Goal: Task Accomplishment & Management: Use online tool/utility

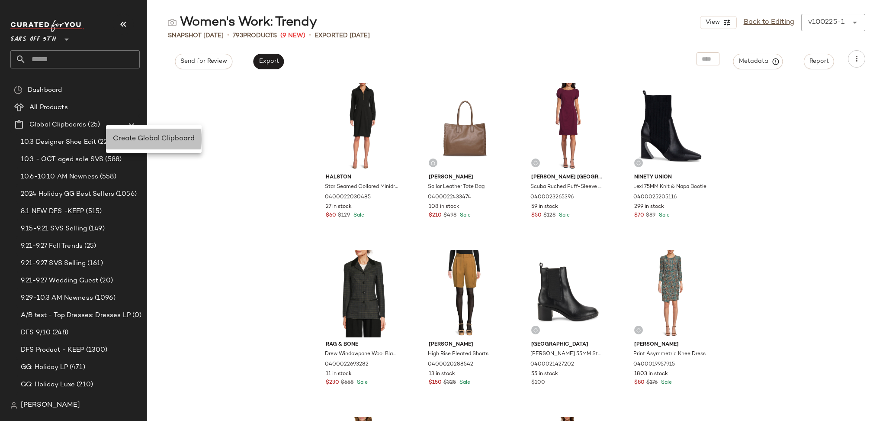
click at [132, 143] on div "Create Global Clipboard" at bounding box center [154, 139] width 82 height 10
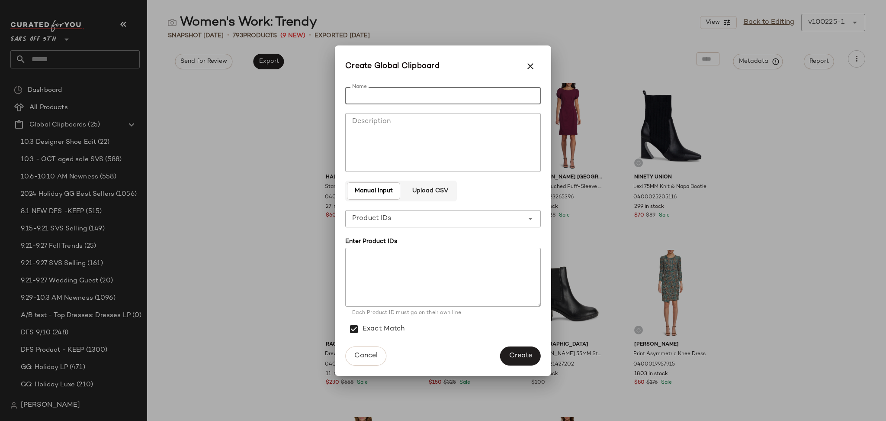
click at [383, 93] on input "Name" at bounding box center [443, 95] width 196 height 17
type input "**********"
click at [436, 194] on span "Upload CSV" at bounding box center [430, 190] width 36 height 7
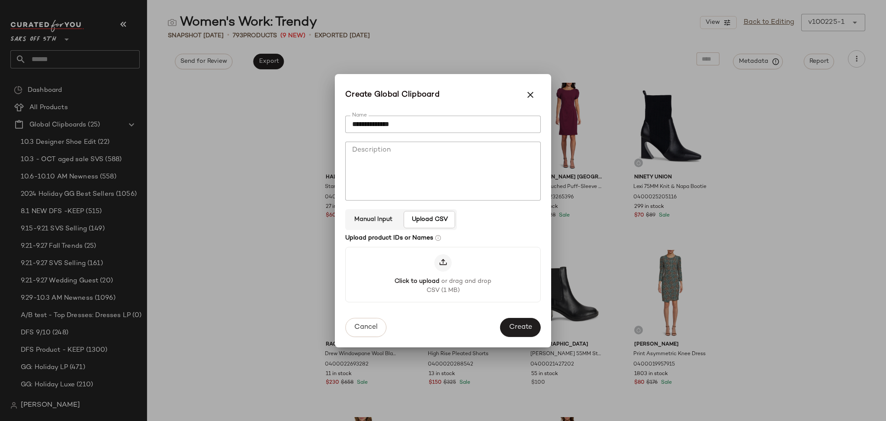
click at [439, 260] on icon at bounding box center [443, 262] width 9 height 9
click at [443, 274] on input "Click to upload or drag and drop CSV (1 MB)" at bounding box center [443, 274] width 0 height 0
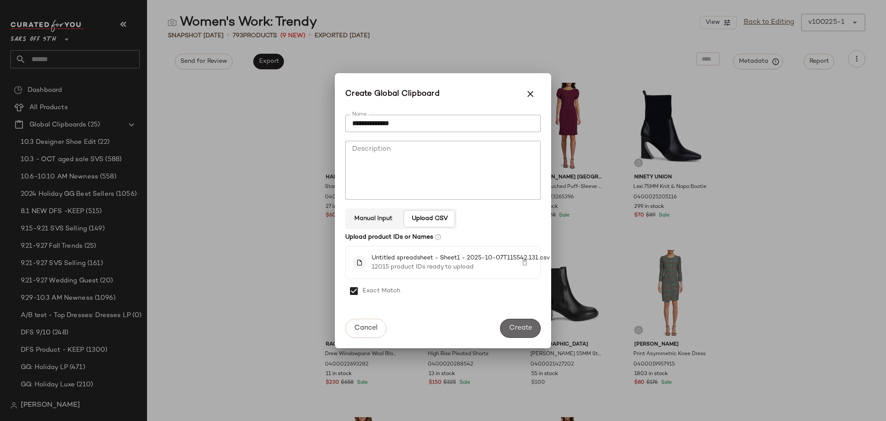
click at [514, 328] on span "Create" at bounding box center [520, 328] width 23 height 8
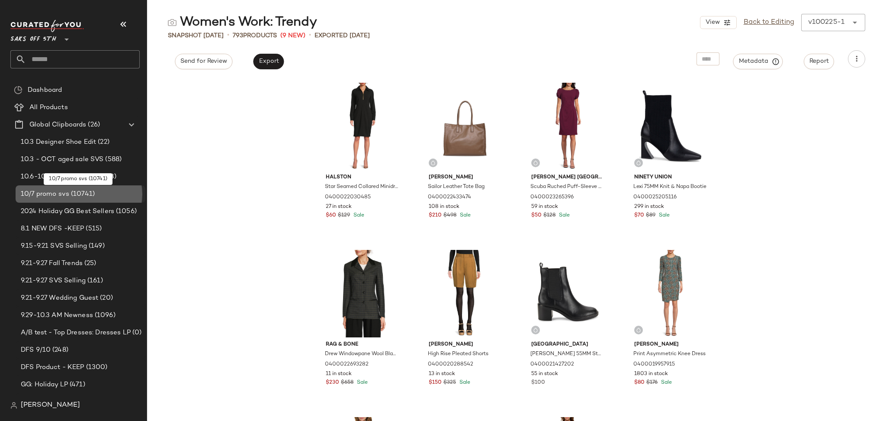
click at [92, 195] on span "(10741)" at bounding box center [82, 194] width 26 height 10
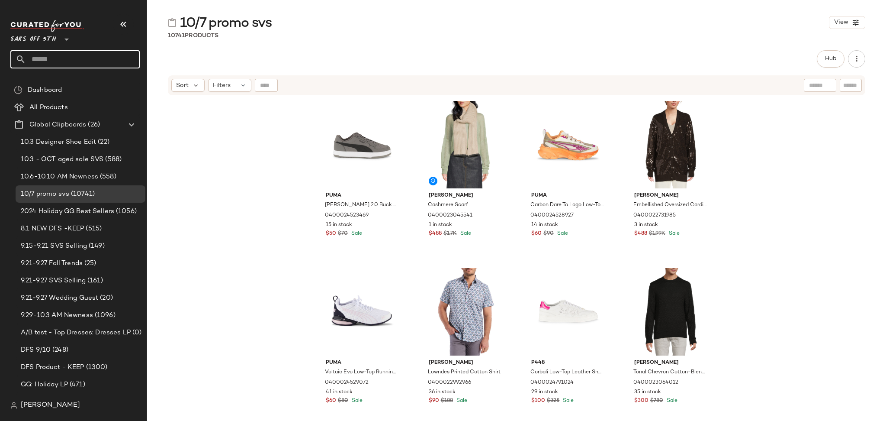
click at [102, 61] on input "text" at bounding box center [83, 59] width 114 height 18
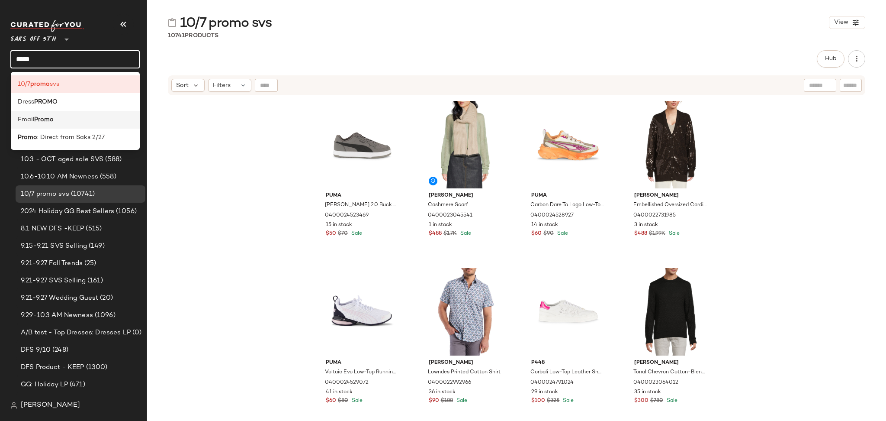
type input "*****"
click at [91, 121] on div "Email Promo" at bounding box center [76, 119] width 116 height 9
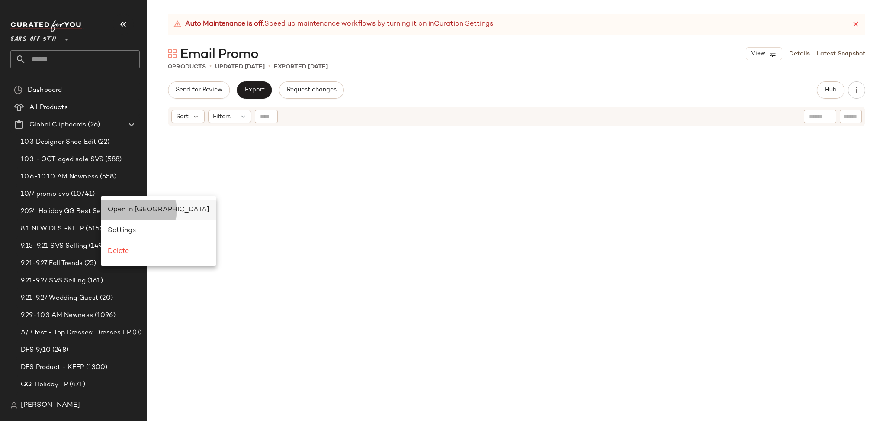
click at [131, 206] on span "Open in [GEOGRAPHIC_DATA]" at bounding box center [159, 209] width 102 height 7
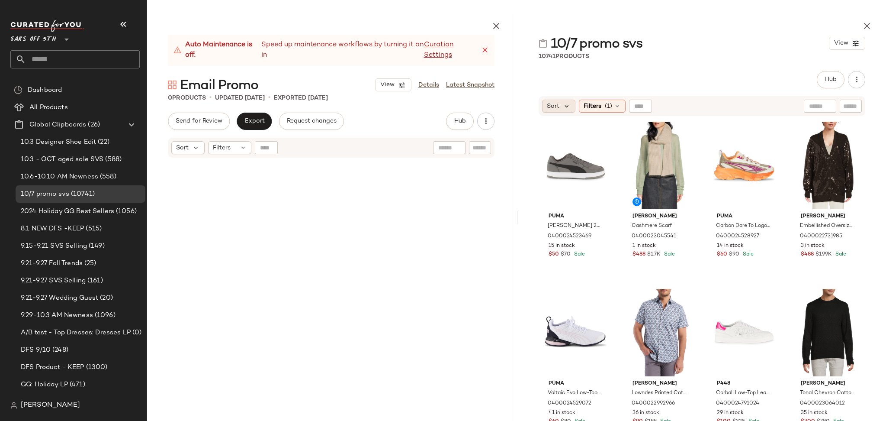
click at [563, 106] on icon at bounding box center [567, 106] width 8 height 8
click at [563, 124] on label "Newest" at bounding box center [594, 129] width 70 height 12
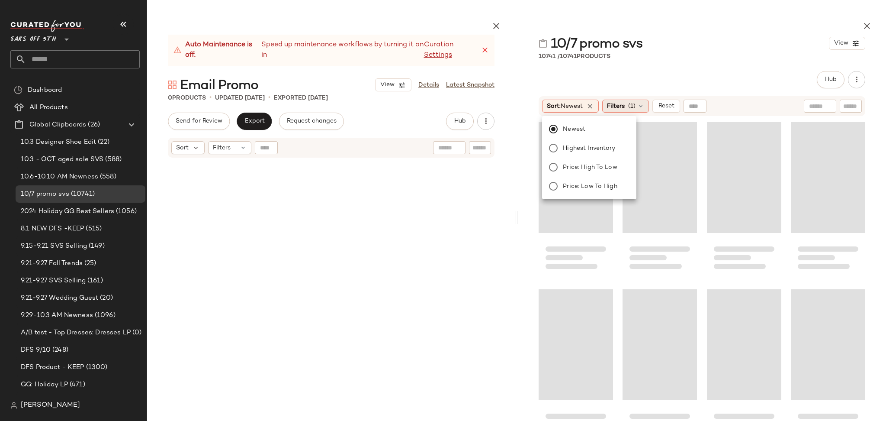
click at [625, 106] on span "Filters" at bounding box center [616, 106] width 18 height 9
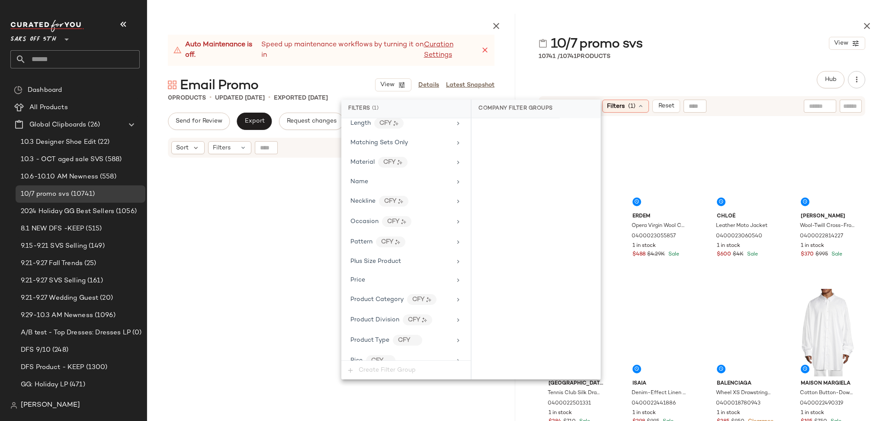
scroll to position [565, 0]
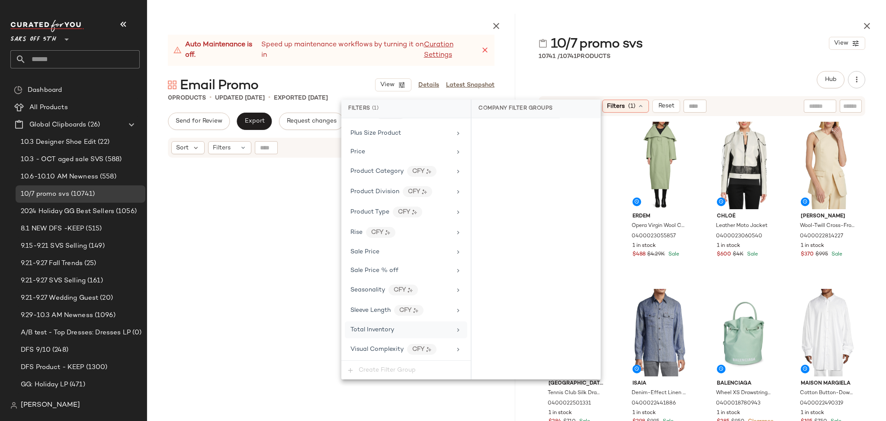
click at [388, 328] on span "Total Inventory" at bounding box center [372, 329] width 44 height 6
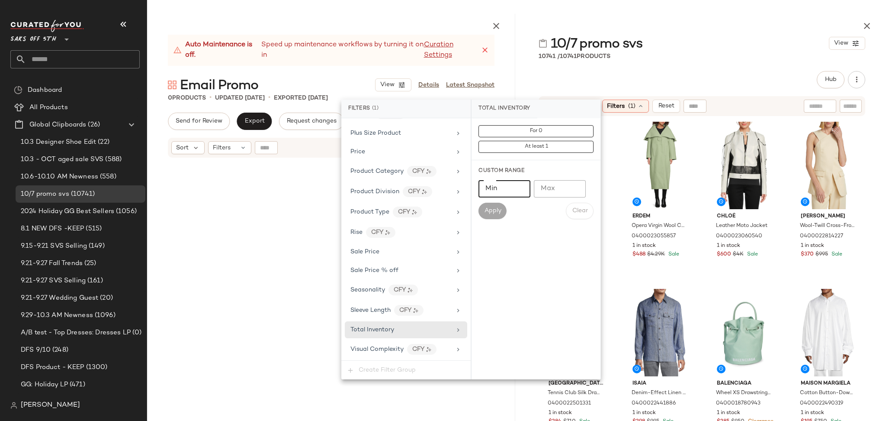
click at [506, 191] on input "Min" at bounding box center [505, 188] width 52 height 17
type input "*"
click at [496, 209] on span "Apply" at bounding box center [492, 210] width 17 height 7
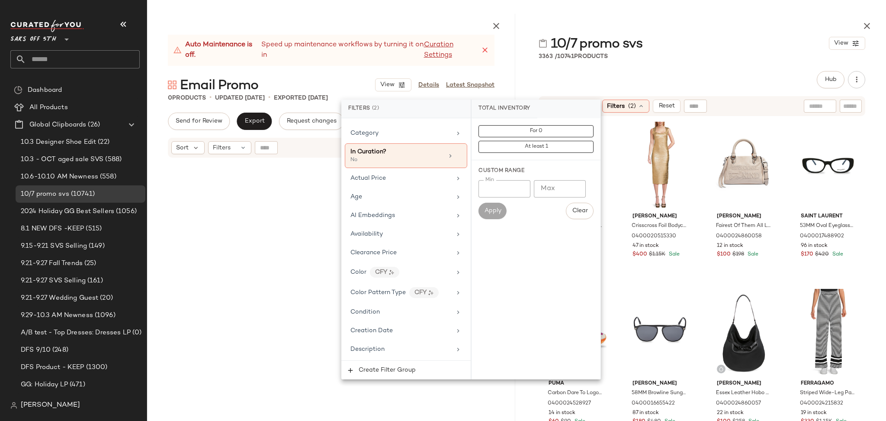
scroll to position [0, 0]
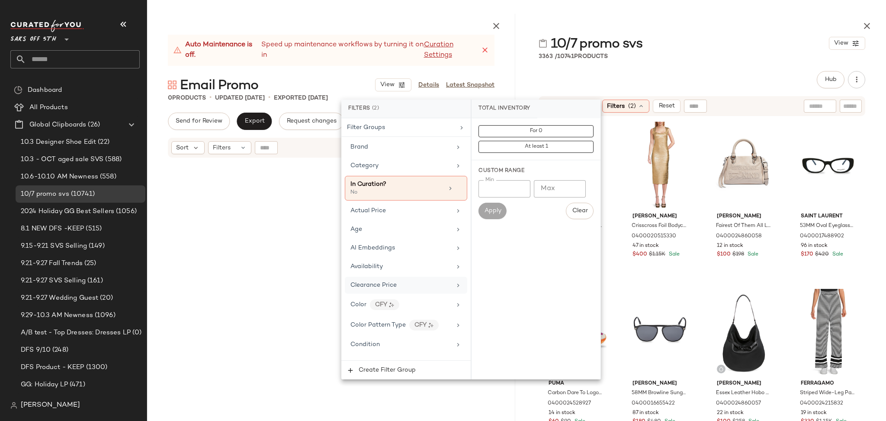
click at [404, 287] on div "Clearance Price" at bounding box center [400, 284] width 101 height 9
click at [513, 145] on div "Not on clearance" at bounding box center [536, 145] width 122 height 16
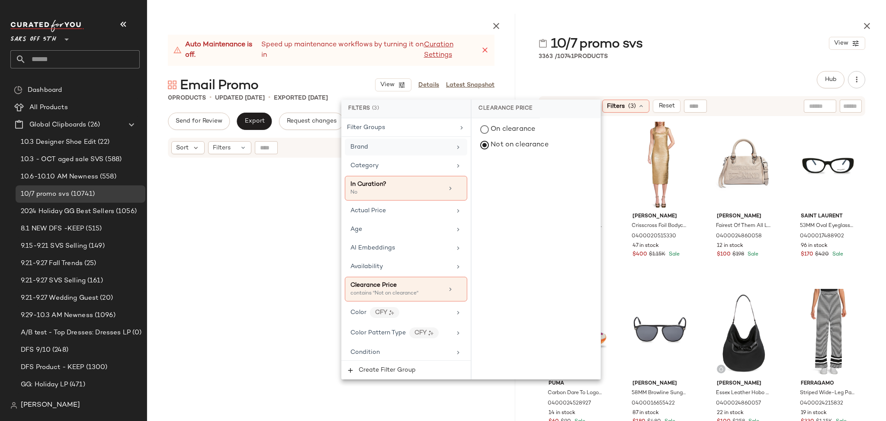
click at [423, 147] on div "Brand" at bounding box center [400, 146] width 101 height 9
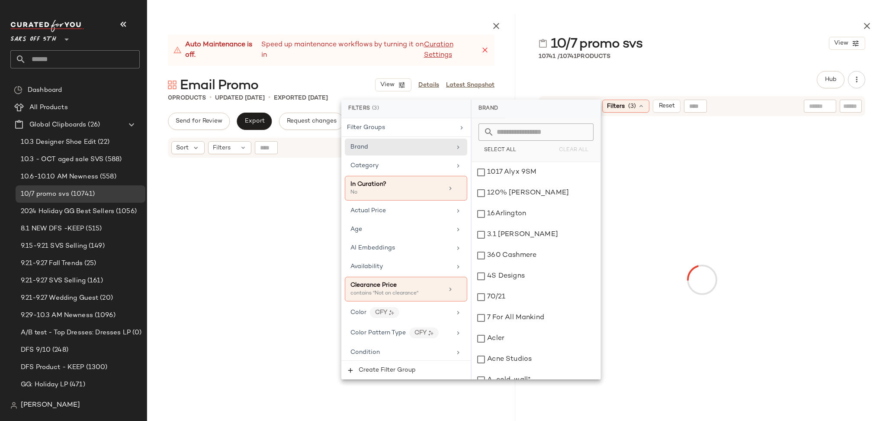
click at [522, 134] on input "text" at bounding box center [541, 131] width 94 height 17
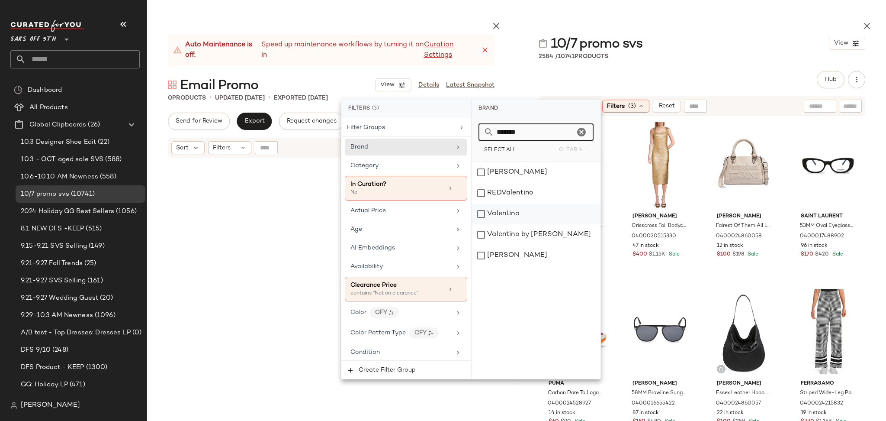
type input "*******"
click at [513, 215] on div "Valentino" at bounding box center [536, 213] width 129 height 21
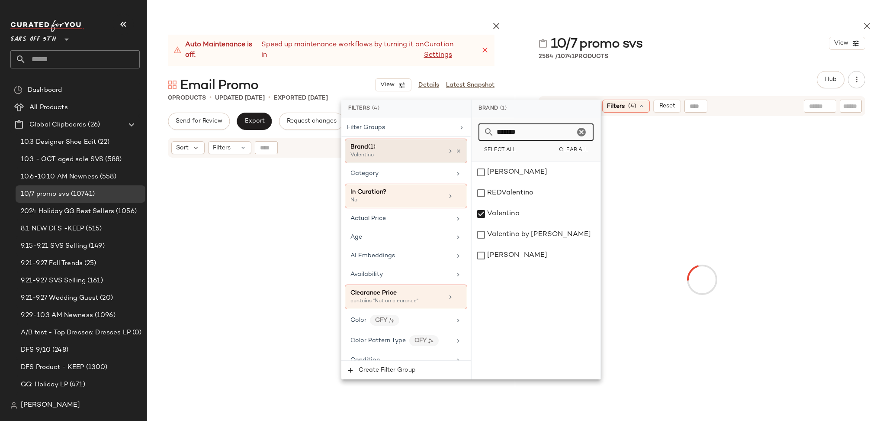
drag, startPoint x: 543, startPoint y: 131, endPoint x: 443, endPoint y: 146, distance: 101.1
click at [443, 146] on div "Filters (4) Filter Groups Brand (1) Valentino Category In Curation? No Actual P…" at bounding box center [471, 240] width 260 height 280
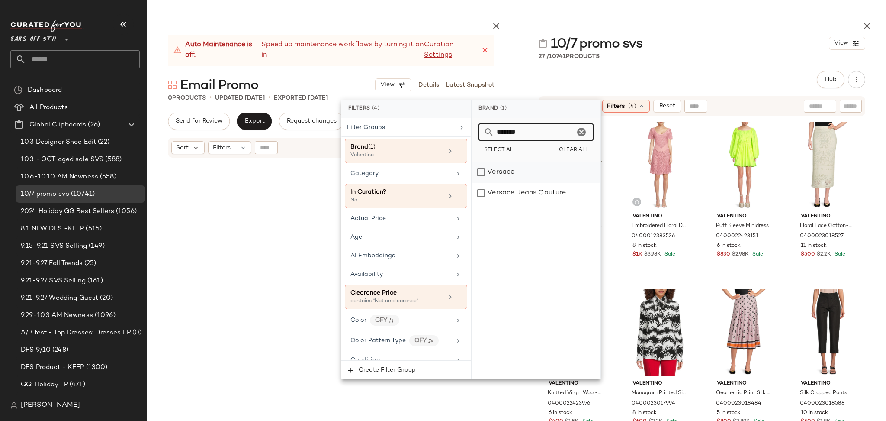
click at [482, 171] on div "Versace" at bounding box center [536, 172] width 129 height 21
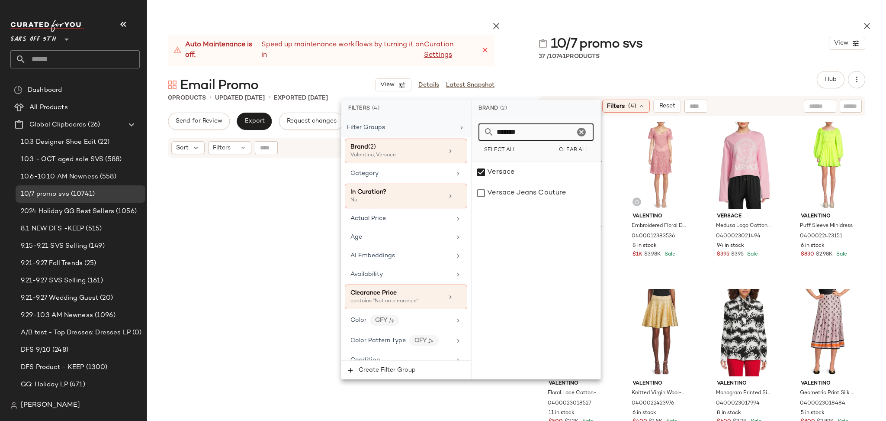
drag, startPoint x: 531, startPoint y: 132, endPoint x: 396, endPoint y: 124, distance: 135.7
click at [396, 124] on div "Filters (4) Filter Groups Brand (2) Valentino, Versace Category In Curation? No…" at bounding box center [471, 240] width 260 height 280
click at [482, 193] on div "[PERSON_NAME]" at bounding box center [536, 193] width 129 height 21
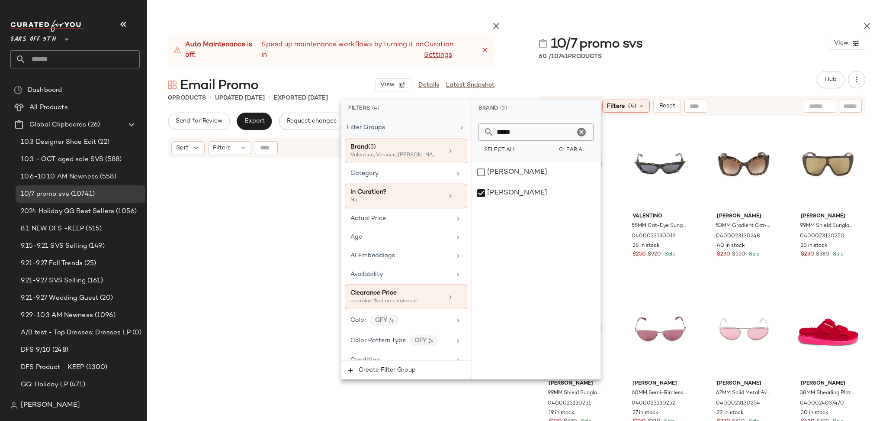
drag, startPoint x: 542, startPoint y: 132, endPoint x: 408, endPoint y: 120, distance: 133.8
click at [408, 120] on div "Filters (4) Filter Groups Brand (3) Valentino, Versace, McQueen Category In Cur…" at bounding box center [471, 240] width 260 height 280
click at [480, 165] on div "[PERSON_NAME]" at bounding box center [536, 172] width 129 height 21
drag, startPoint x: 521, startPoint y: 132, endPoint x: 415, endPoint y: 124, distance: 106.7
click at [415, 124] on div "Filters (4) Filter Groups Brand (4) Valentino, Versace, McQueen +1 more Categor…" at bounding box center [471, 240] width 260 height 280
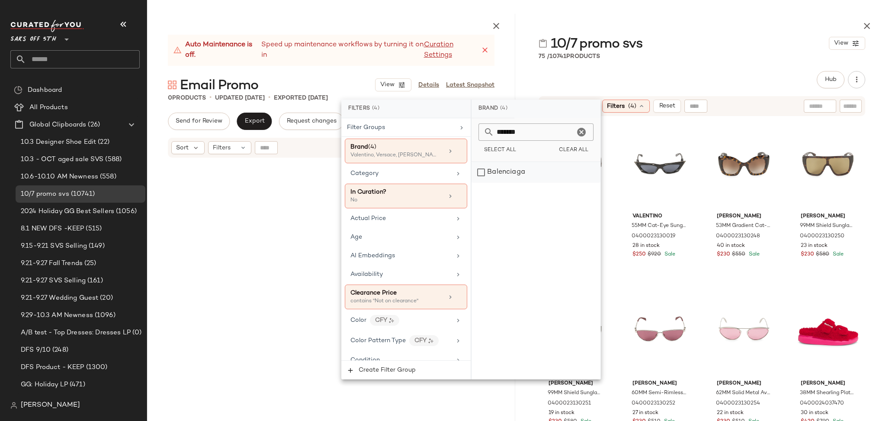
click at [482, 174] on div "Balenciaga" at bounding box center [536, 172] width 129 height 21
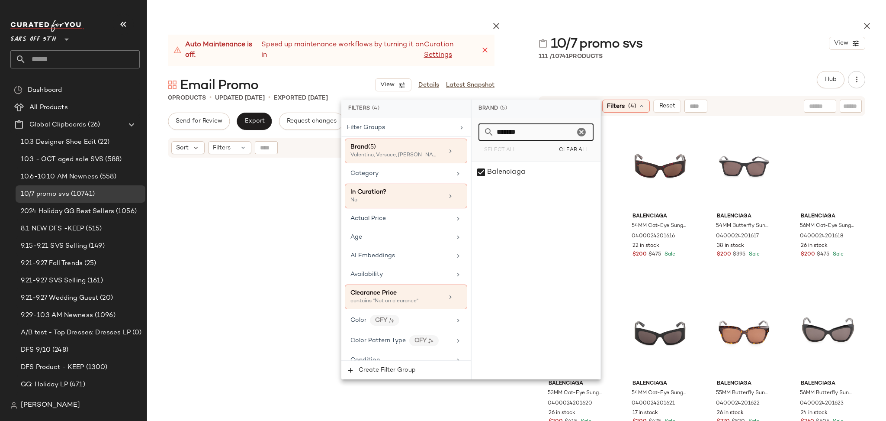
drag, startPoint x: 534, startPoint y: 127, endPoint x: 437, endPoint y: 113, distance: 98.4
click at [437, 113] on div "Filters (4) Filter Groups Brand (5) Valentino, Versace, McQueen +2 more Categor…" at bounding box center [471, 240] width 260 height 280
type input "********"
click at [479, 173] on div "[PERSON_NAME]" at bounding box center [536, 172] width 129 height 21
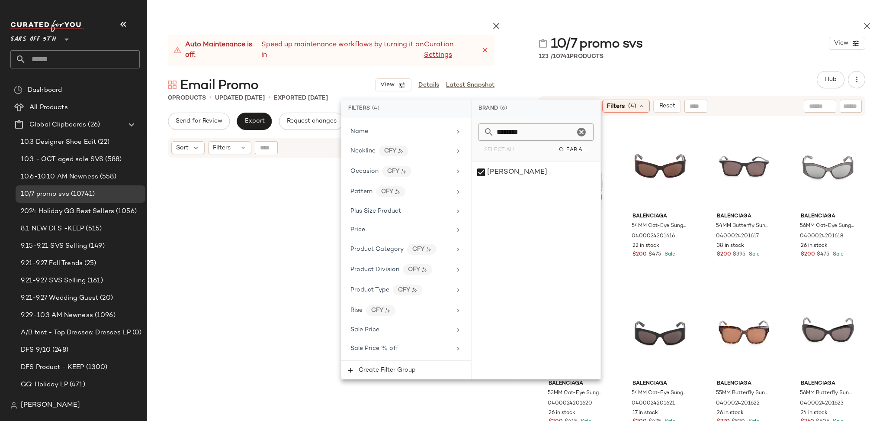
scroll to position [588, 0]
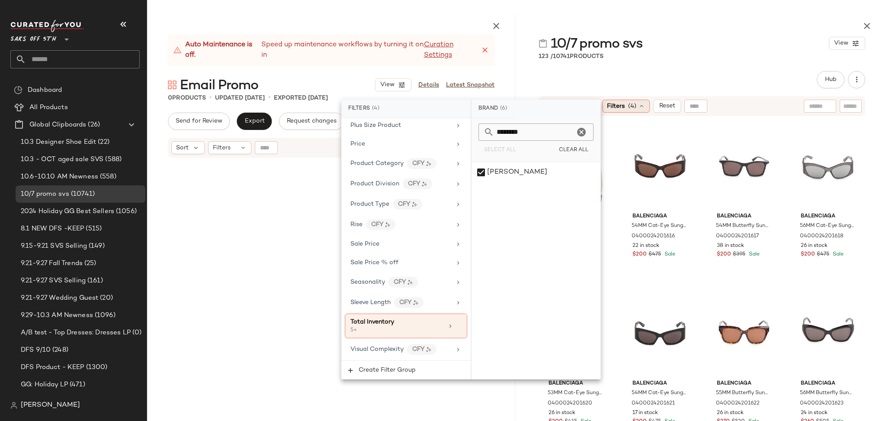
click at [625, 109] on span "Filters" at bounding box center [616, 106] width 18 height 9
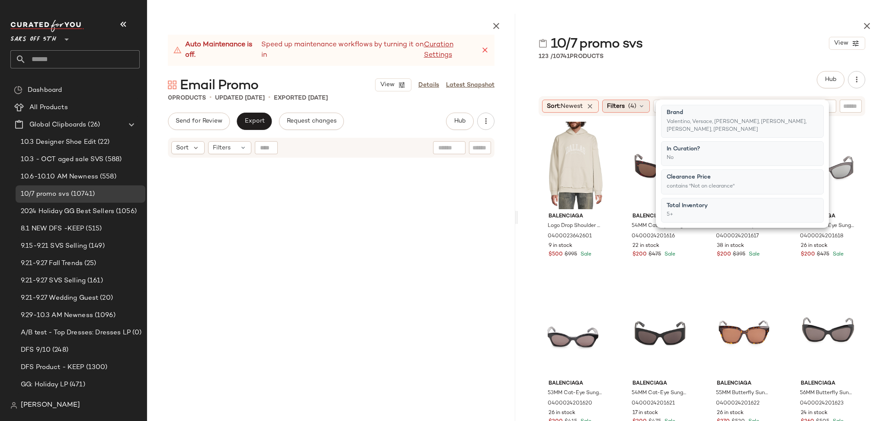
click at [631, 106] on span "(4)" at bounding box center [632, 106] width 8 height 9
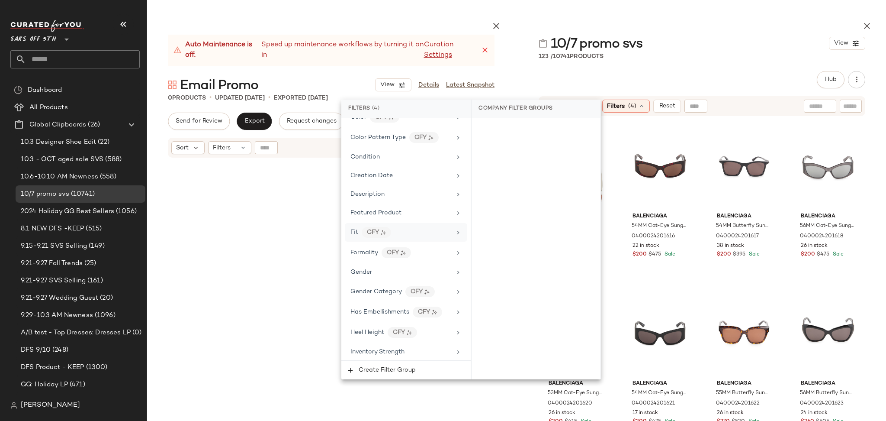
scroll to position [204, 0]
click at [381, 271] on div "Gender" at bounding box center [400, 270] width 101 height 9
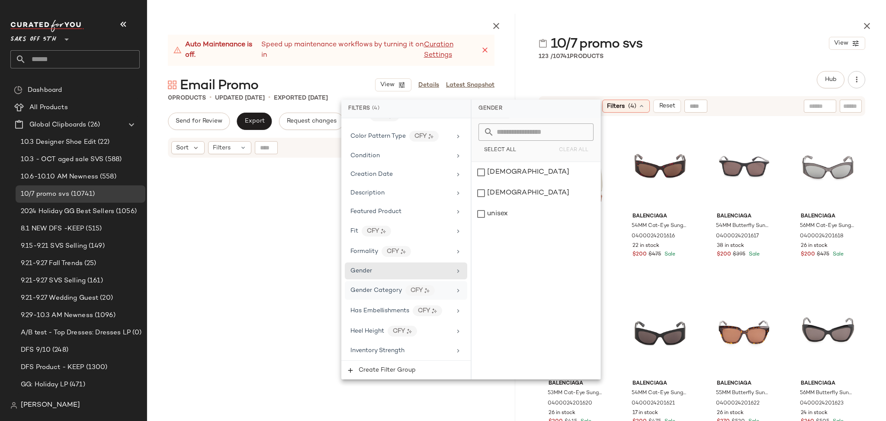
click at [388, 284] on div "Gender Category CFY" at bounding box center [406, 290] width 122 height 19
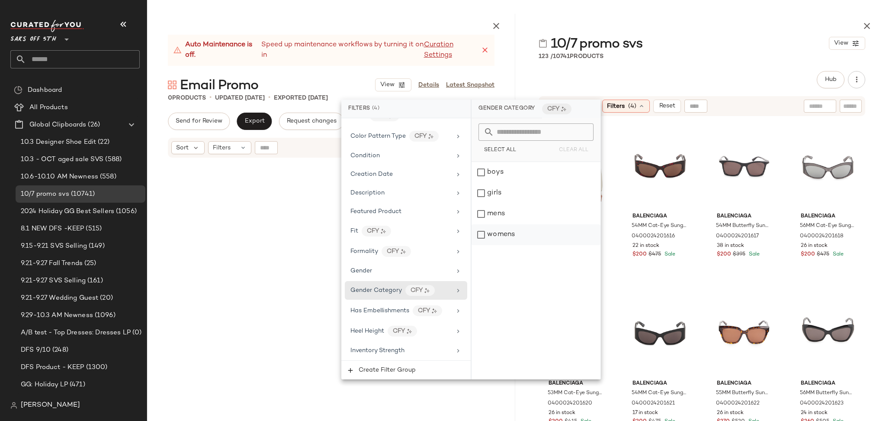
click at [483, 235] on div "womens" at bounding box center [536, 234] width 129 height 21
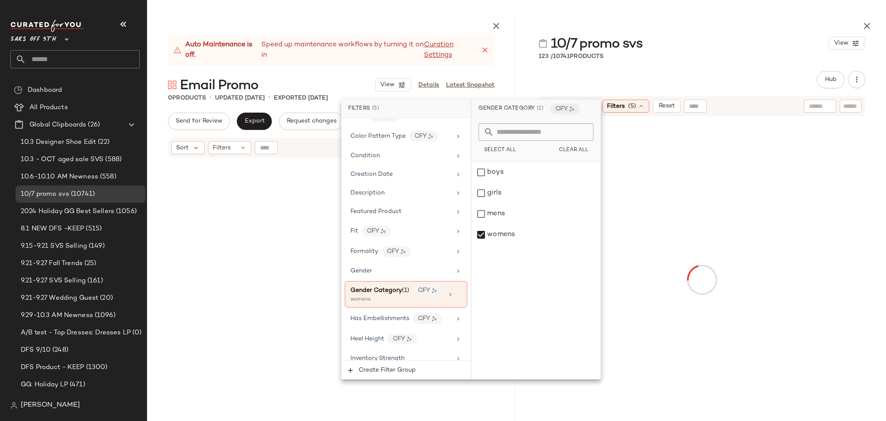
click at [656, 63] on div "10/7 promo svs View 123 / 10741 Products Hub Send for Review External Review In…" at bounding box center [702, 217] width 368 height 407
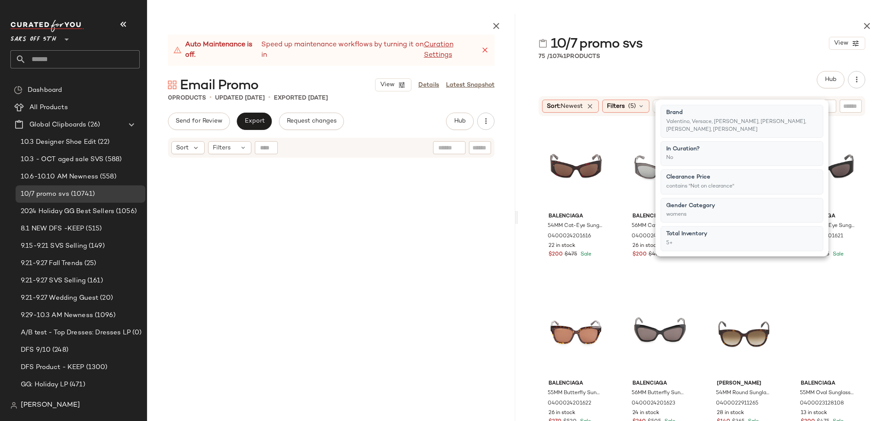
click at [656, 63] on div "10/7 promo svs View 75 / 10741 Products Hub Send for Review External Review Int…" at bounding box center [702, 217] width 368 height 407
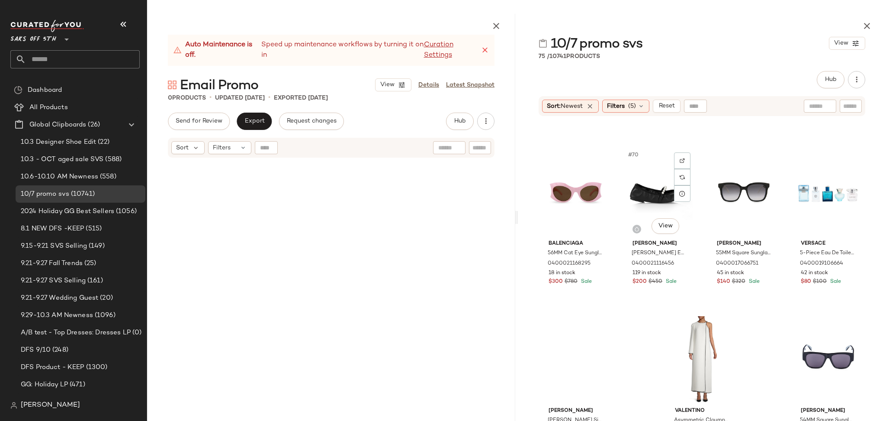
scroll to position [2828, 0]
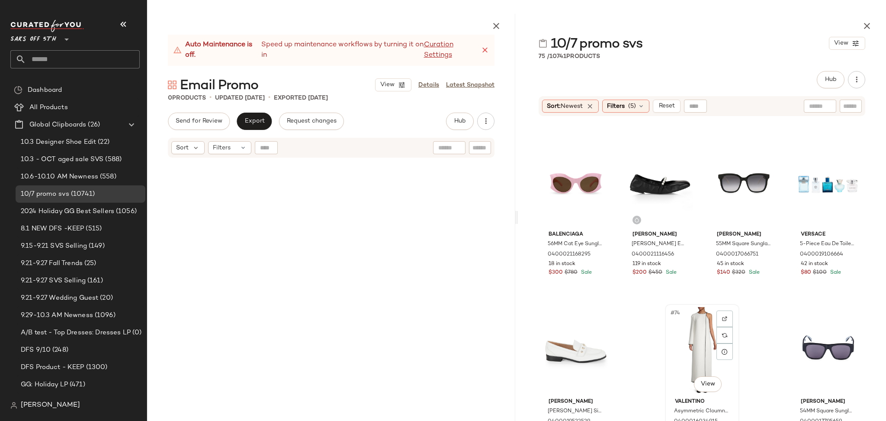
click at [700, 335] on div "#74 View" at bounding box center [702, 350] width 68 height 87
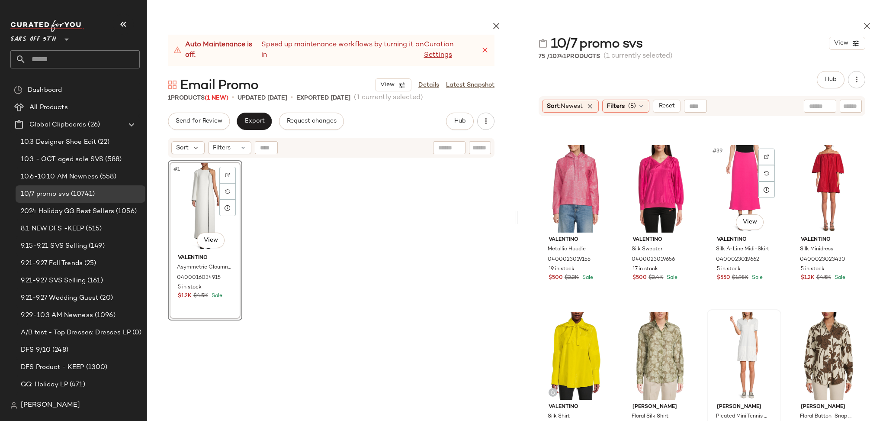
scroll to position [1486, 0]
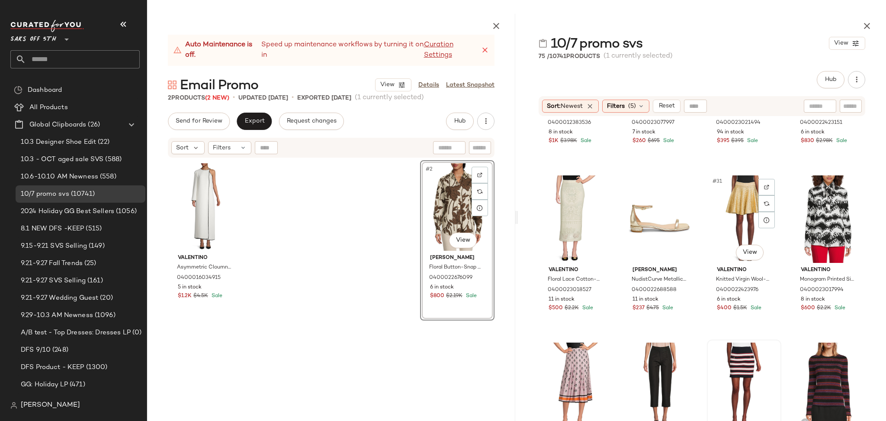
scroll to position [1125, 0]
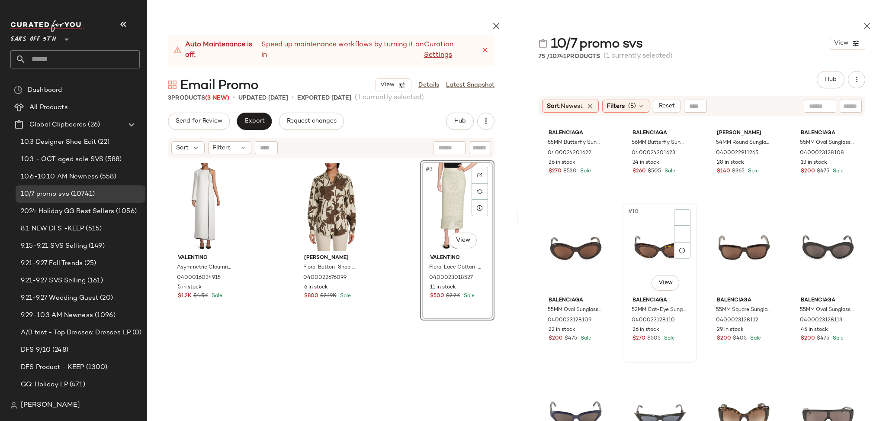
scroll to position [257, 0]
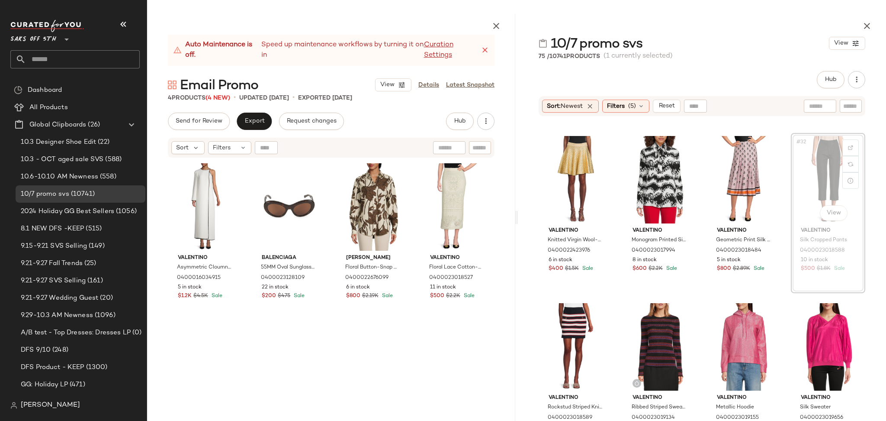
scroll to position [1161, 0]
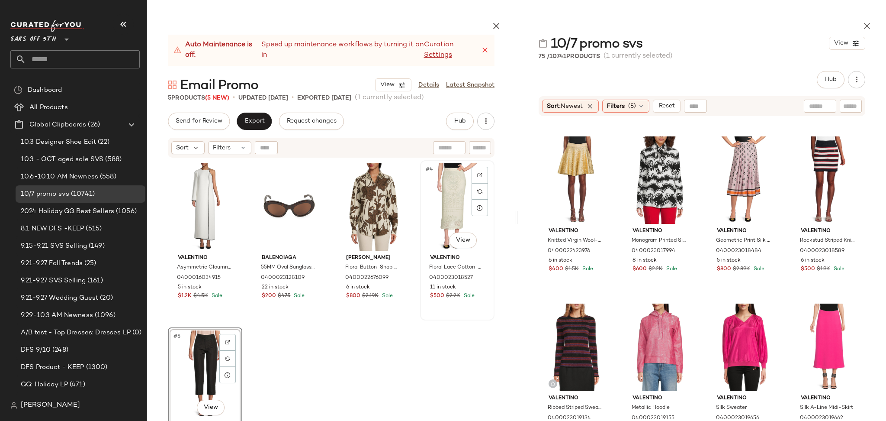
scroll to position [15, 0]
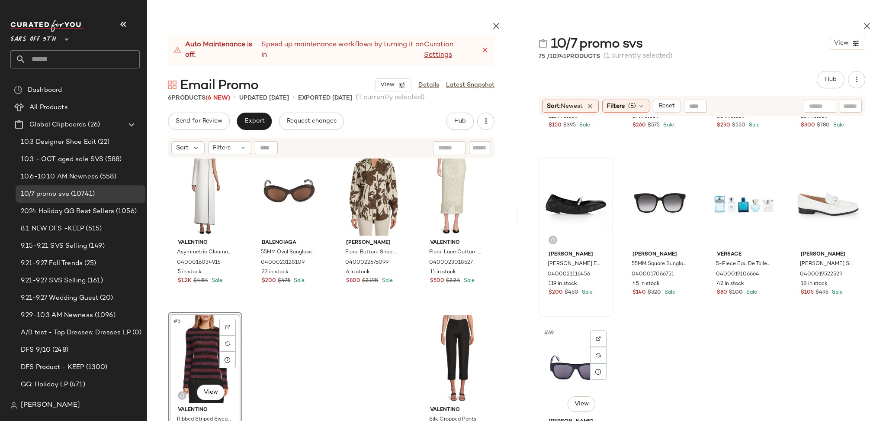
scroll to position [2662, 0]
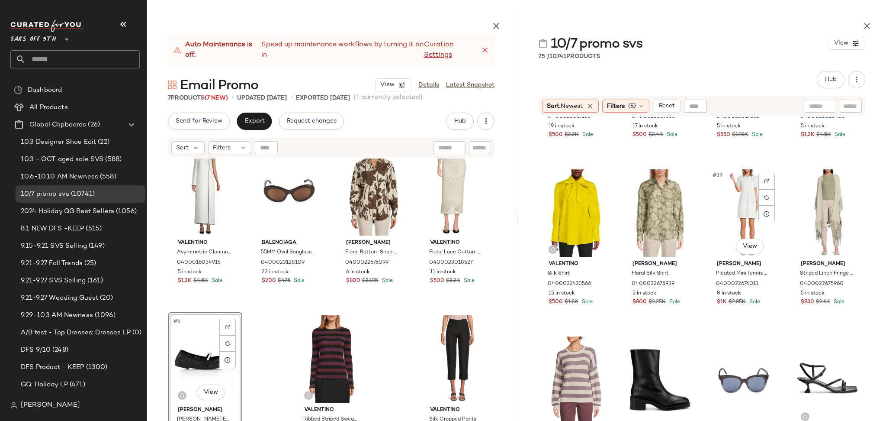
scroll to position [1463, 0]
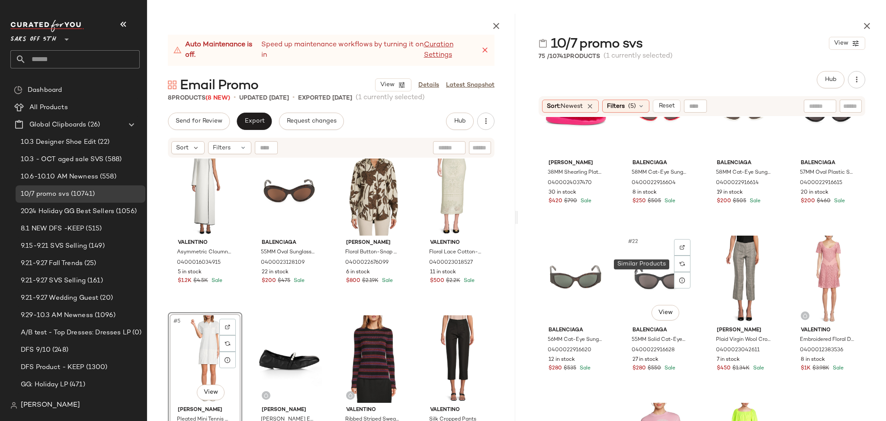
scroll to position [726, 0]
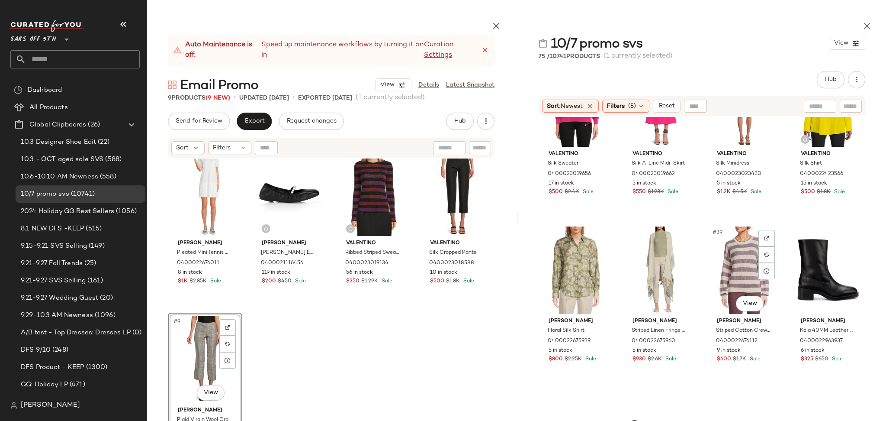
scroll to position [1407, 0]
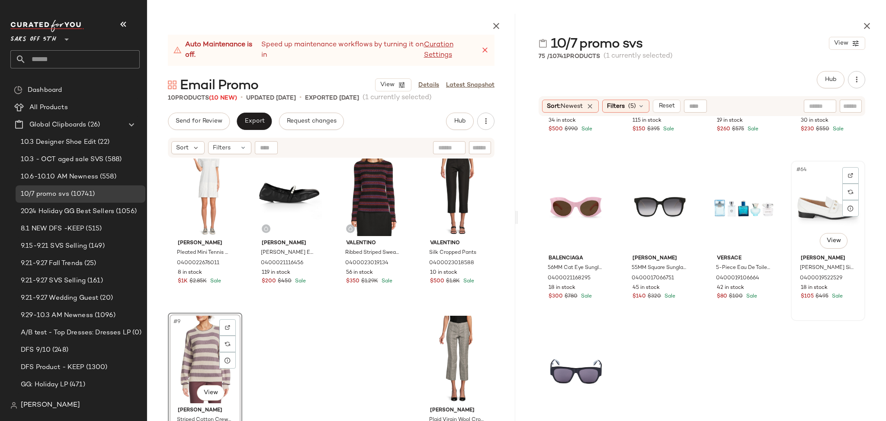
scroll to position [2474, 0]
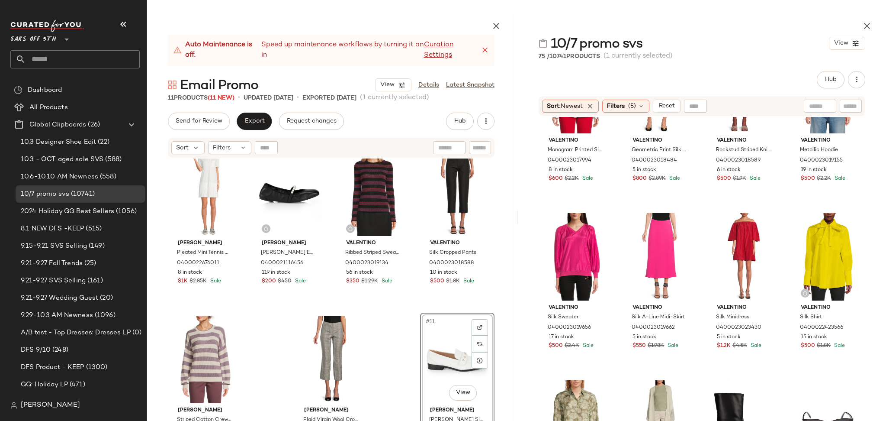
scroll to position [1251, 0]
click at [453, 349] on div "#11 View" at bounding box center [457, 358] width 68 height 87
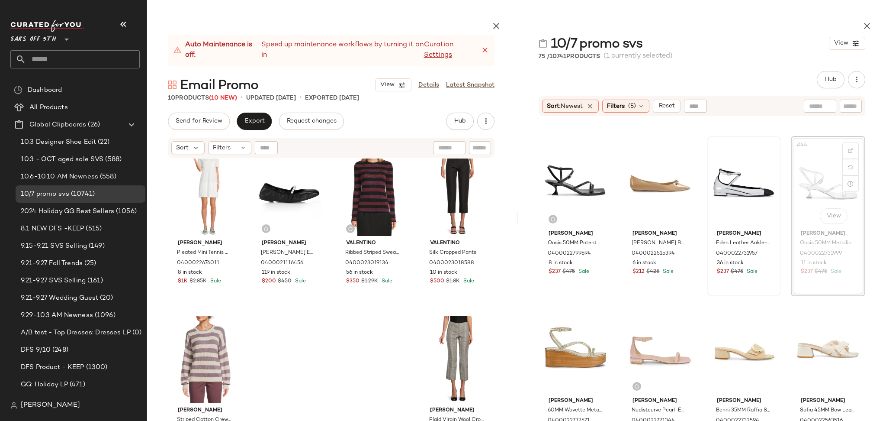
scroll to position [1659, 0]
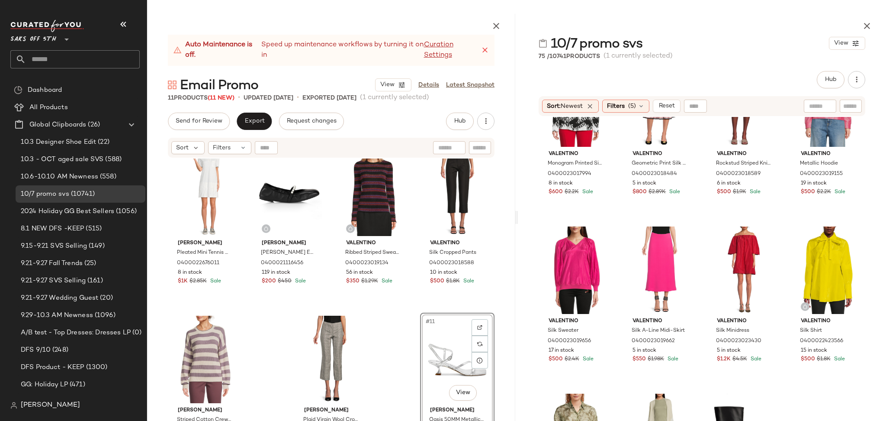
scroll to position [1237, 0]
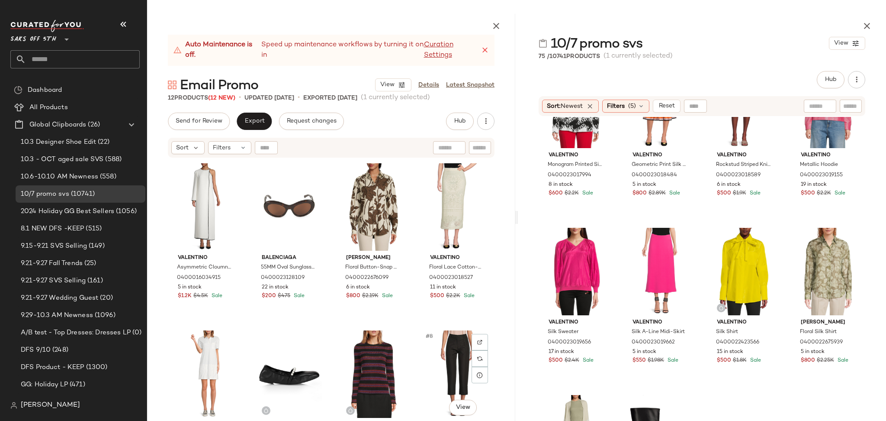
scroll to position [182, 0]
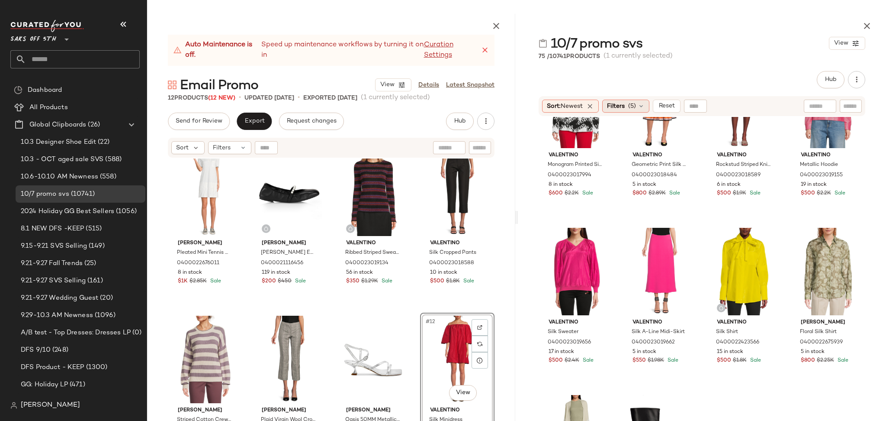
click at [625, 105] on span "Filters" at bounding box center [616, 106] width 18 height 9
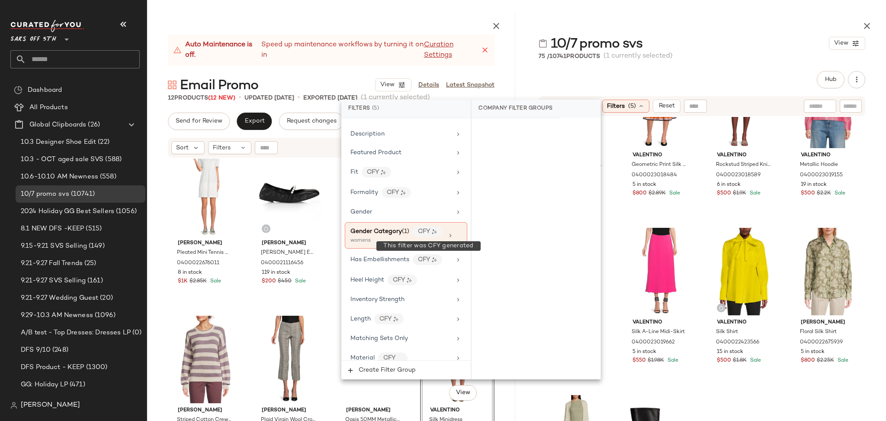
scroll to position [265, 0]
click at [394, 236] on div "womens" at bounding box center [393, 239] width 87 height 8
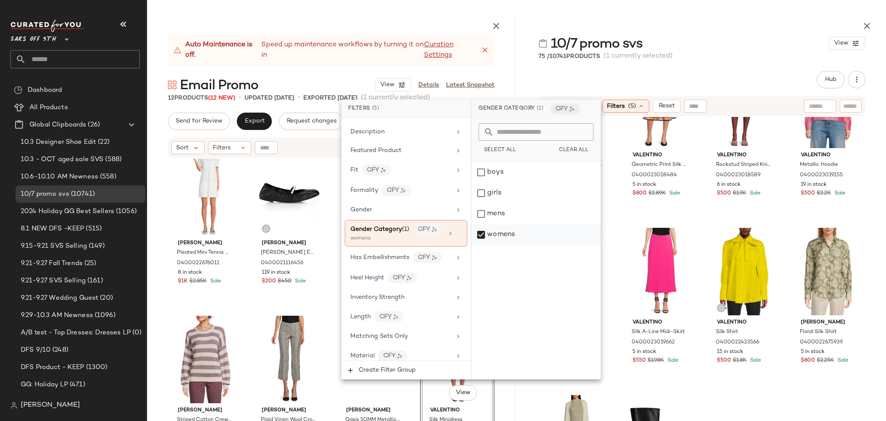
click at [480, 231] on div "womens" at bounding box center [536, 234] width 129 height 21
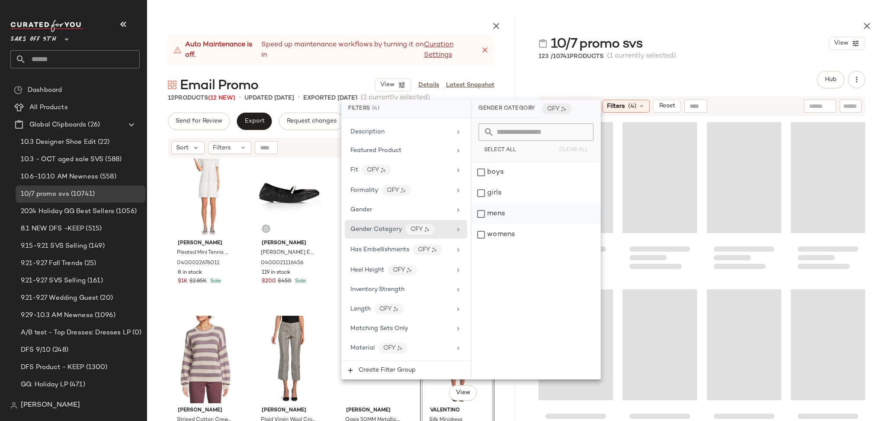
click at [481, 211] on div "mens" at bounding box center [536, 213] width 129 height 21
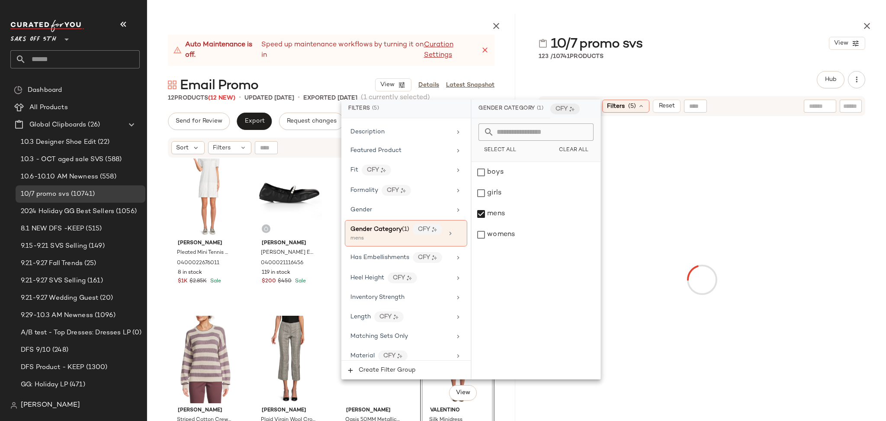
click at [697, 55] on div "123 / 10741 Products" at bounding box center [702, 56] width 368 height 9
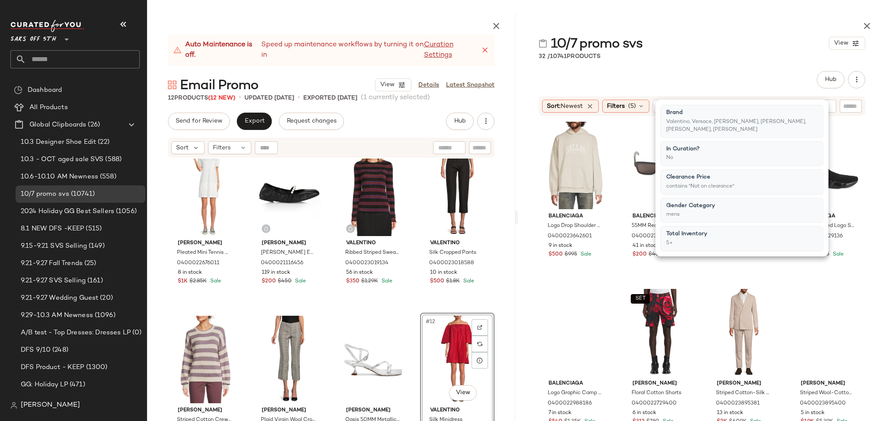
click at [697, 55] on div "32 / 10741 Products" at bounding box center [702, 56] width 368 height 9
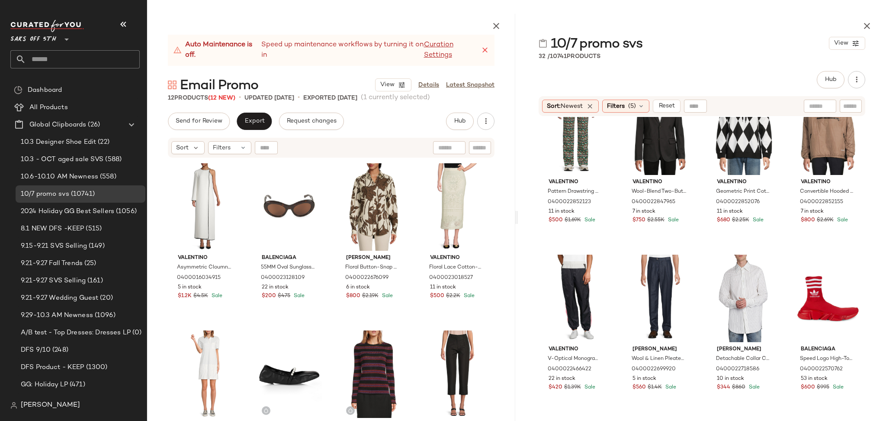
scroll to position [550, 0]
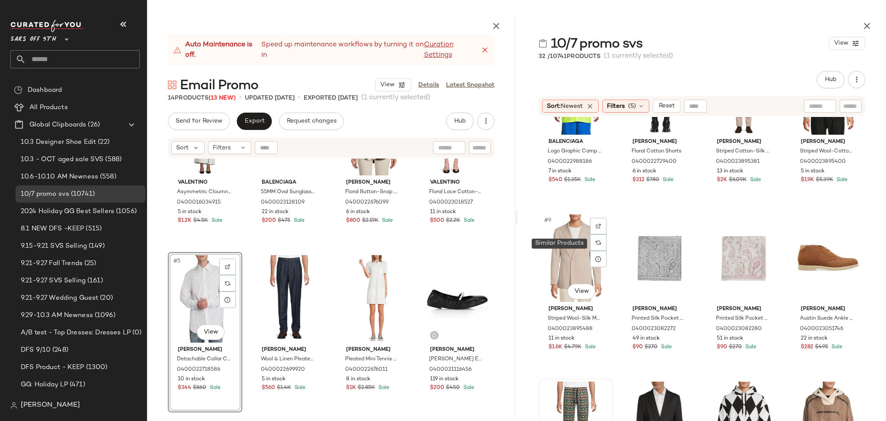
scroll to position [246, 0]
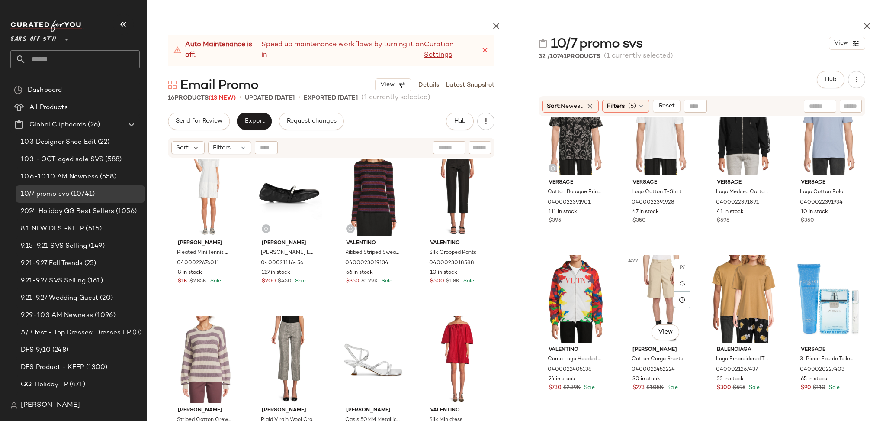
scroll to position [824, 0]
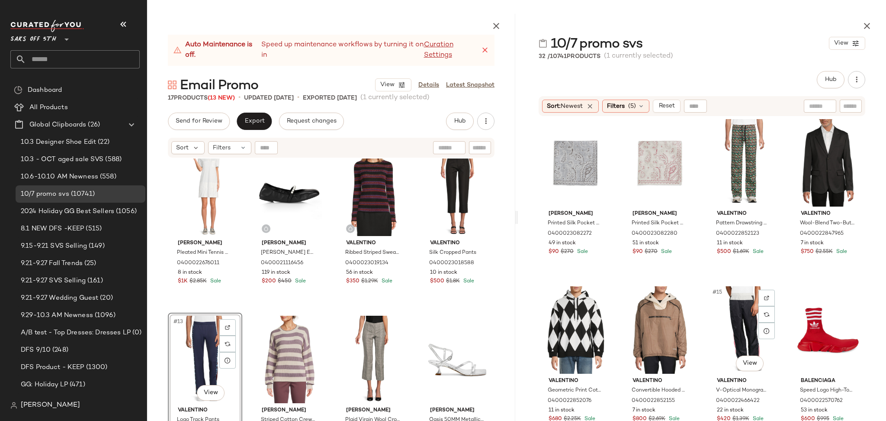
scroll to position [340, 0]
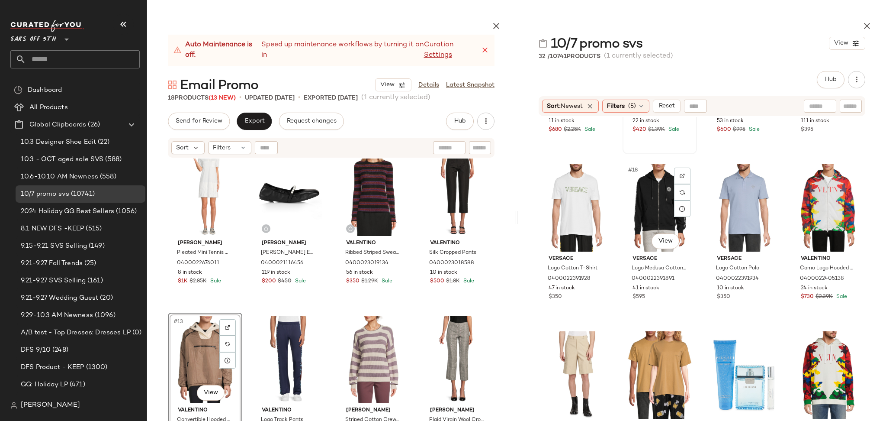
scroll to position [614, 0]
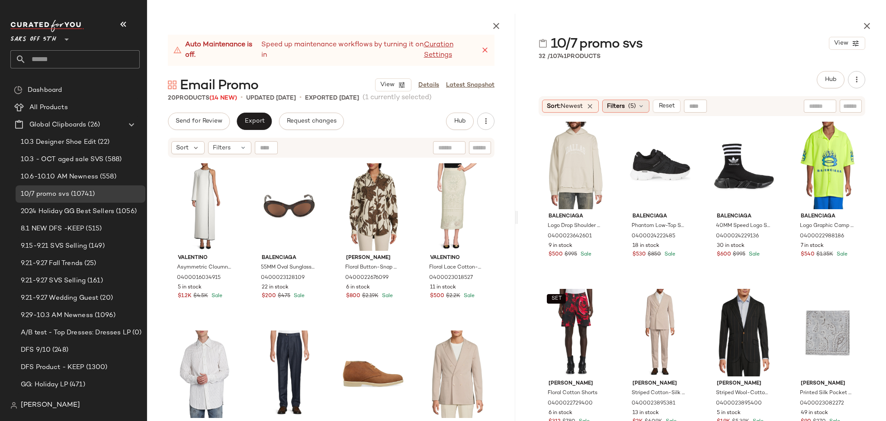
click at [632, 112] on div "Filters (5)" at bounding box center [625, 106] width 47 height 13
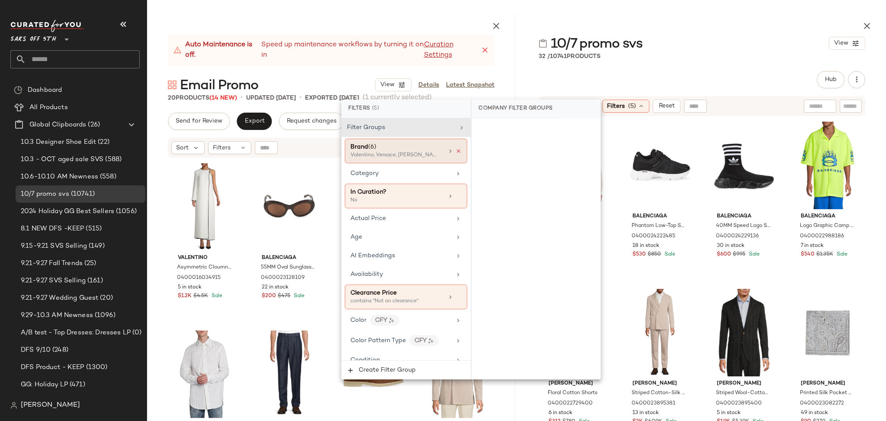
click at [456, 151] on icon at bounding box center [459, 151] width 6 height 6
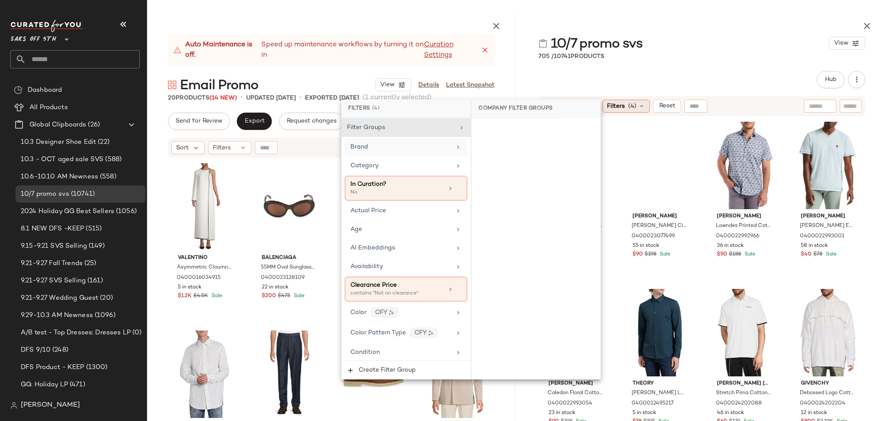
click at [624, 104] on span "Filters" at bounding box center [616, 106] width 18 height 9
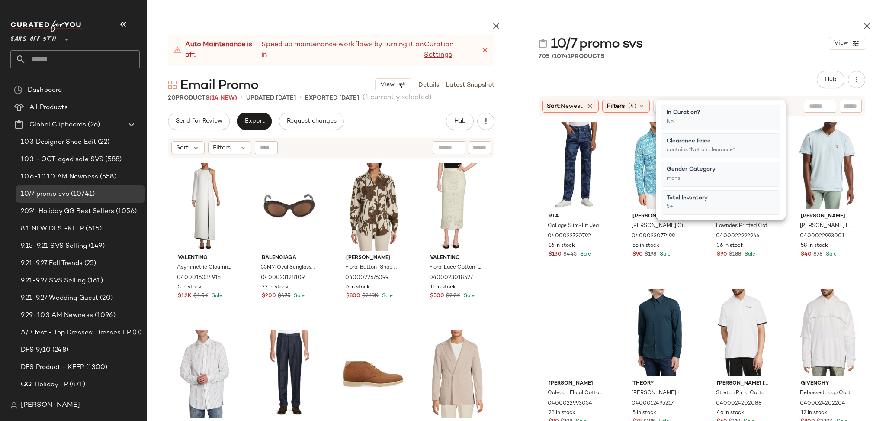
click at [624, 104] on span "Filters" at bounding box center [616, 106] width 18 height 9
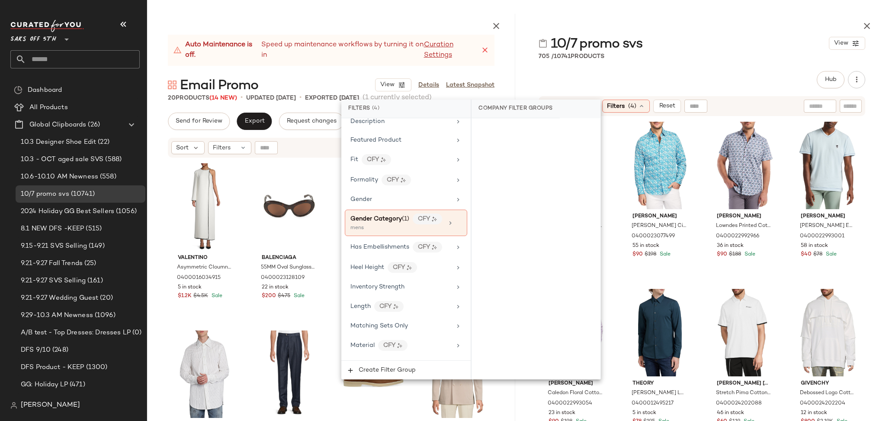
scroll to position [263, 0]
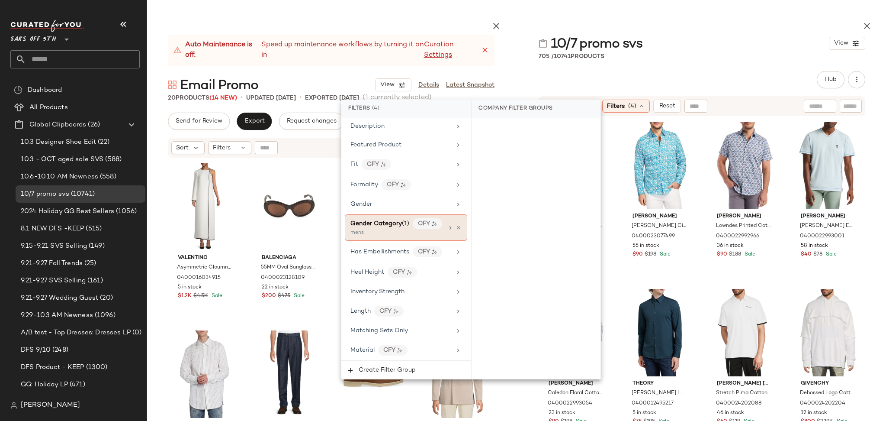
click at [404, 231] on div "mens" at bounding box center [393, 233] width 87 height 8
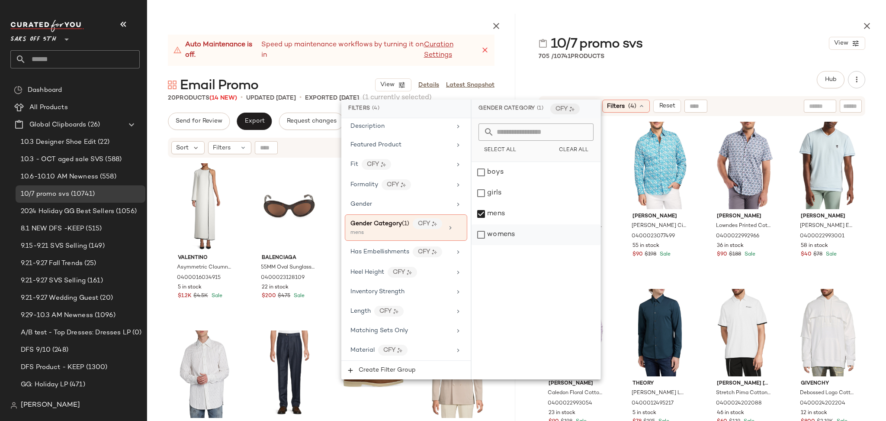
click at [484, 238] on div "womens" at bounding box center [536, 234] width 129 height 21
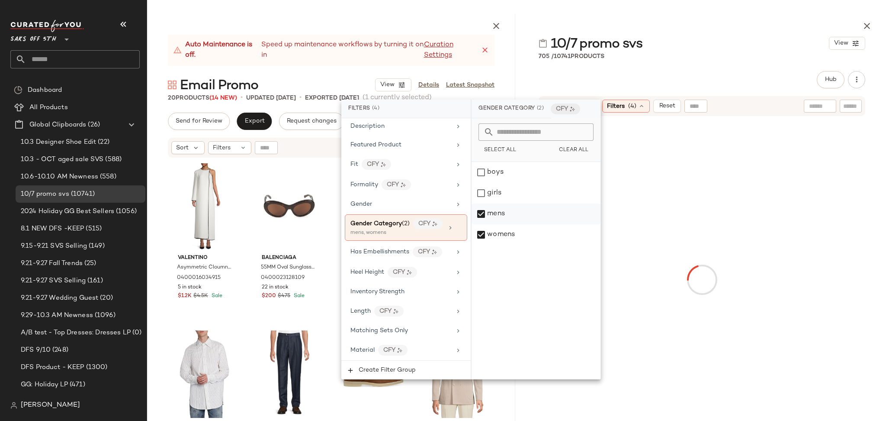
click at [480, 211] on div "mens" at bounding box center [536, 213] width 129 height 21
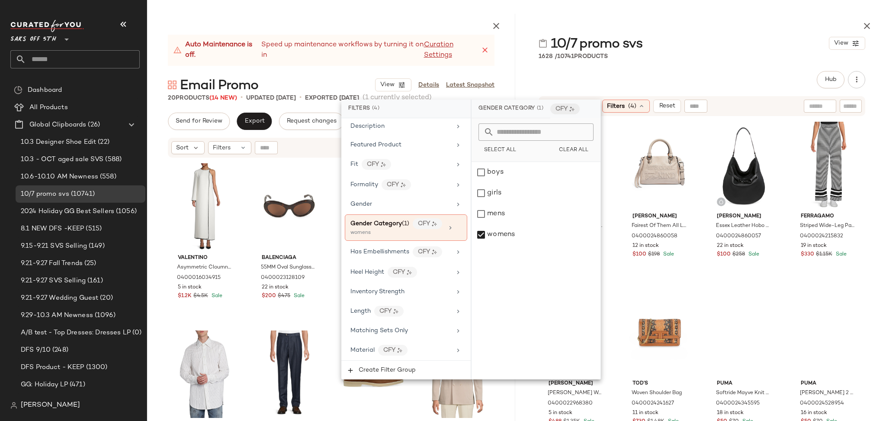
click at [691, 42] on div "10/7 promo svs View" at bounding box center [702, 43] width 368 height 17
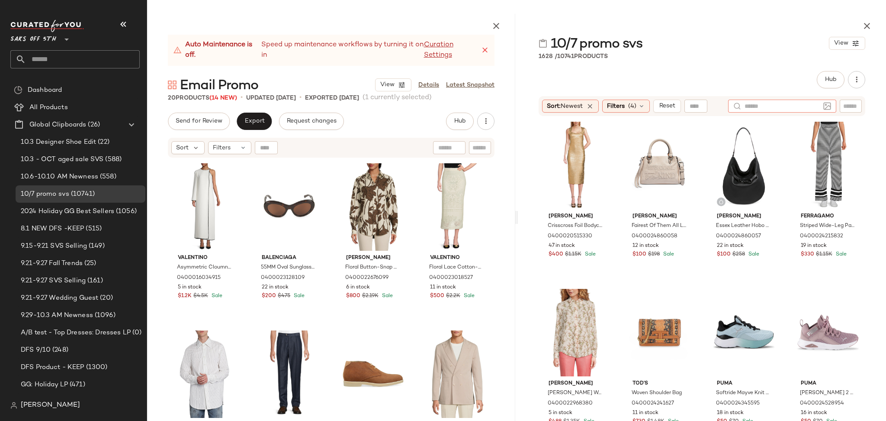
click at [816, 103] on input "text" at bounding box center [782, 106] width 75 height 9
type input "****"
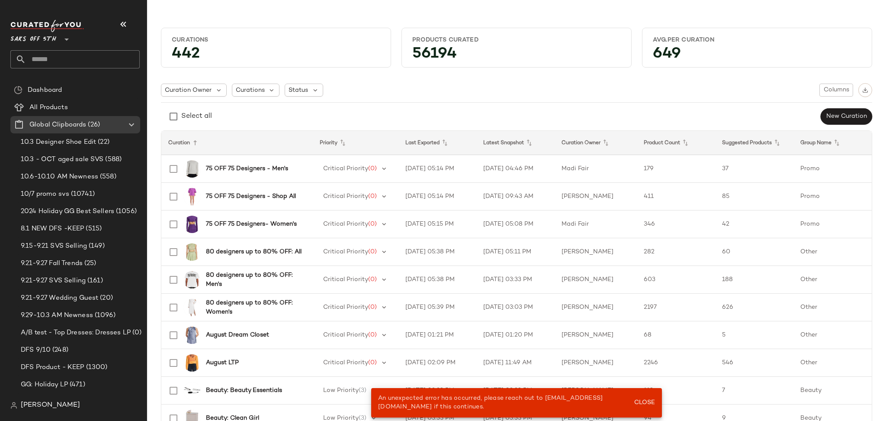
click at [87, 64] on input "text" at bounding box center [83, 59] width 114 height 18
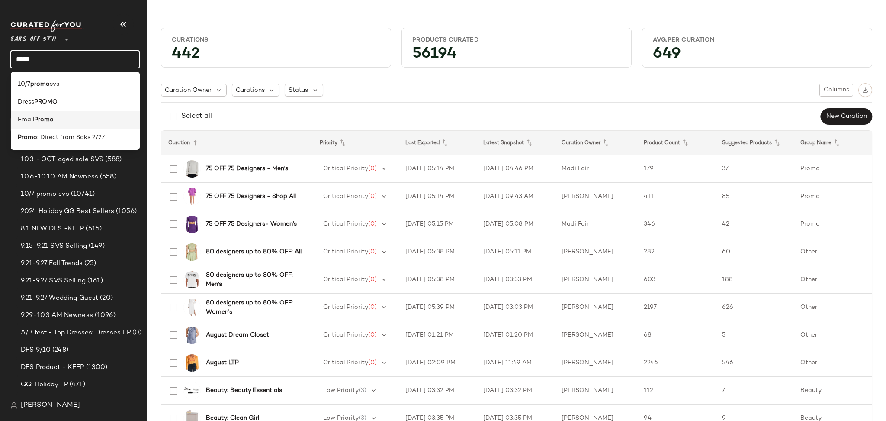
type input "*****"
click at [61, 121] on div "Email Promo" at bounding box center [76, 119] width 116 height 9
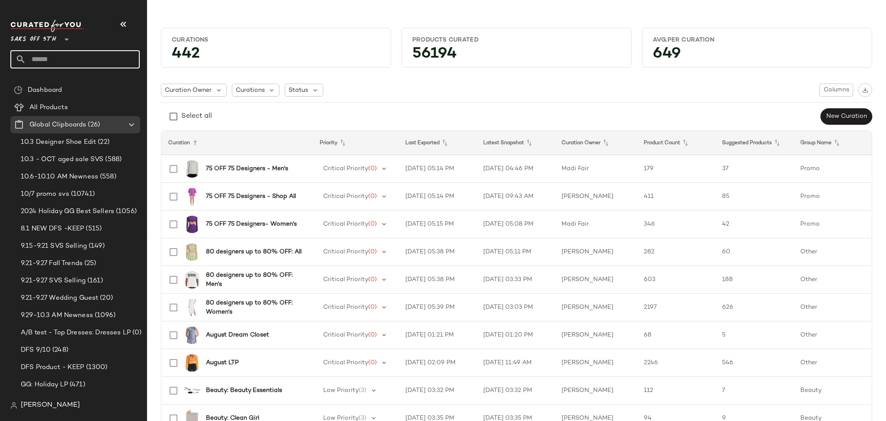
click at [91, 53] on input "text" at bounding box center [83, 59] width 114 height 18
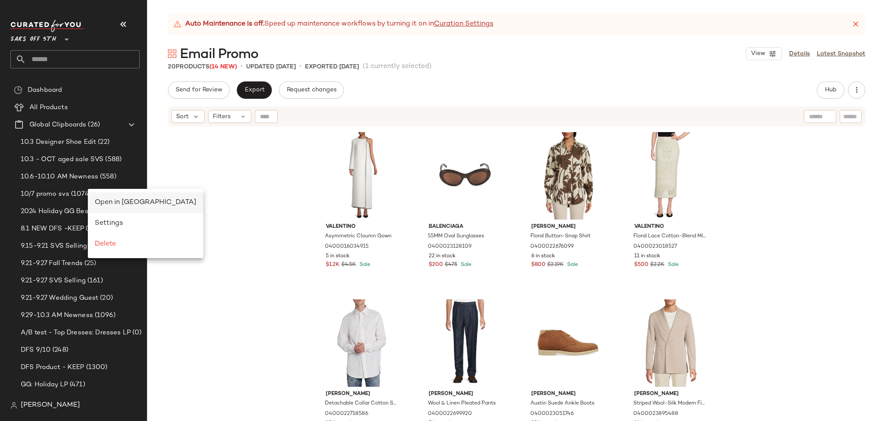
click at [112, 203] on span "Open in [GEOGRAPHIC_DATA]" at bounding box center [146, 202] width 102 height 7
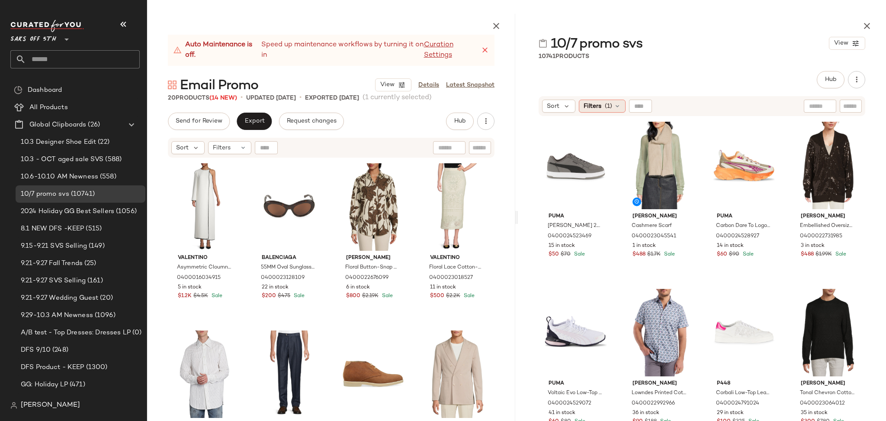
click at [610, 106] on span "(1)" at bounding box center [608, 106] width 7 height 9
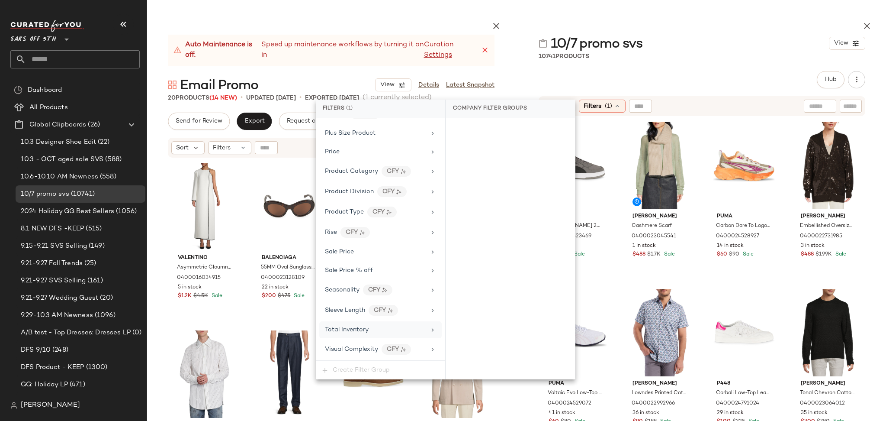
scroll to position [565, 0]
click at [372, 332] on div "Total Inventory" at bounding box center [375, 329] width 101 height 9
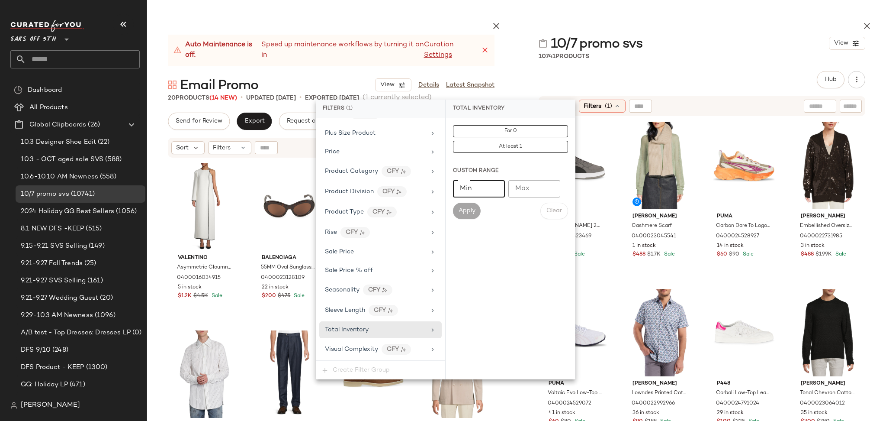
click at [482, 193] on input "Min" at bounding box center [479, 188] width 52 height 17
type input "*"
click at [475, 212] on span "Apply" at bounding box center [466, 210] width 17 height 7
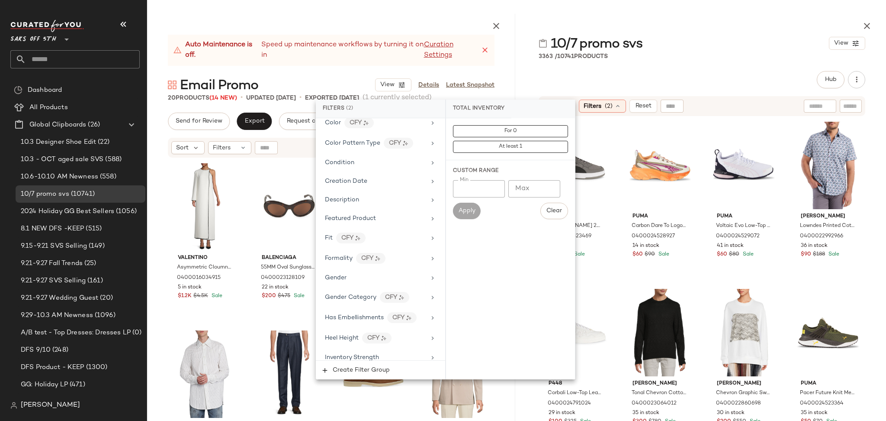
scroll to position [180, 0]
click at [366, 296] on span "Gender Category" at bounding box center [350, 298] width 51 height 6
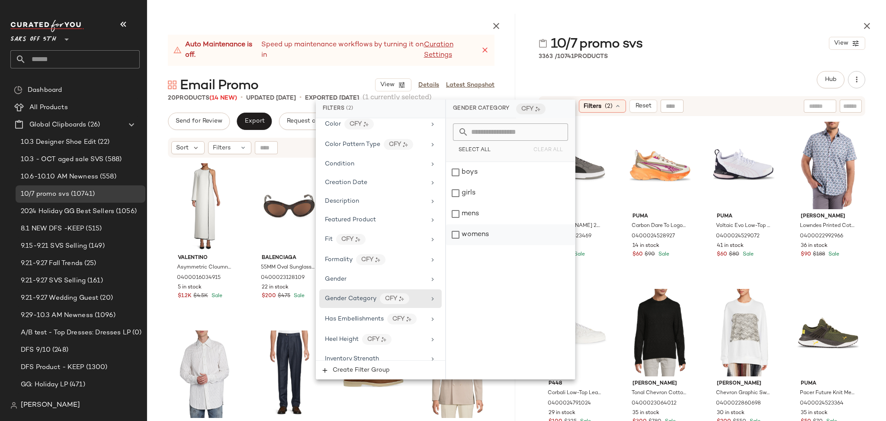
click at [459, 234] on div "womens" at bounding box center [510, 234] width 129 height 21
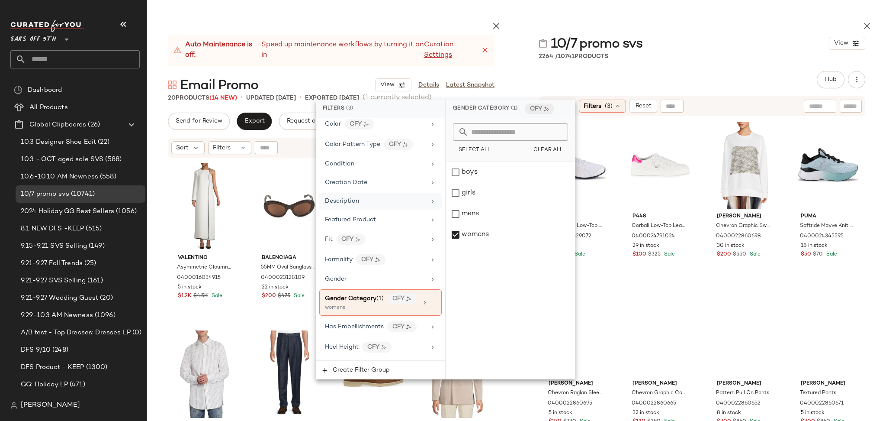
scroll to position [0, 0]
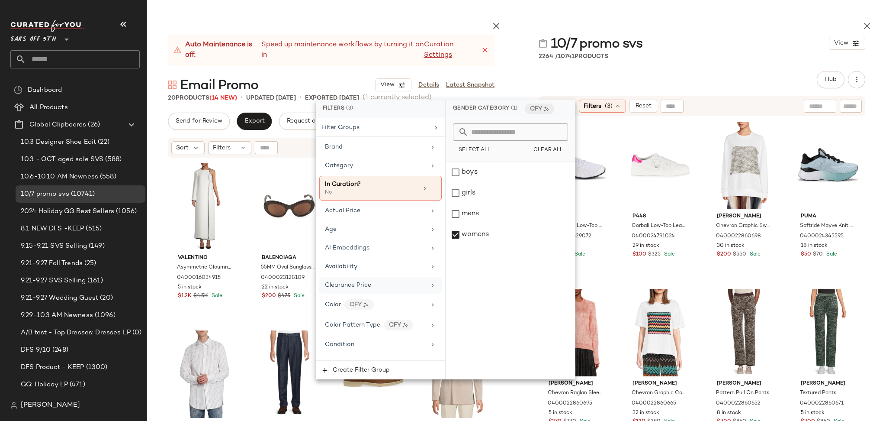
click at [373, 286] on div "Clearance Price" at bounding box center [375, 284] width 101 height 9
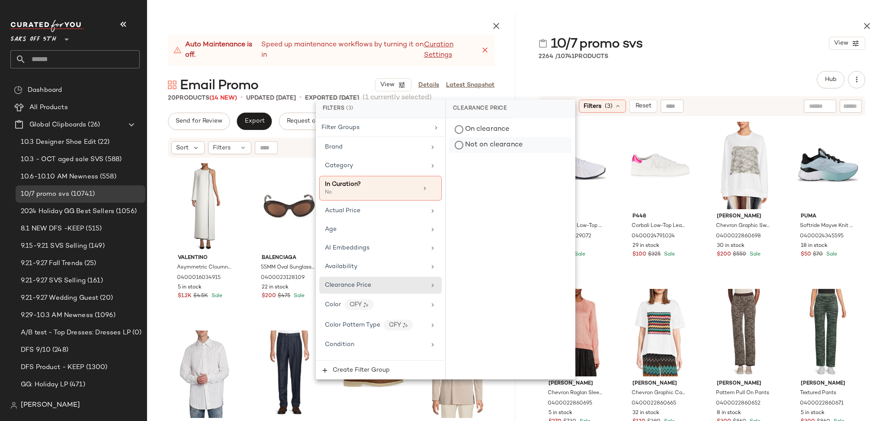
click at [481, 146] on div "Not on clearance" at bounding box center [511, 145] width 122 height 16
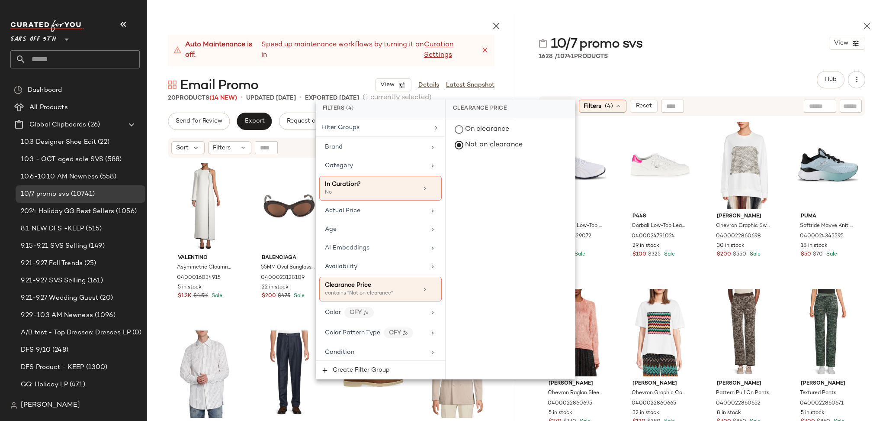
click at [647, 64] on div "10/7 promo svs View 1628 / 10741 Products Hub Send for Review External Review I…" at bounding box center [702, 217] width 368 height 407
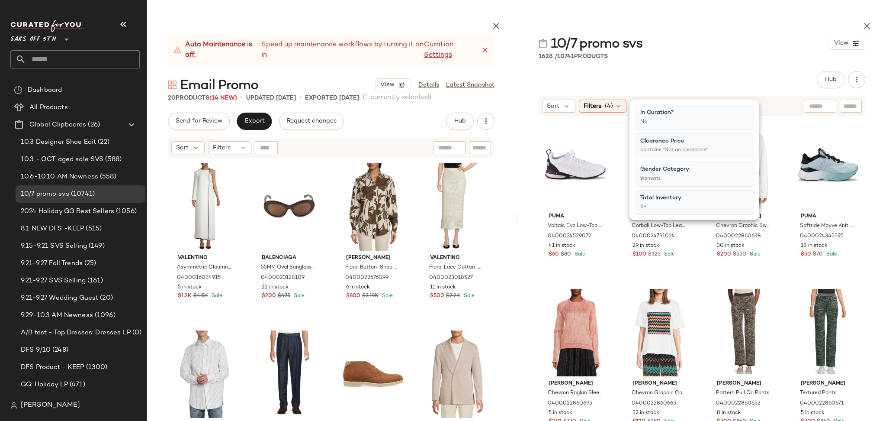
click at [657, 76] on div "Hub Send for Review External Review Internal Review Cancel Send for Review Revi…" at bounding box center [702, 79] width 327 height 17
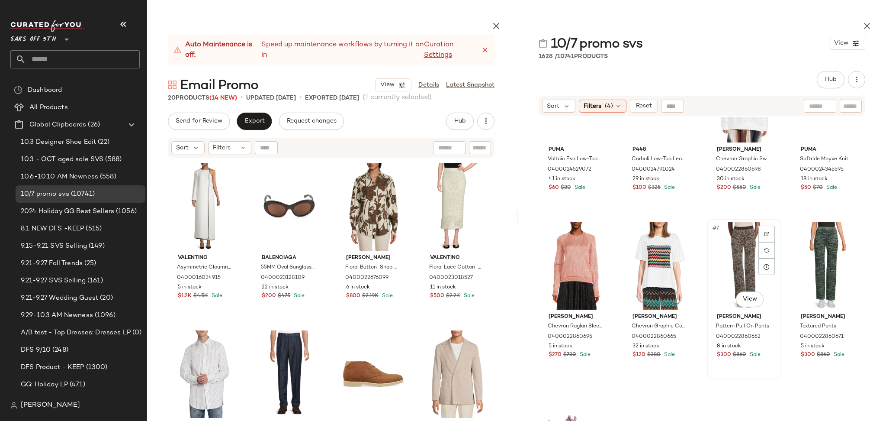
scroll to position [72, 0]
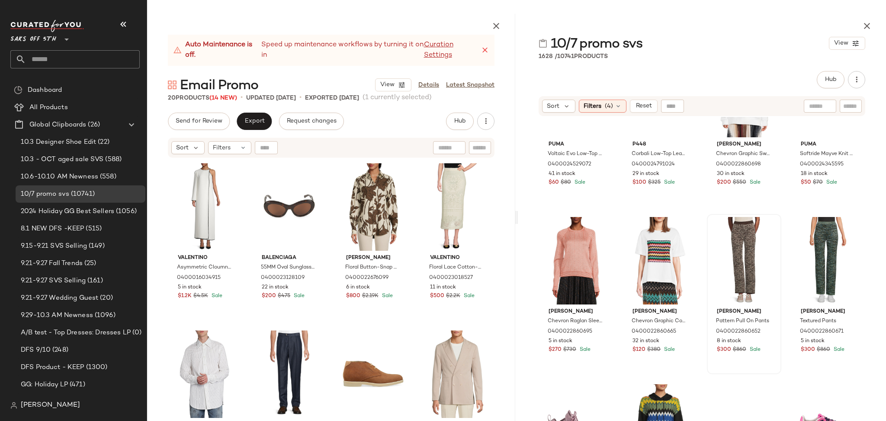
click at [766, 374] on div "Puma Voltaic Evo Low-Top Running Sneakers 0400024529072 41 in stock $60 $80 Sal…" at bounding box center [702, 219] width 327 height 344
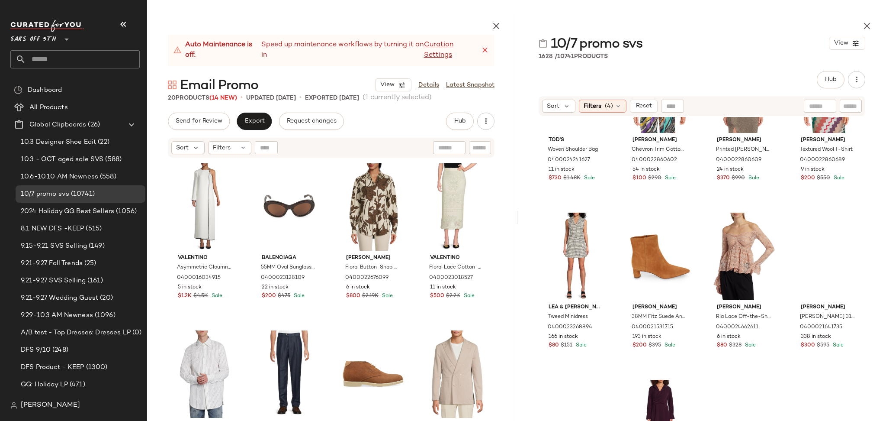
scroll to position [585, 0]
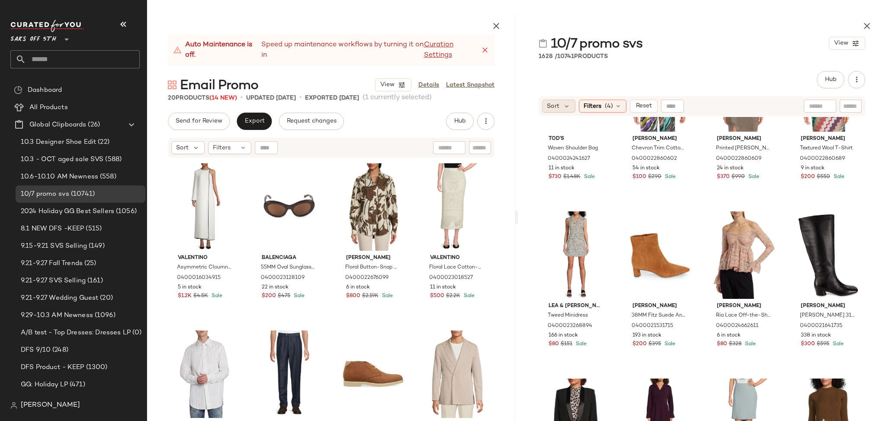
click at [554, 106] on span "Sort" at bounding box center [553, 106] width 13 height 9
click at [562, 126] on label "Newest" at bounding box center [594, 129] width 70 height 12
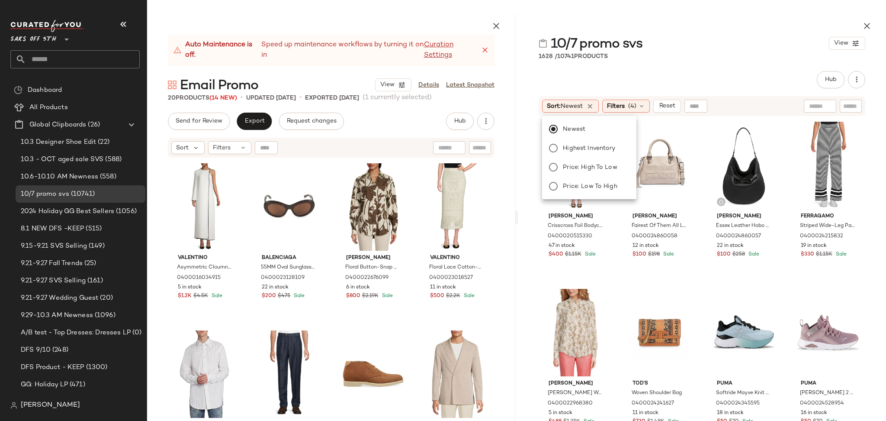
click at [695, 75] on div "Hub Send for Review External Review Internal Review Cancel Send for Review Revi…" at bounding box center [702, 79] width 327 height 17
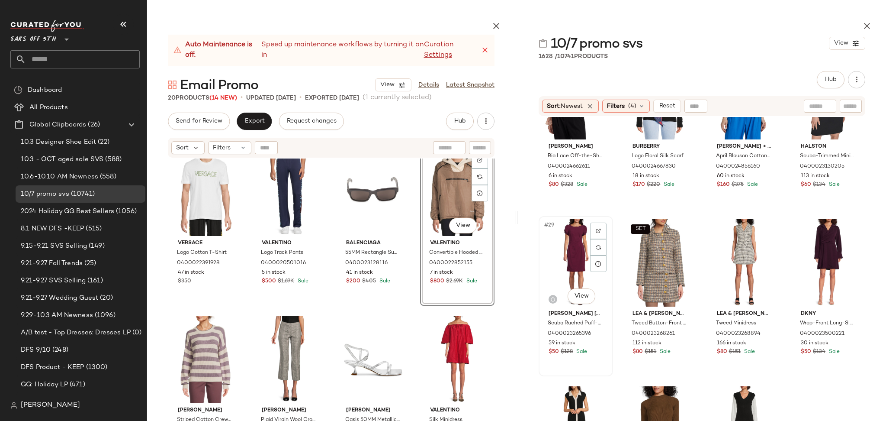
scroll to position [1079, 0]
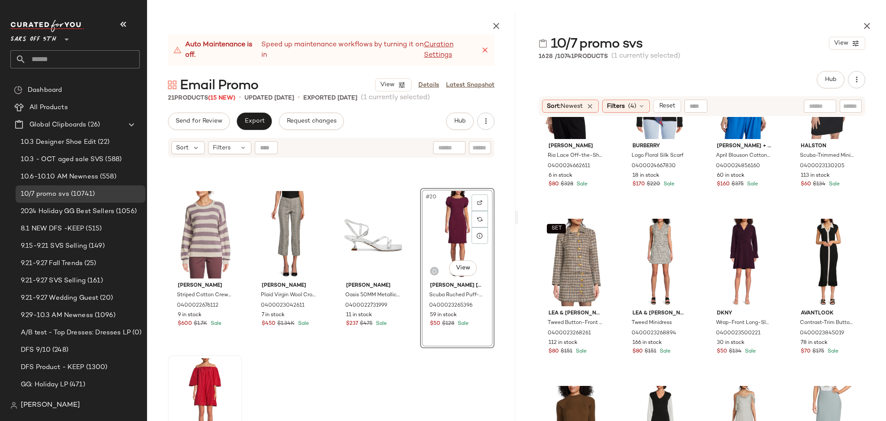
scroll to position [690, 0]
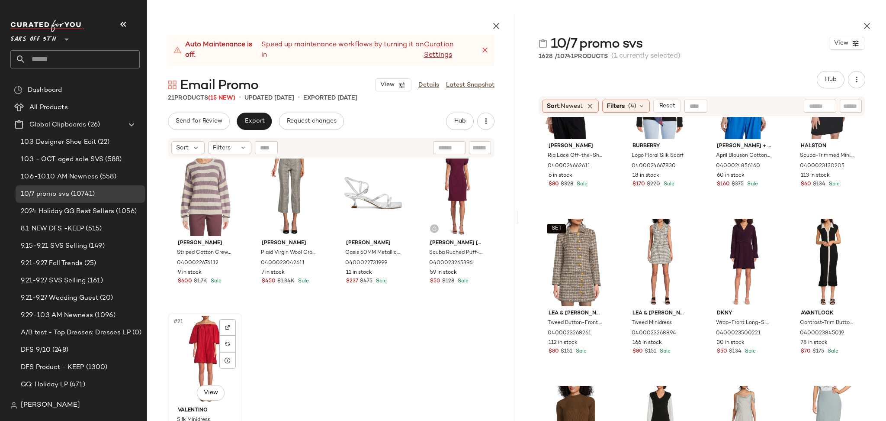
click at [203, 351] on div "#21 View" at bounding box center [205, 358] width 68 height 87
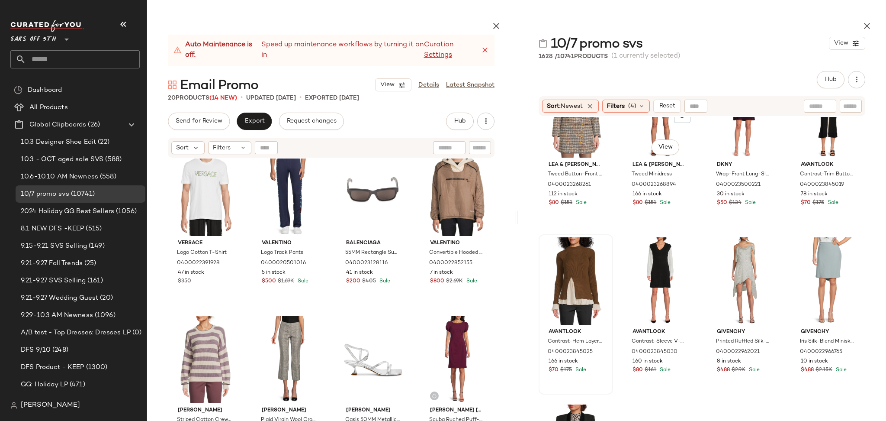
scroll to position [1227, 0]
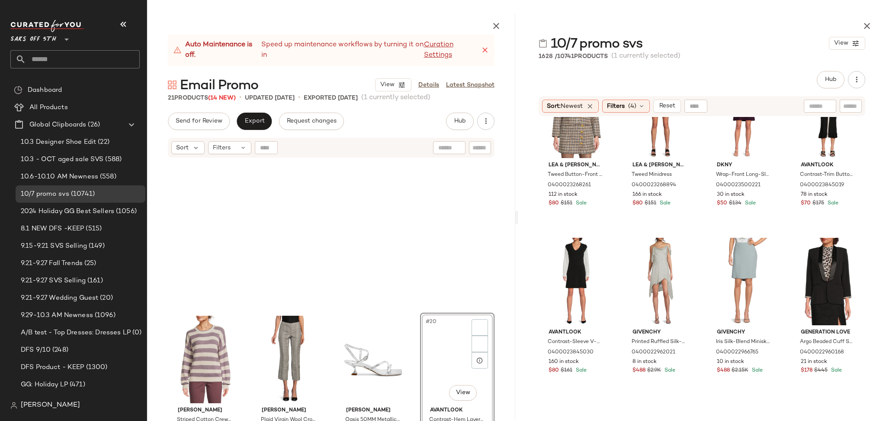
scroll to position [690, 0]
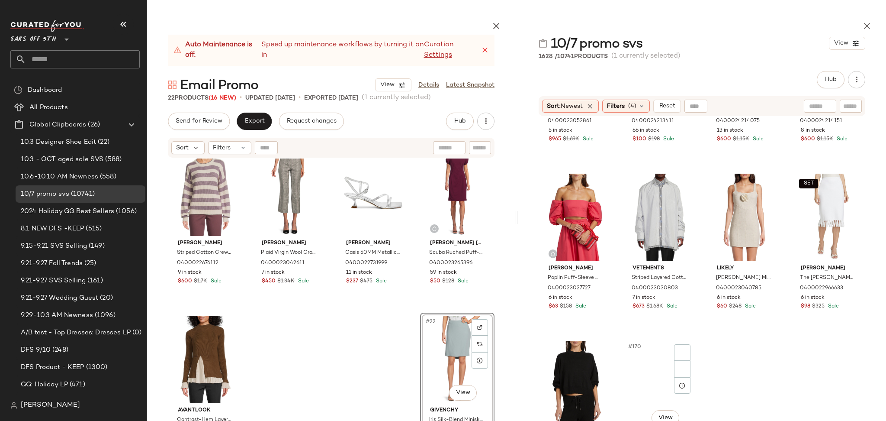
scroll to position [6805, 0]
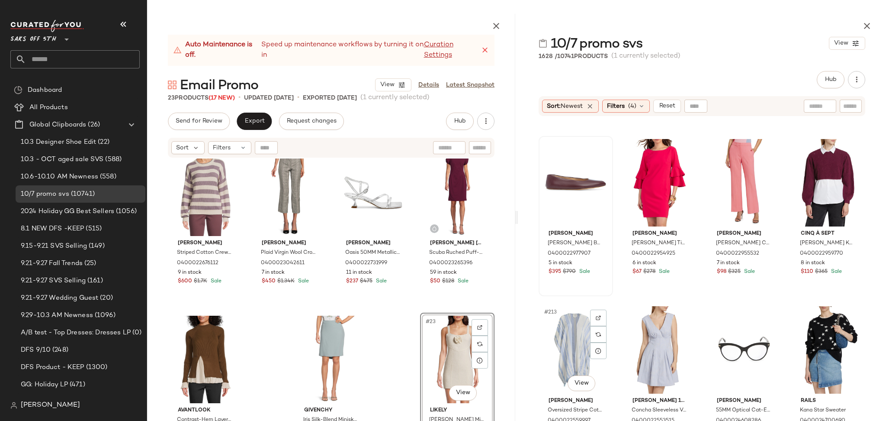
scroll to position [8670, 0]
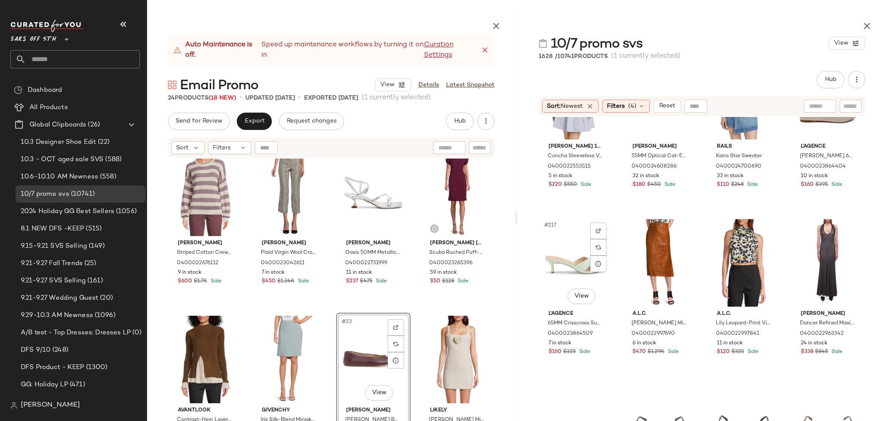
scroll to position [8932, 0]
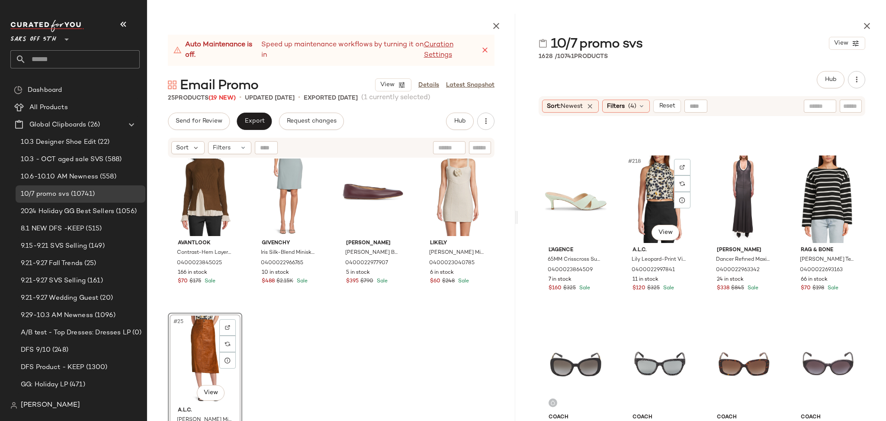
scroll to position [8983, 0]
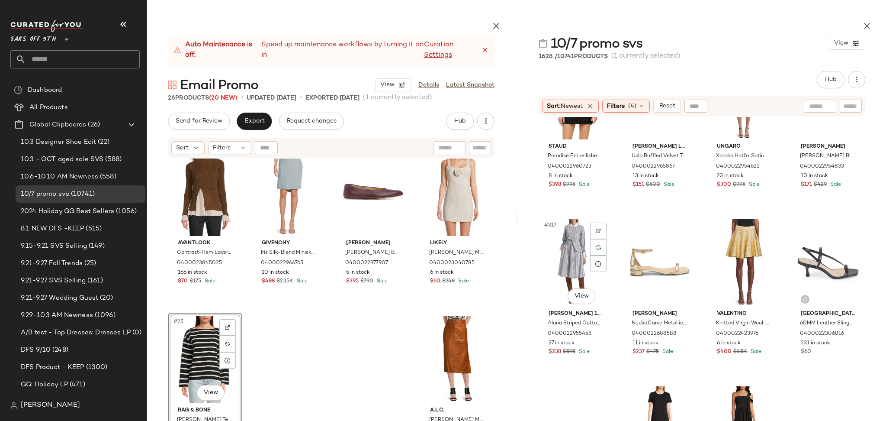
scroll to position [13106, 0]
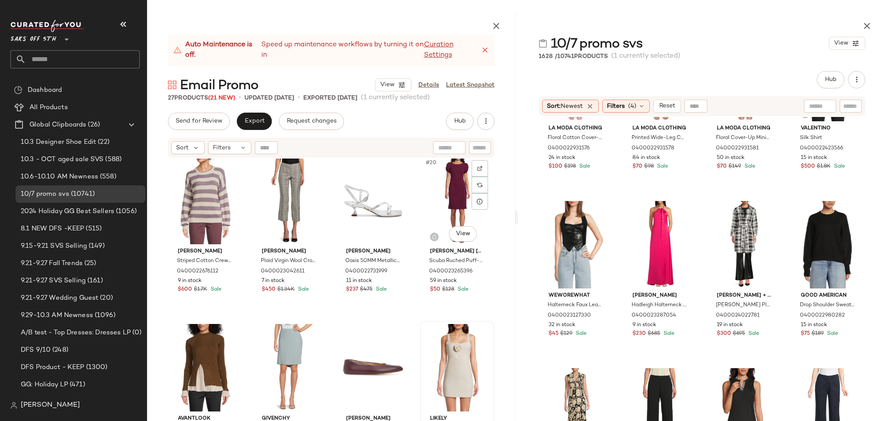
scroll to position [675, 0]
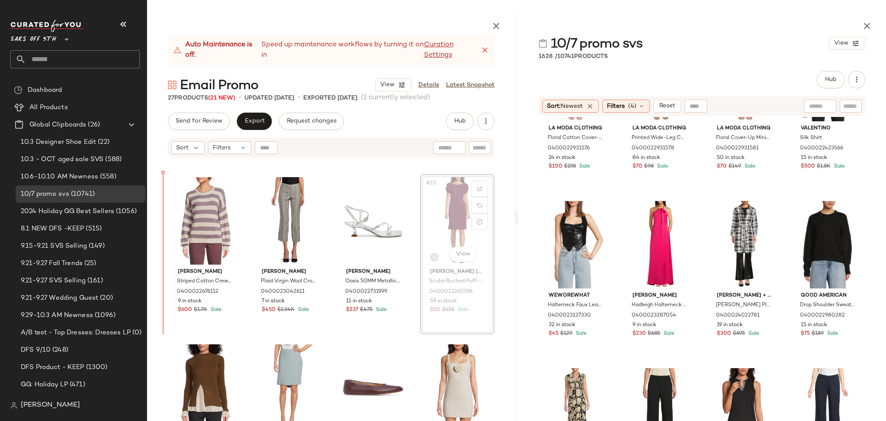
scroll to position [652, 0]
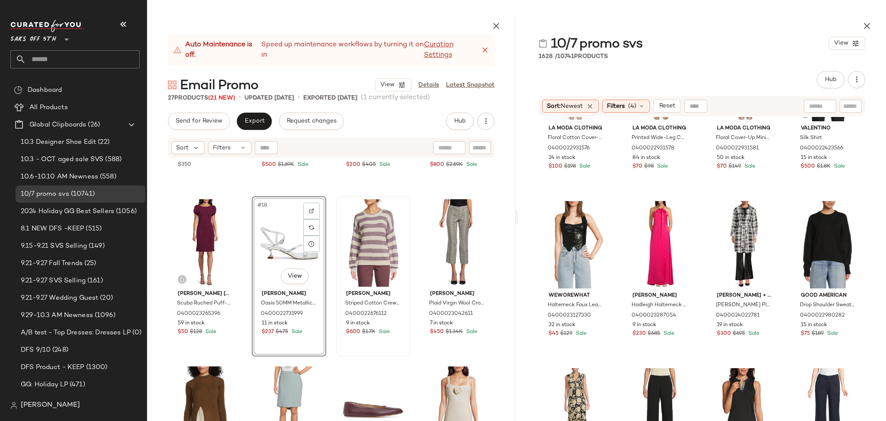
scroll to position [697, 0]
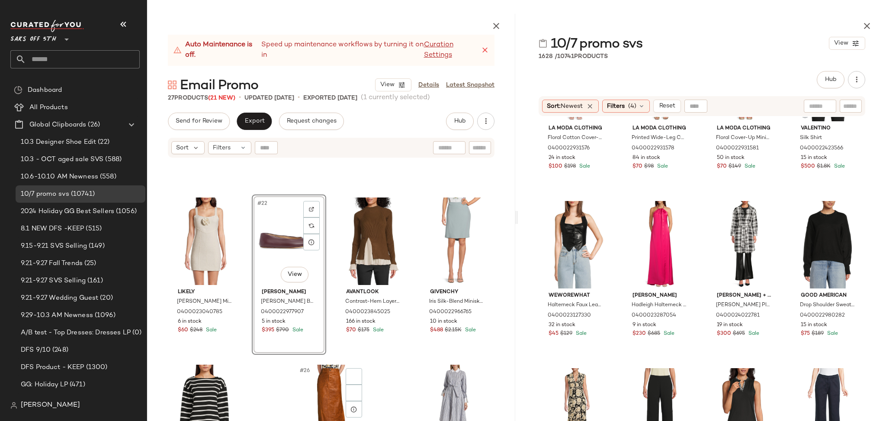
scroll to position [857, 0]
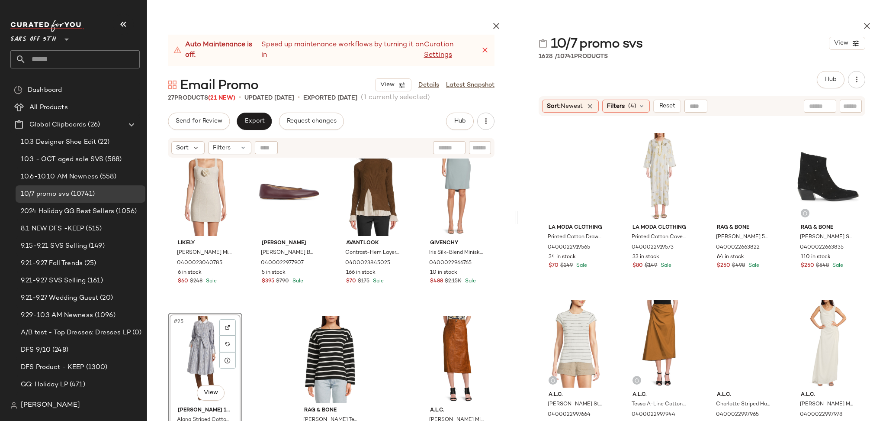
scroll to position [16701, 0]
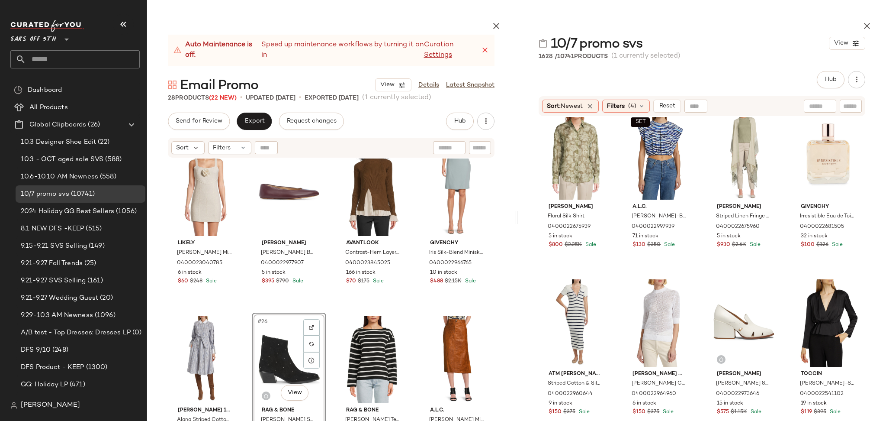
scroll to position [17553, 0]
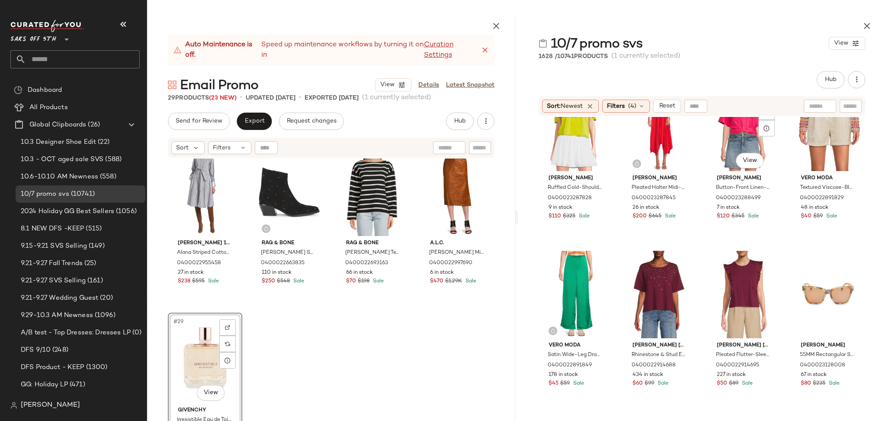
scroll to position [18754, 0]
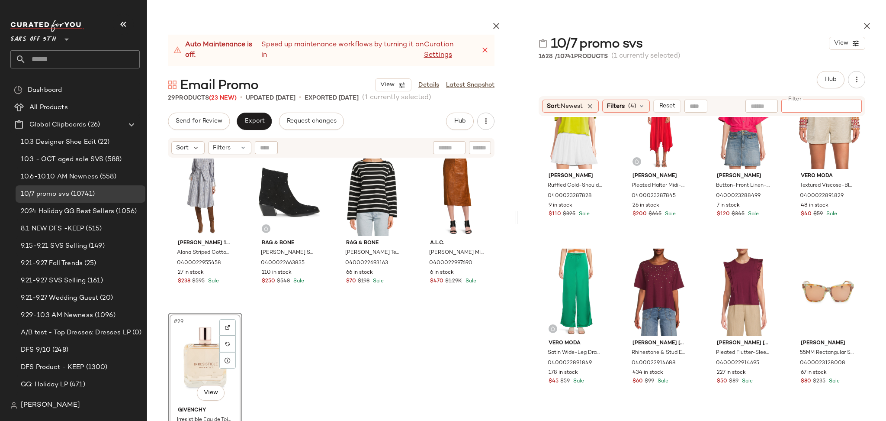
click at [849, 103] on input "Filter" at bounding box center [822, 106] width 74 height 9
type input "*****"
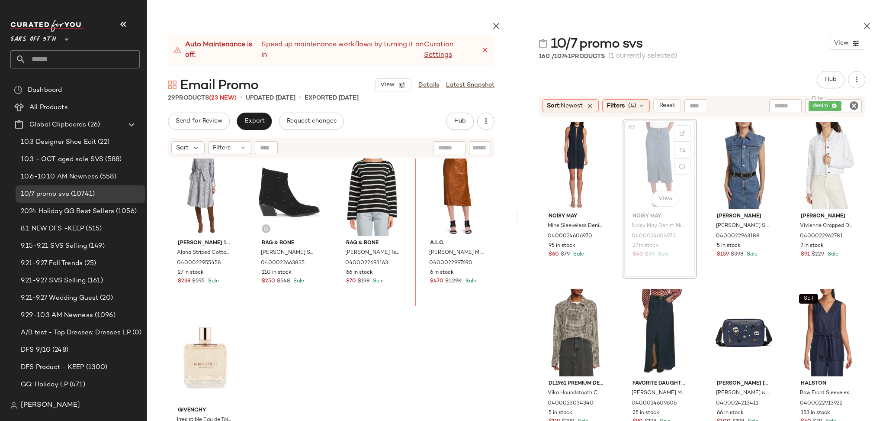
scroll to position [1023, 0]
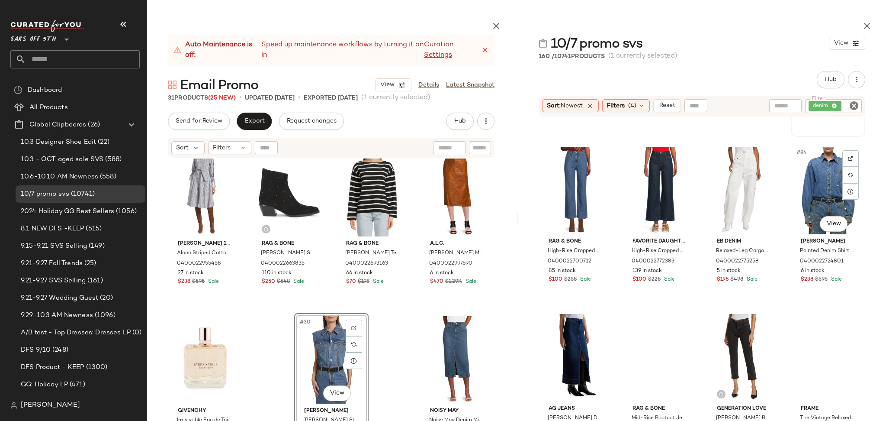
scroll to position [3324, 0]
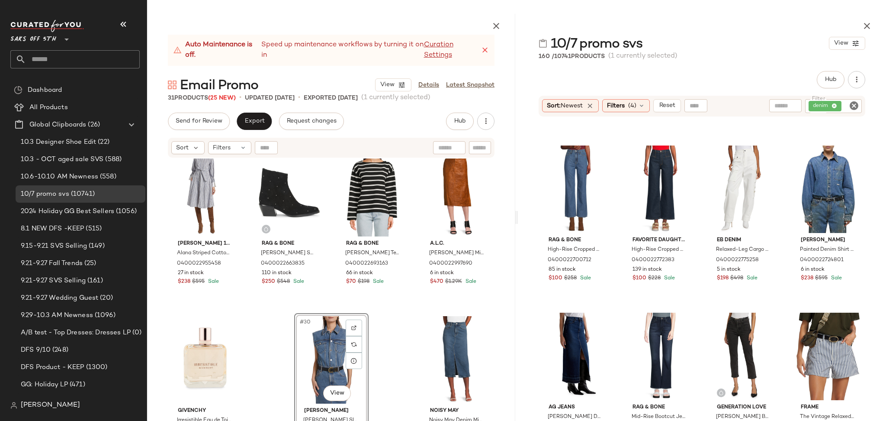
click at [852, 110] on icon "Clear Filter" at bounding box center [854, 105] width 10 height 10
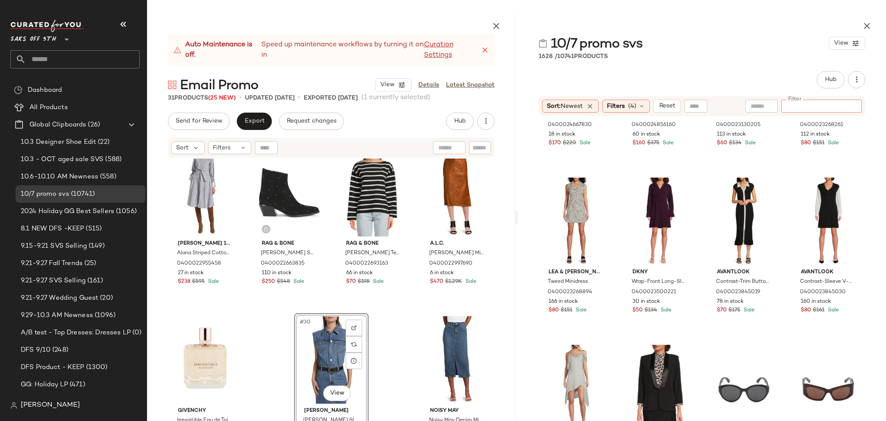
scroll to position [1122, 0]
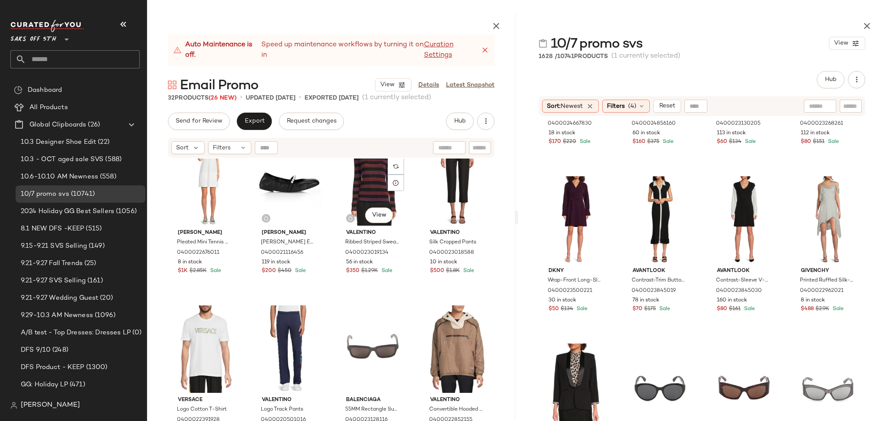
scroll to position [376, 0]
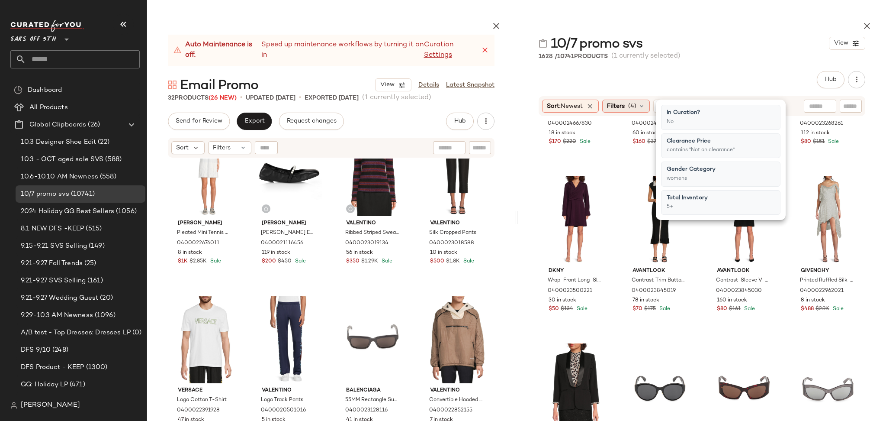
click at [632, 102] on span "(4)" at bounding box center [632, 106] width 8 height 9
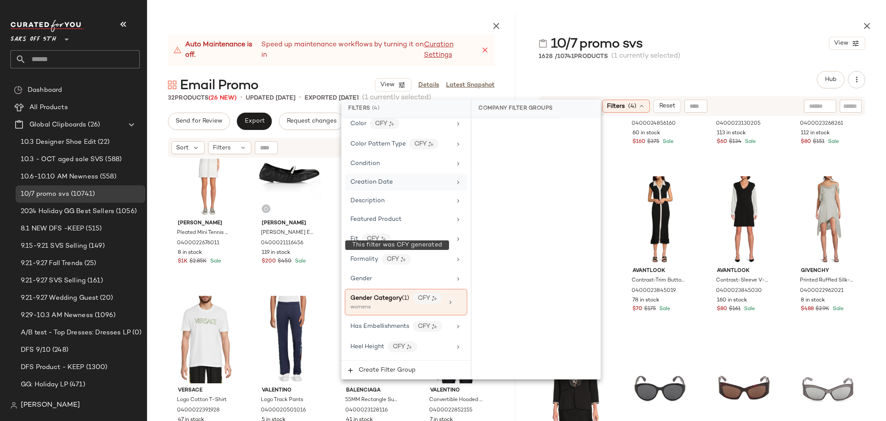
scroll to position [189, 0]
click at [367, 280] on span "Gender" at bounding box center [361, 278] width 22 height 6
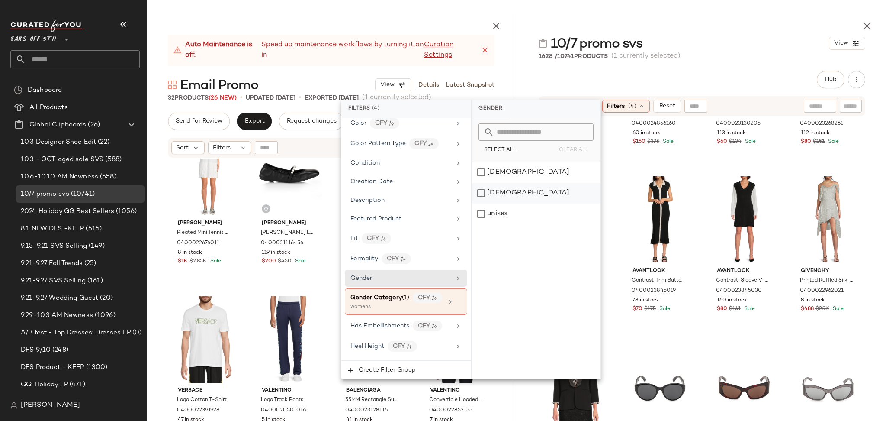
click at [483, 190] on div "[DEMOGRAPHIC_DATA]" at bounding box center [536, 193] width 129 height 21
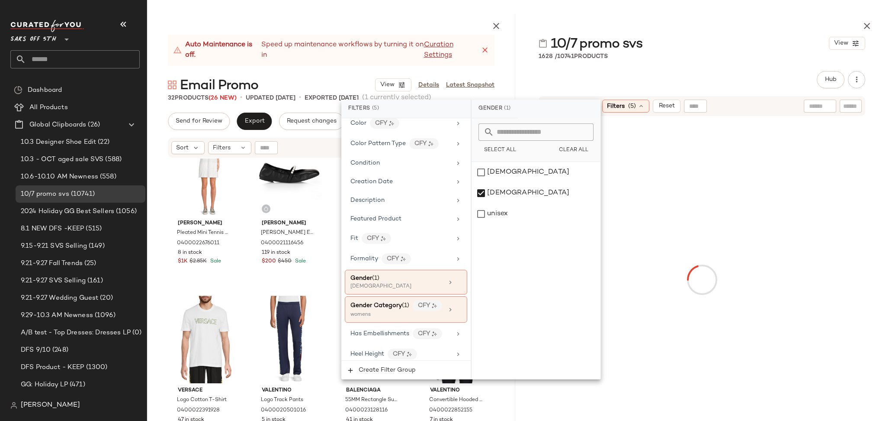
click at [579, 77] on div "Hub Send for Review External Review Internal Review Cancel Send for Review Revi…" at bounding box center [702, 79] width 327 height 17
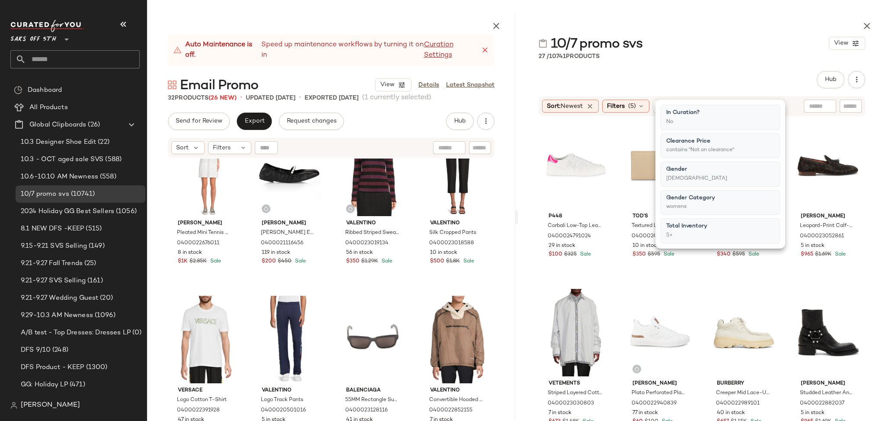
click at [579, 77] on div "Hub Send for Review External Review Internal Review Cancel Send for Review Revi…" at bounding box center [702, 79] width 327 height 17
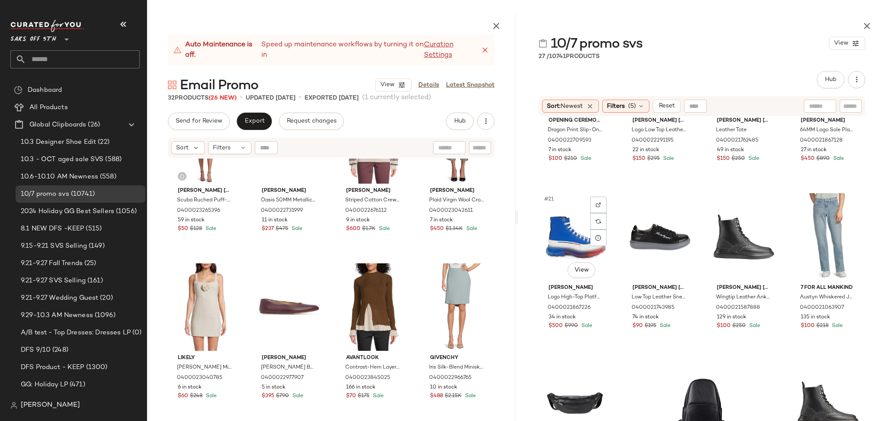
scroll to position [770, 0]
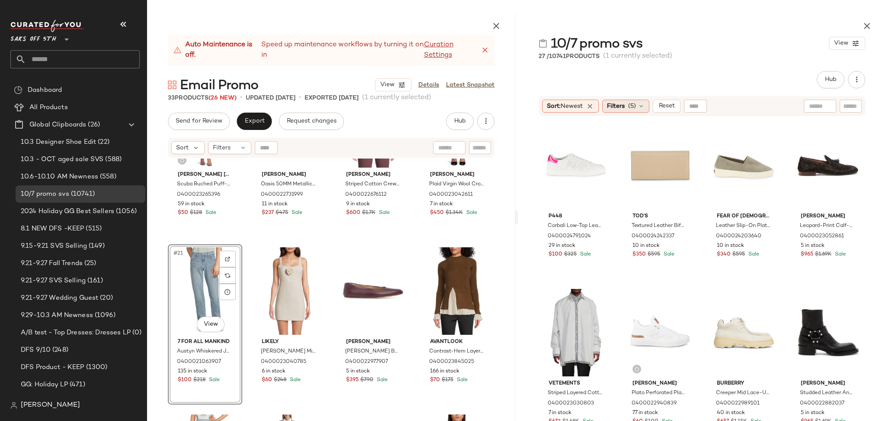
click at [630, 106] on span "(5)" at bounding box center [632, 106] width 8 height 9
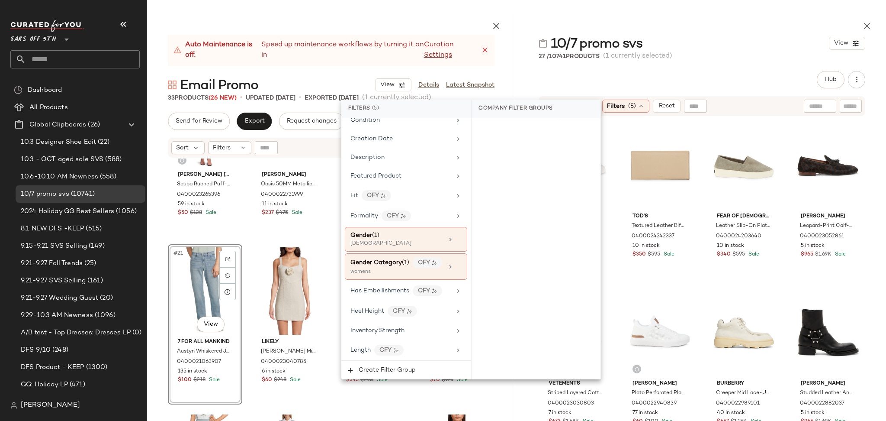
scroll to position [235, 0]
click at [456, 266] on icon at bounding box center [459, 263] width 6 height 6
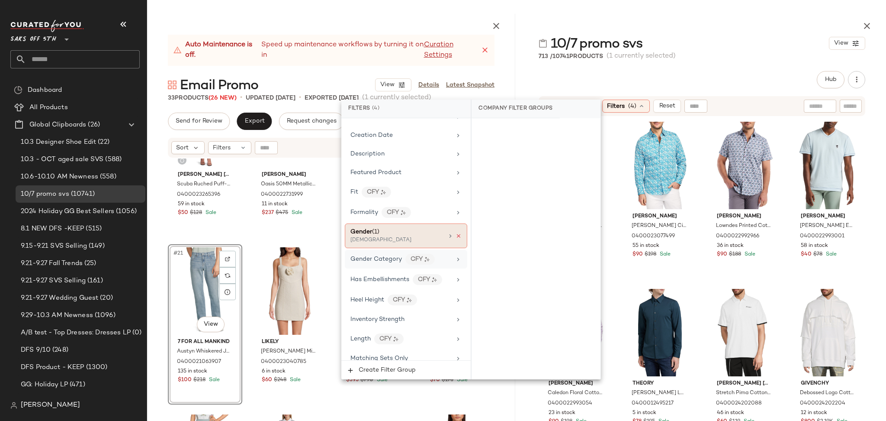
click at [456, 237] on icon at bounding box center [459, 236] width 6 height 6
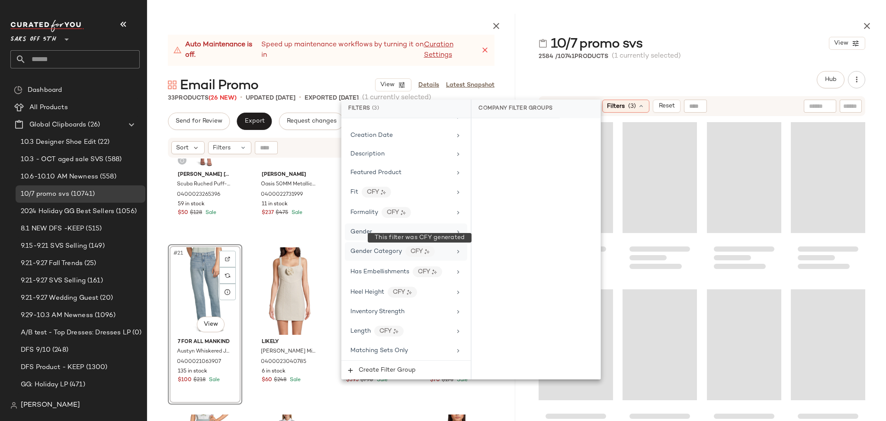
click at [422, 255] on div "CFY" at bounding box center [419, 251] width 29 height 11
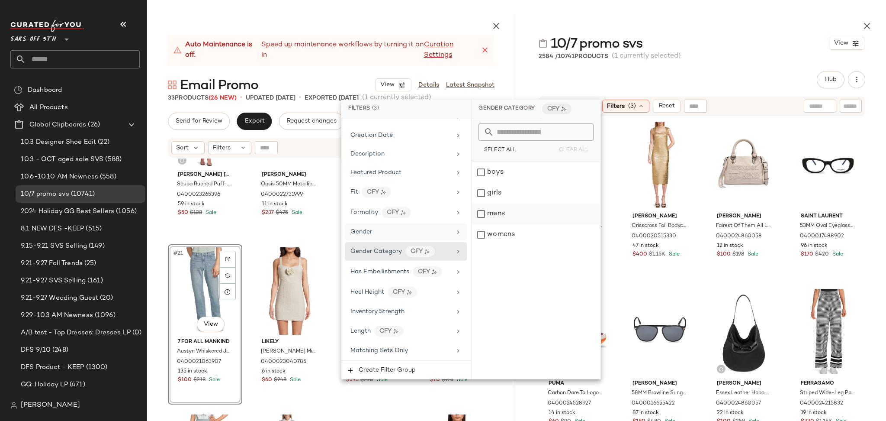
click at [485, 213] on div "mens" at bounding box center [536, 213] width 129 height 21
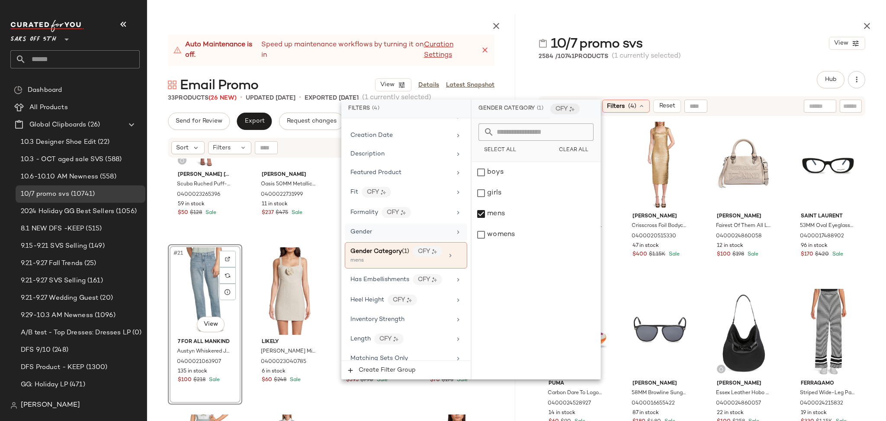
click at [682, 76] on div "Hub Send for Review External Review Internal Review Cancel Send for Review Revi…" at bounding box center [702, 79] width 327 height 17
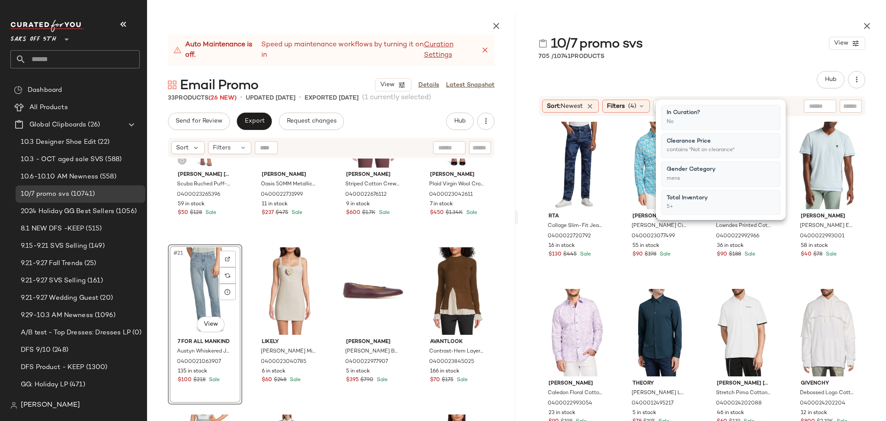
click at [682, 76] on div "Hub Send for Review External Review Internal Review Cancel Send for Review Revi…" at bounding box center [702, 79] width 327 height 17
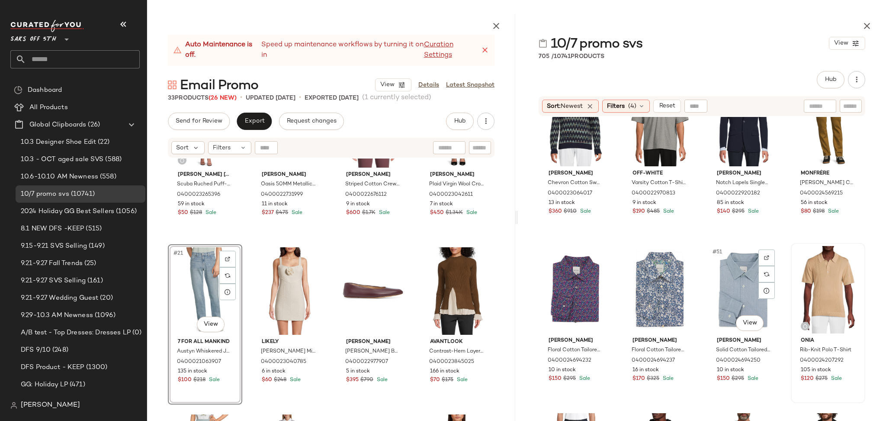
scroll to position [1887, 0]
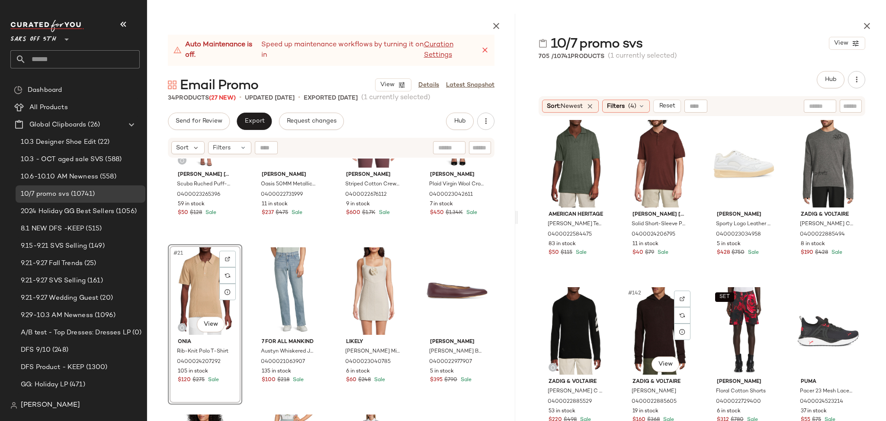
scroll to position [5709, 0]
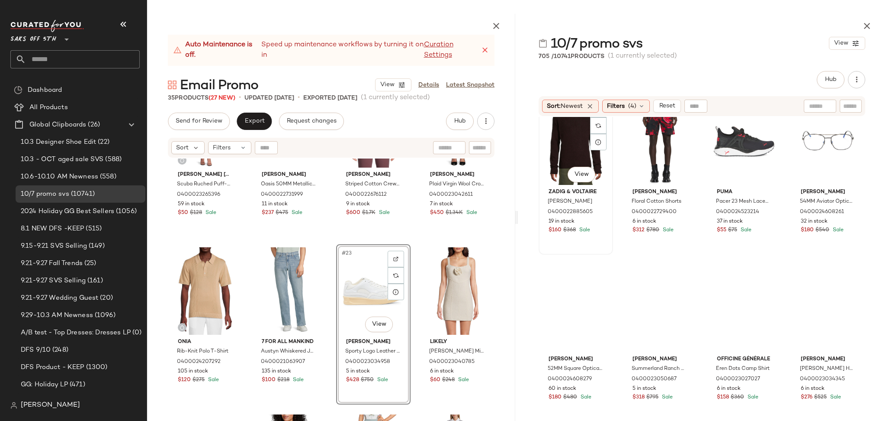
scroll to position [5891, 0]
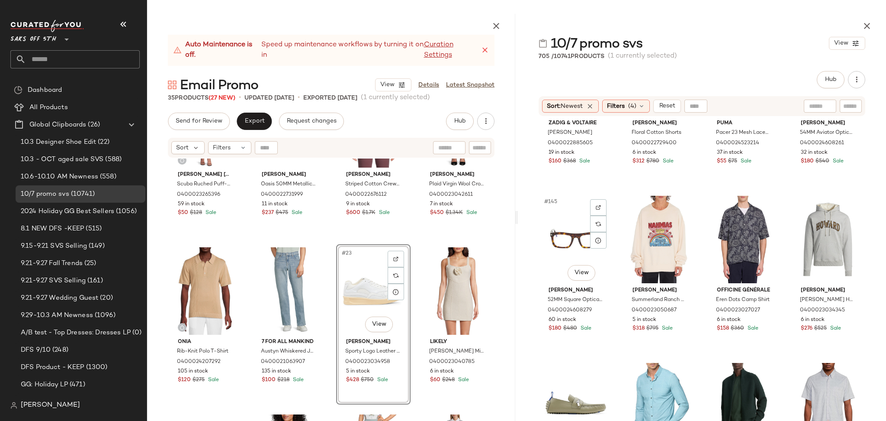
scroll to position [5947, 0]
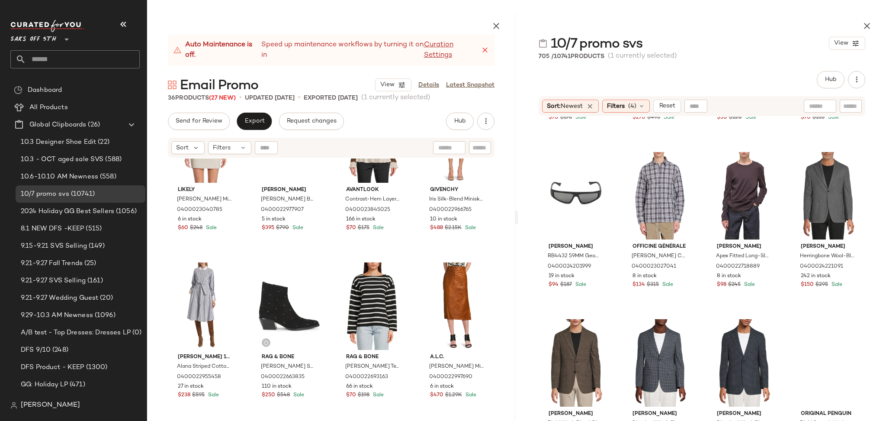
scroll to position [6315, 0]
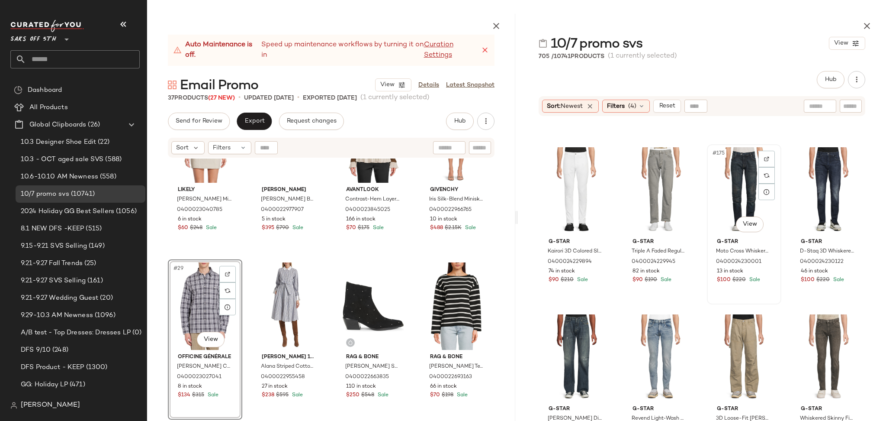
scroll to position [7177, 0]
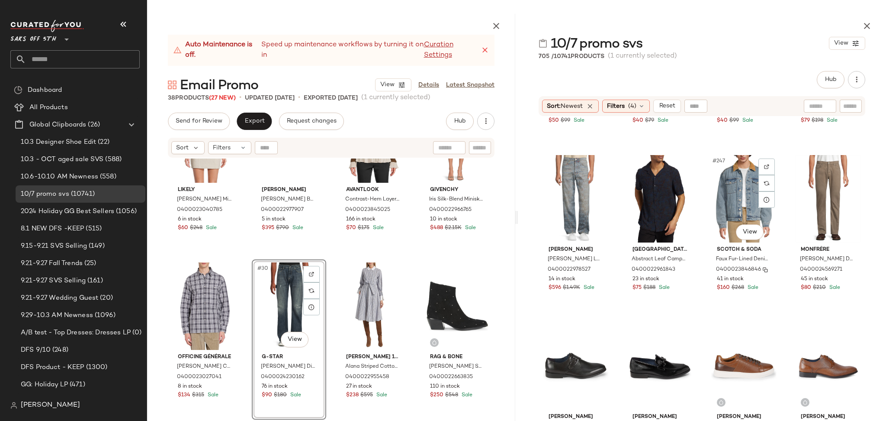
scroll to position [10156, 0]
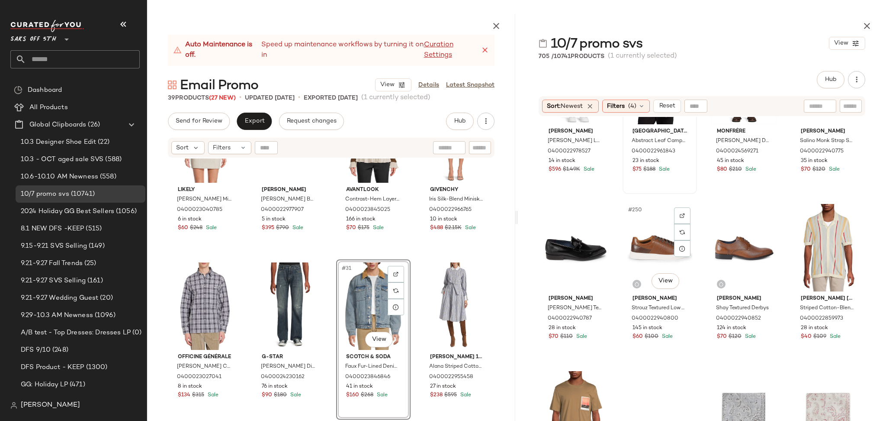
scroll to position [10282, 0]
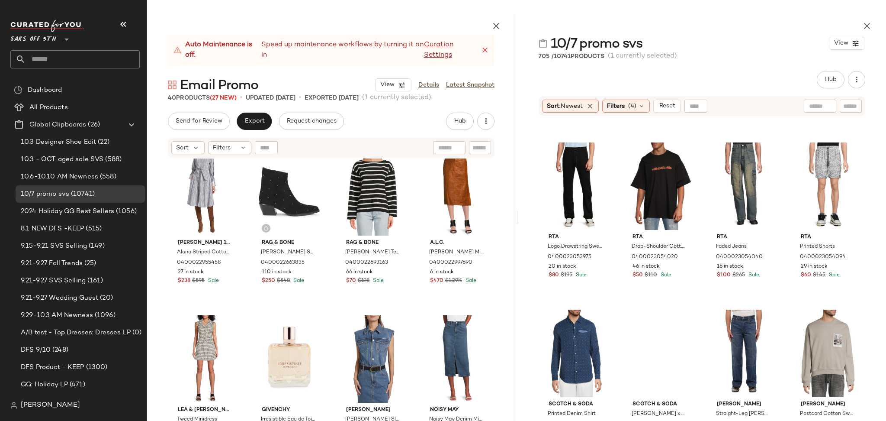
scroll to position [11010, 0]
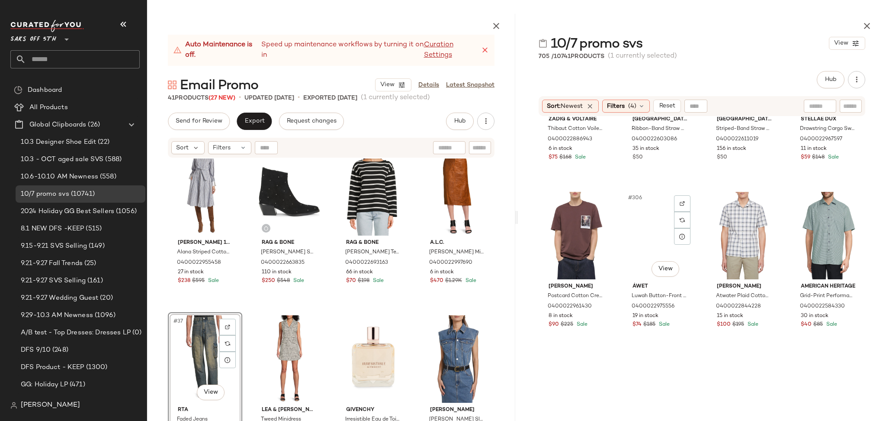
scroll to position [12648, 0]
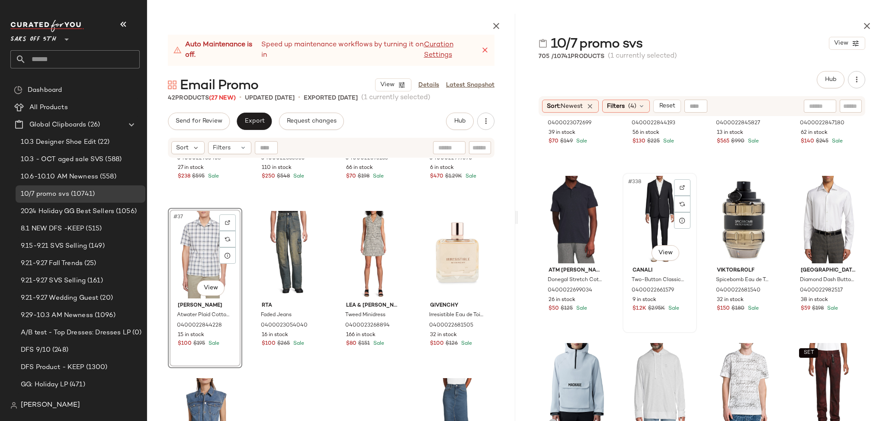
scroll to position [13981, 0]
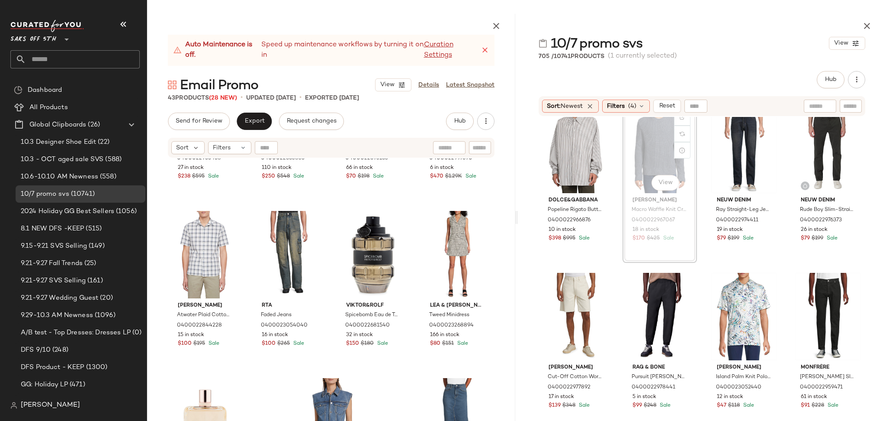
scroll to position [1462, 0]
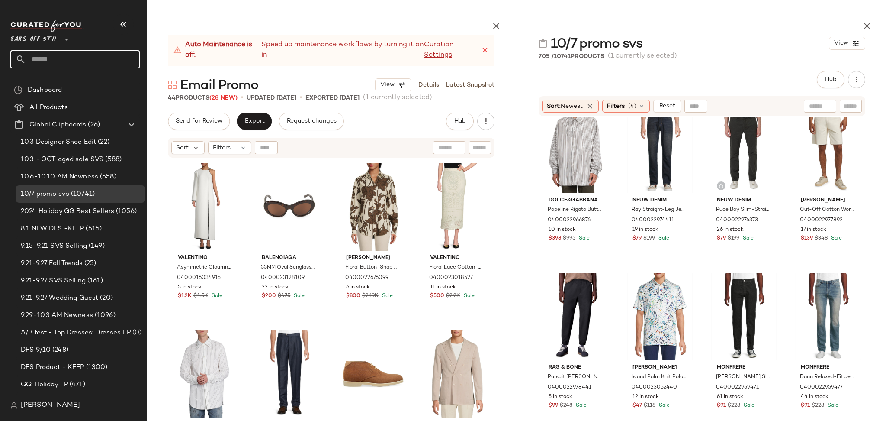
click at [67, 61] on input "text" at bounding box center [83, 59] width 114 height 18
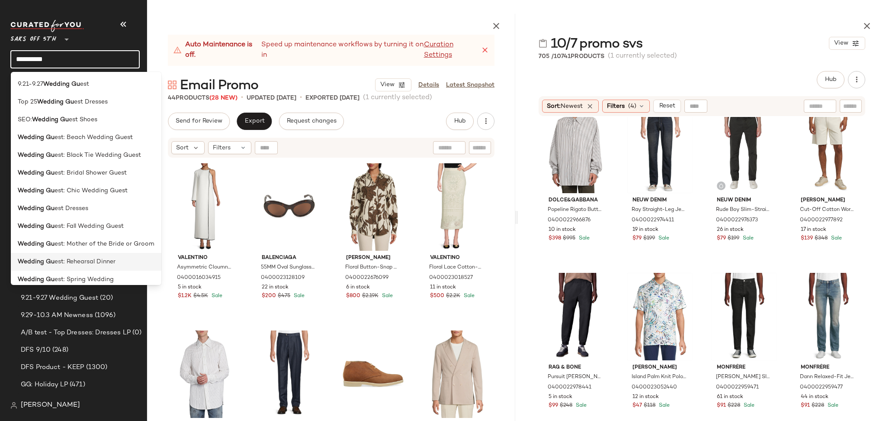
type input "**********"
click at [108, 258] on span "est: Rehearsal Dinner" at bounding box center [85, 261] width 61 height 9
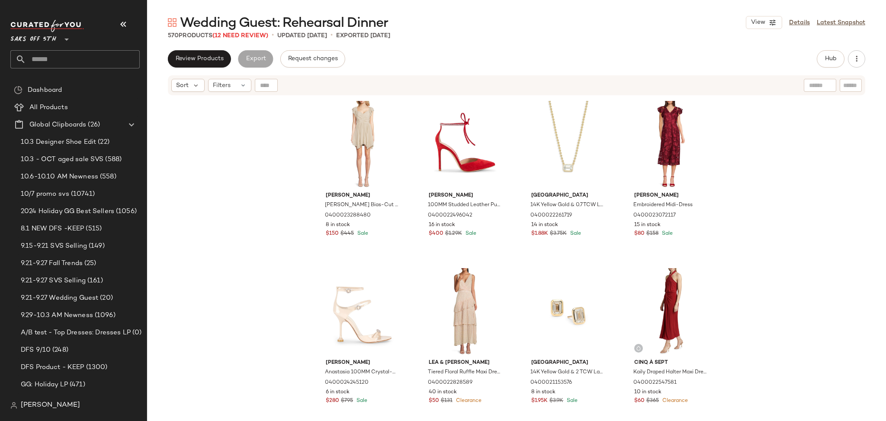
click at [241, 40] on div "570 Products (12 Need Review)" at bounding box center [218, 35] width 100 height 9
click at [250, 33] on span "(12 Need Review)" at bounding box center [240, 35] width 56 height 6
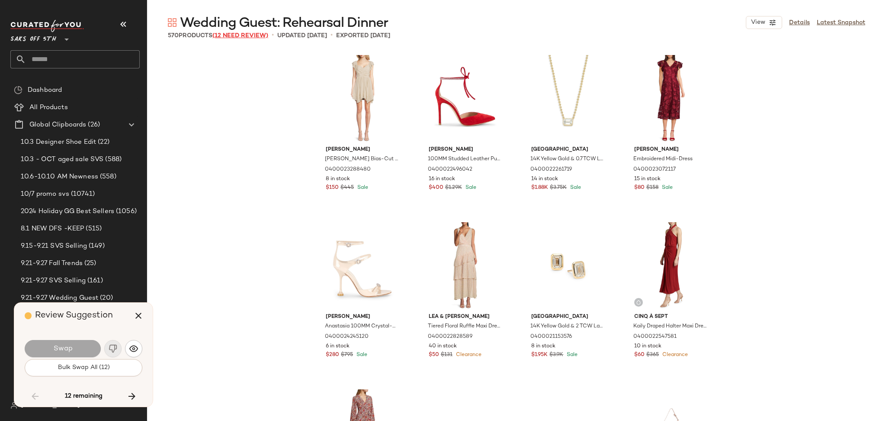
scroll to position [10022, 0]
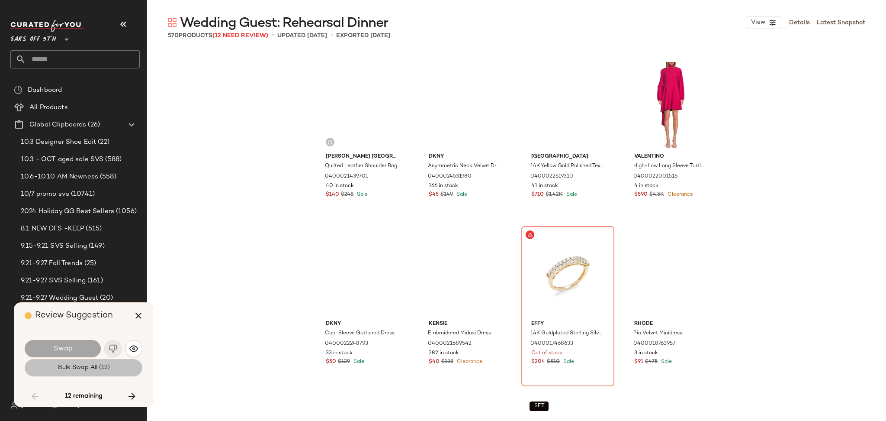
click at [89, 373] on button "Bulk Swap All (12)" at bounding box center [84, 367] width 118 height 17
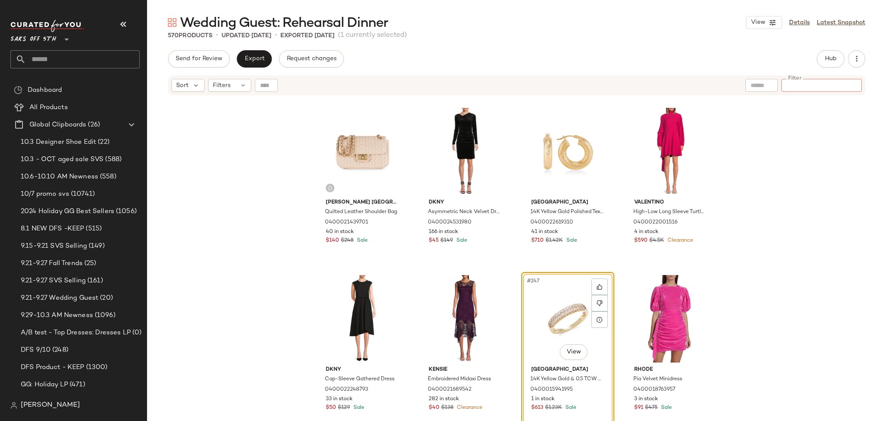
click at [850, 88] on input "Filter" at bounding box center [822, 85] width 74 height 9
paste input "**********"
type input "**********"
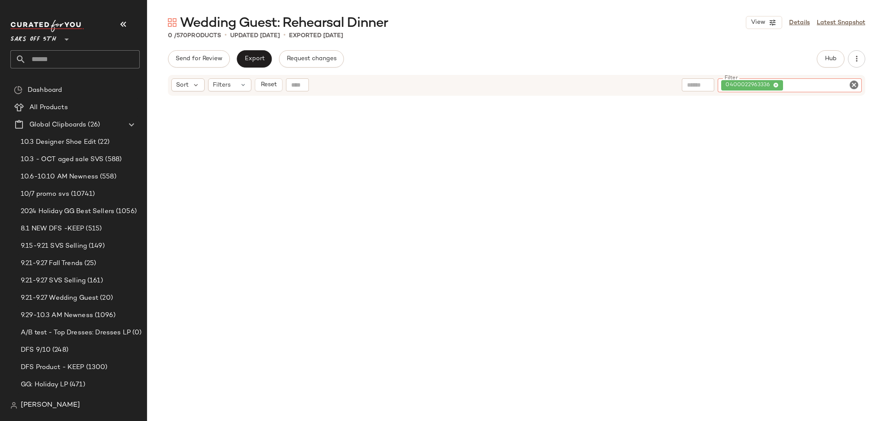
click at [853, 87] on icon "Clear Filter" at bounding box center [854, 85] width 10 height 10
click at [829, 65] on button "Hub" at bounding box center [831, 58] width 28 height 17
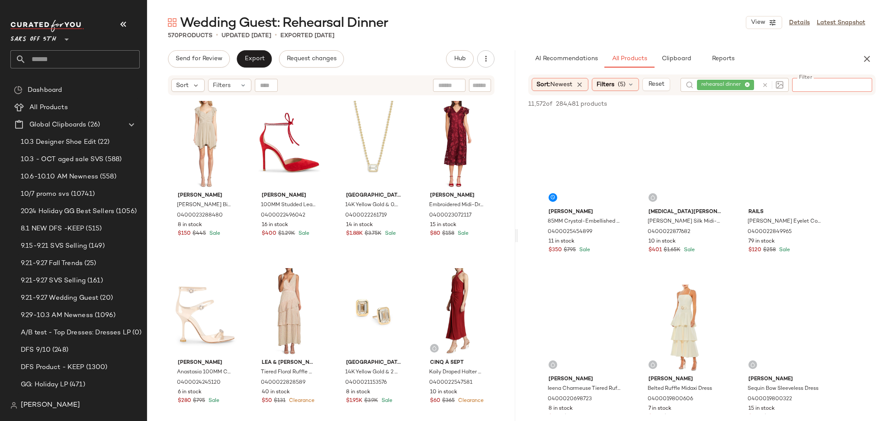
click at [854, 86] on input "Filter" at bounding box center [833, 84] width 74 height 9
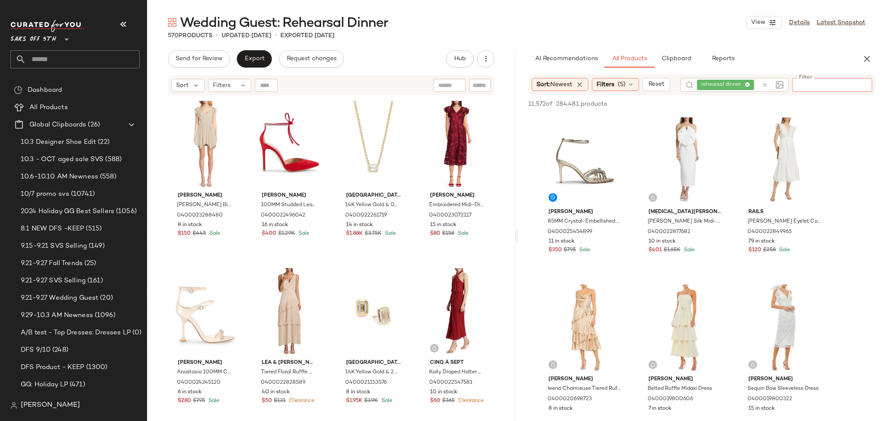
paste input "**********"
type input "**********"
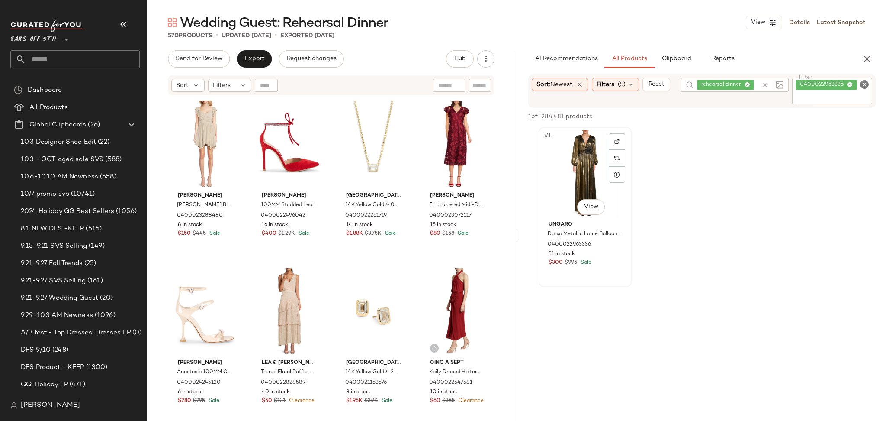
click at [592, 161] on div "#1 View" at bounding box center [585, 173] width 87 height 87
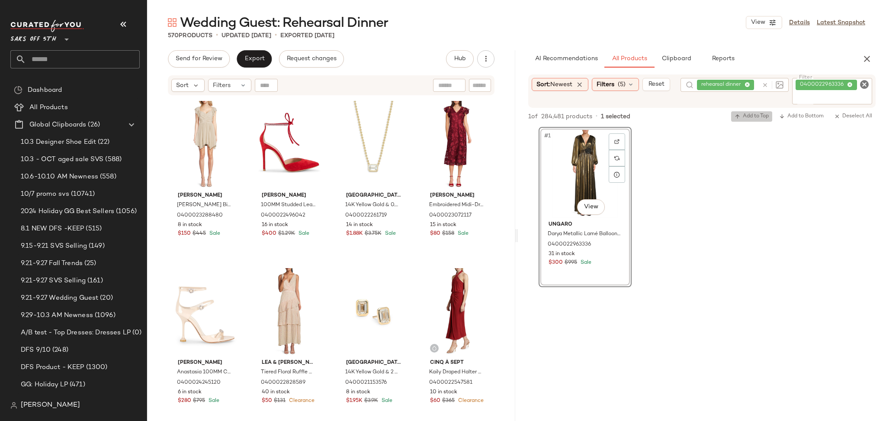
click at [752, 117] on span "Add to Top" at bounding box center [752, 116] width 34 height 6
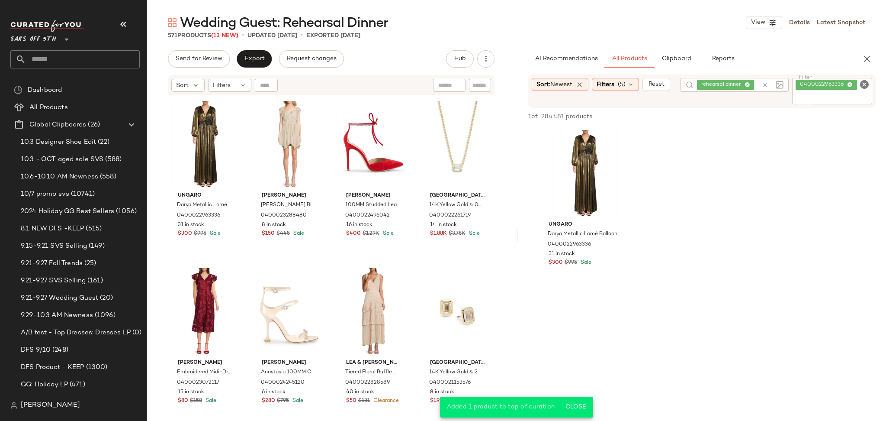
click at [866, 84] on icon "Clear Filter" at bounding box center [864, 84] width 10 height 10
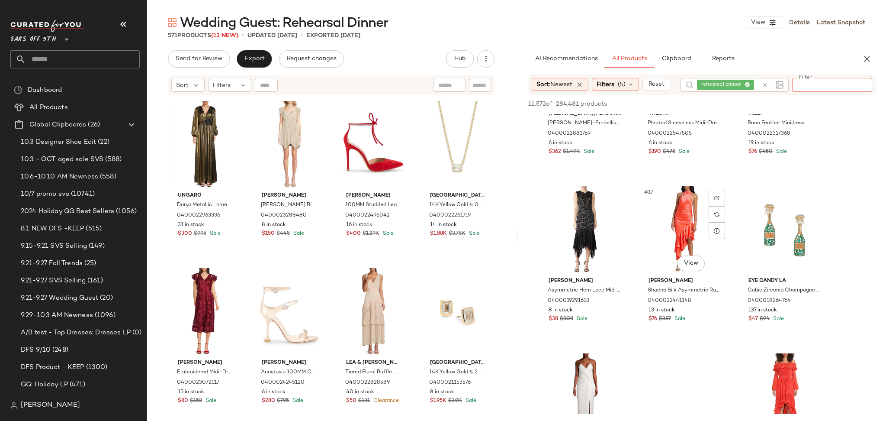
scroll to position [770, 0]
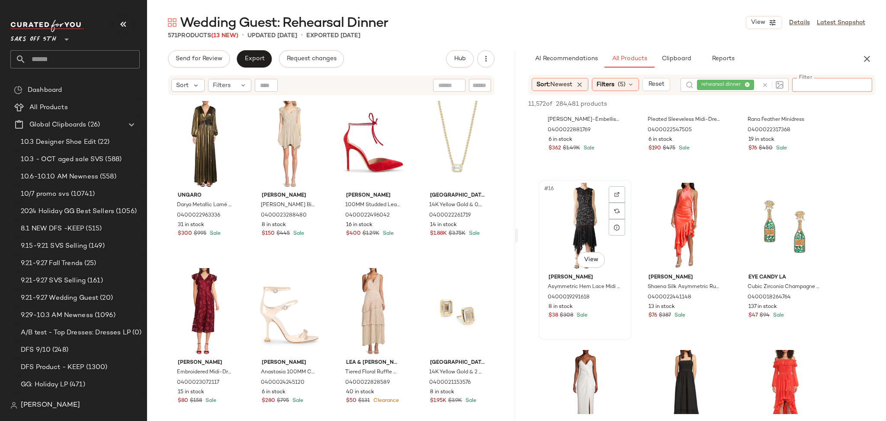
click at [584, 193] on div "#16 View" at bounding box center [585, 226] width 87 height 87
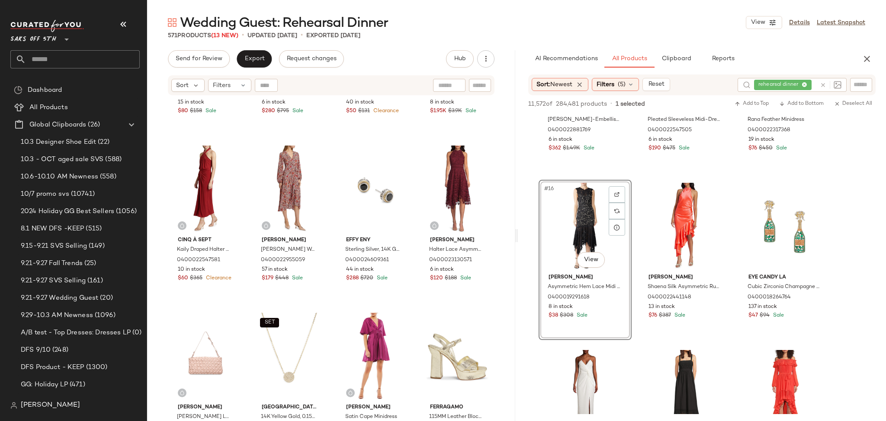
scroll to position [0, 0]
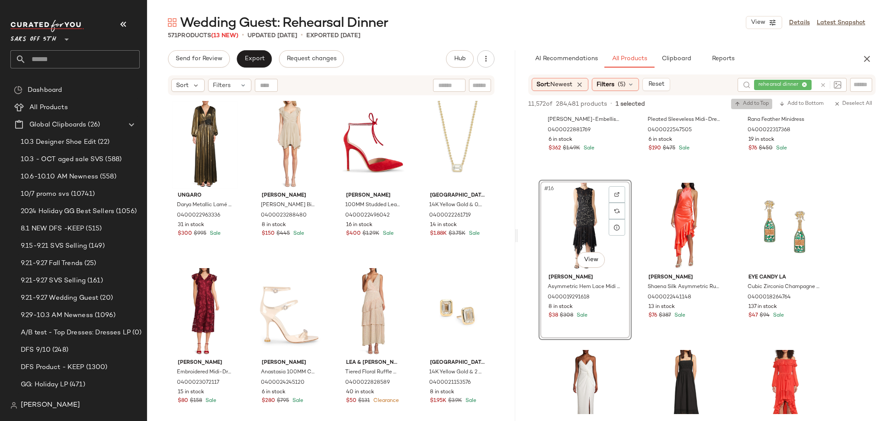
click at [748, 103] on span "Add to Top" at bounding box center [752, 104] width 34 height 6
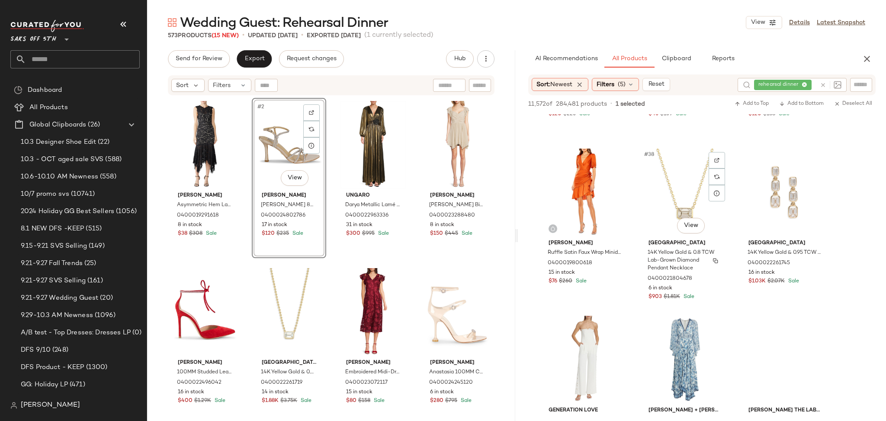
scroll to position [1974, 0]
click at [784, 190] on div "#39 View" at bounding box center [785, 191] width 87 height 87
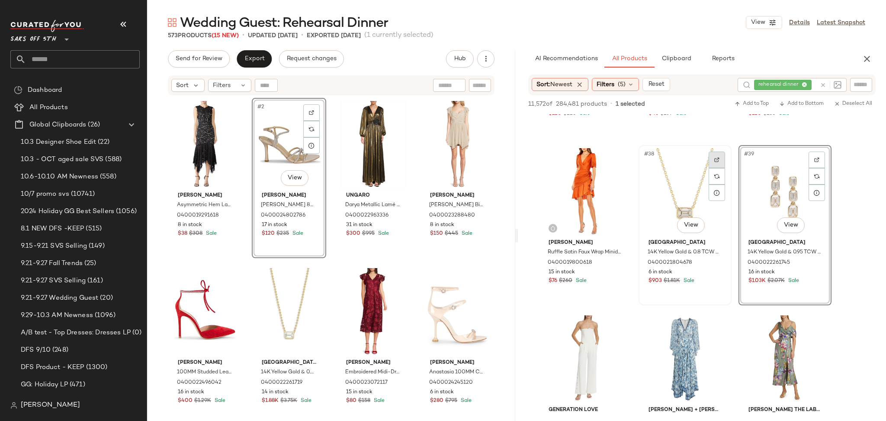
drag, startPoint x: 784, startPoint y: 190, endPoint x: 724, endPoint y: 167, distance: 64.4
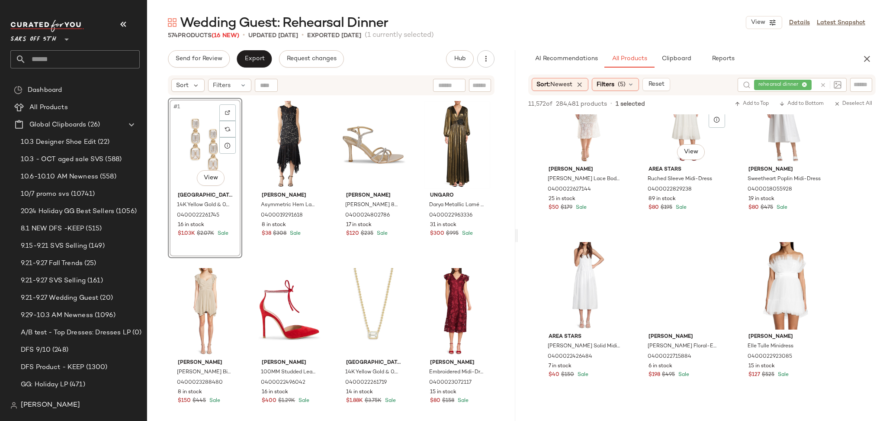
scroll to position [2383, 0]
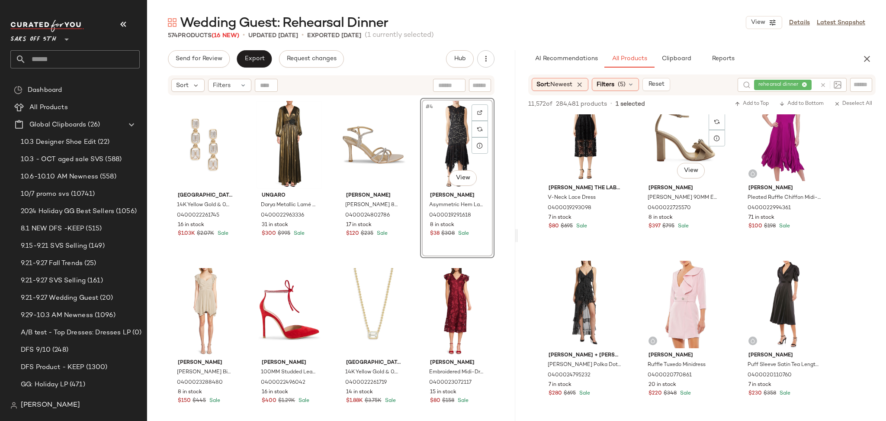
scroll to position [2864, 0]
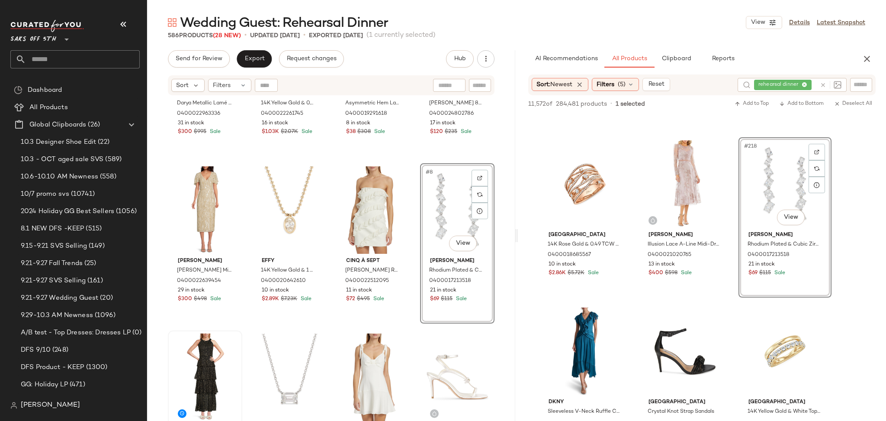
scroll to position [131, 0]
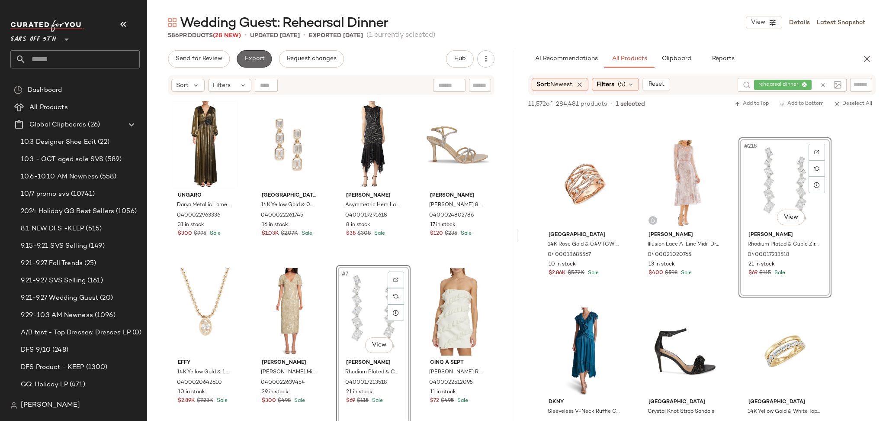
click at [251, 61] on span "Export" at bounding box center [254, 58] width 20 height 7
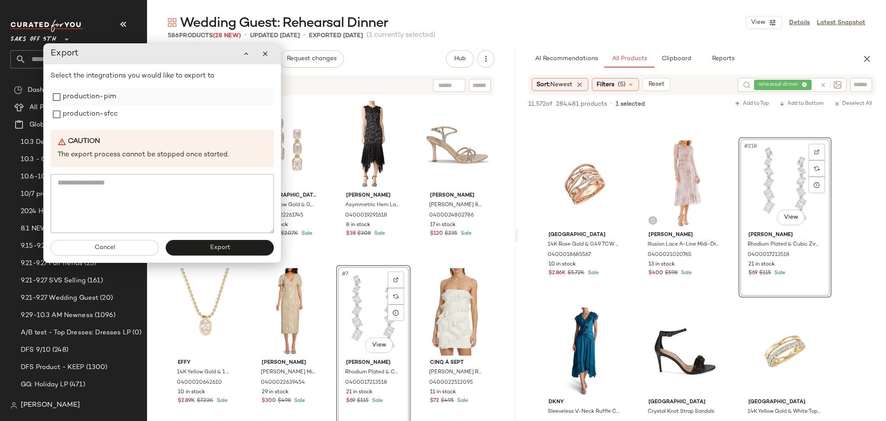
click at [89, 98] on label "production-pim" at bounding box center [89, 96] width 53 height 17
click at [93, 115] on label "production-sfcc" at bounding box center [90, 114] width 55 height 17
click at [218, 249] on span "Export" at bounding box center [219, 247] width 20 height 7
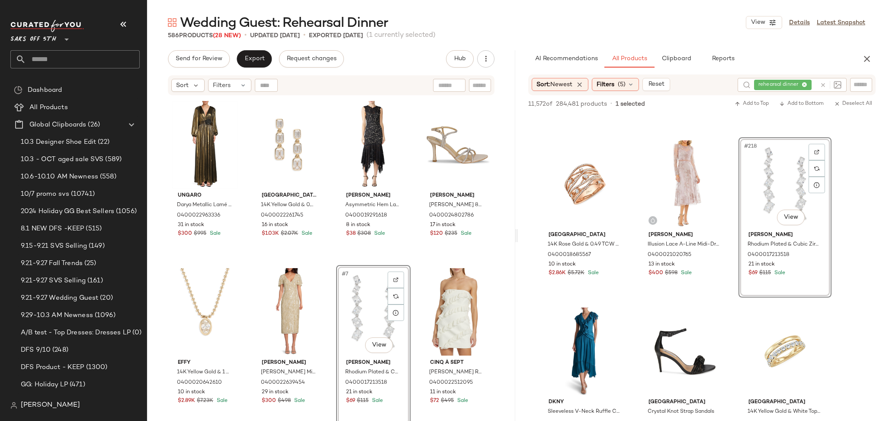
scroll to position [14842, 0]
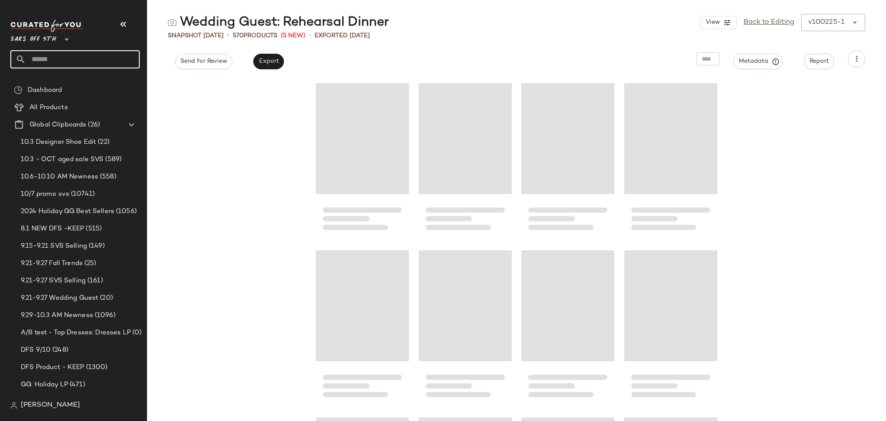
click at [81, 64] on input "text" at bounding box center [83, 59] width 114 height 18
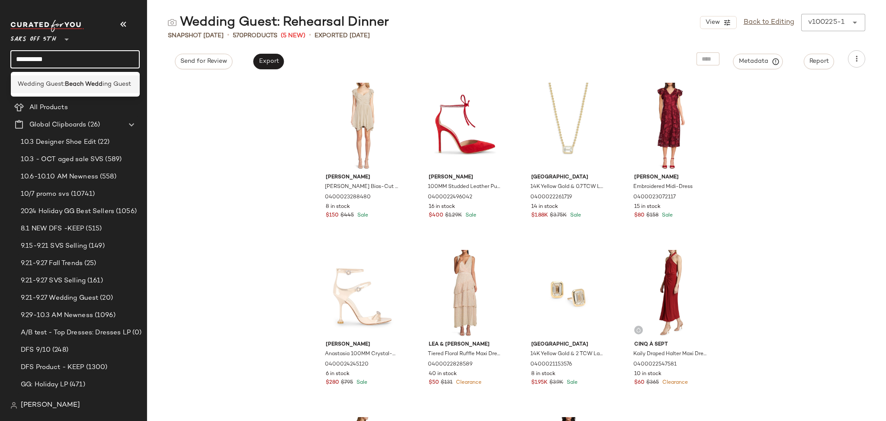
type input "**********"
click at [76, 86] on b "Beach Wedd" at bounding box center [84, 84] width 38 height 9
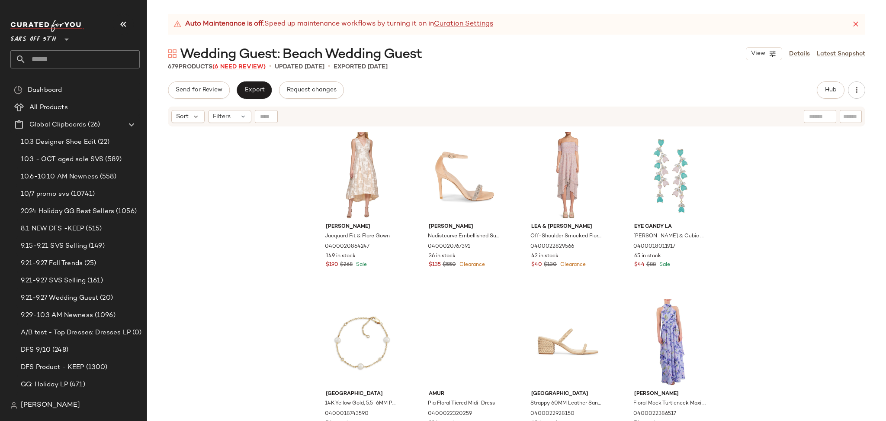
click at [257, 69] on span "(6 Need Review)" at bounding box center [238, 67] width 53 height 6
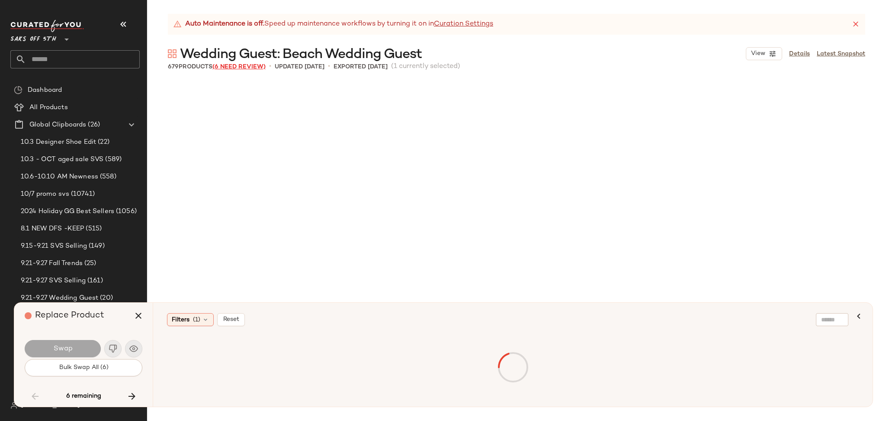
scroll to position [14197, 0]
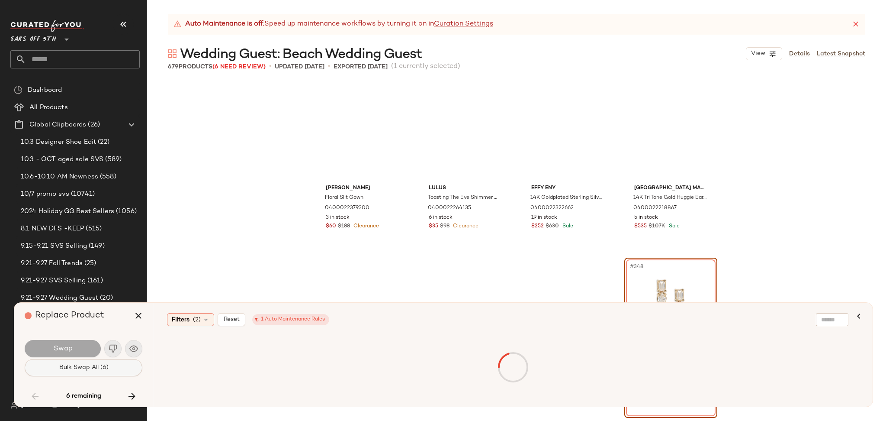
click at [116, 367] on button "Bulk Swap All (6)" at bounding box center [84, 367] width 118 height 17
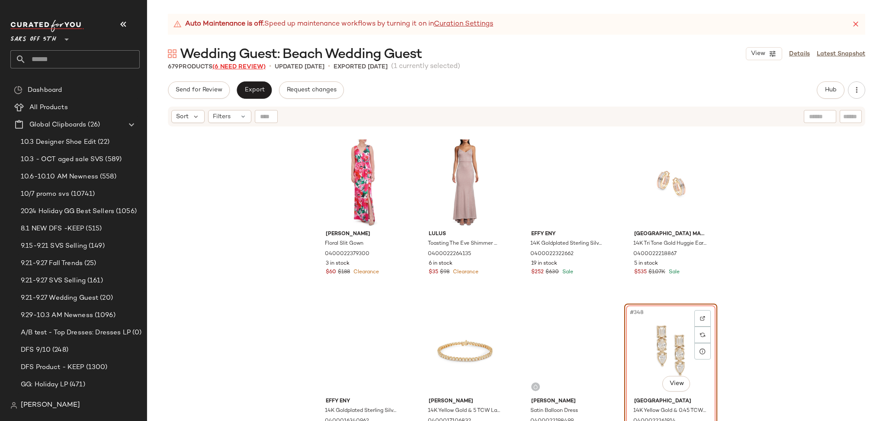
click at [254, 68] on span "(6 Need Review)" at bounding box center [238, 67] width 53 height 6
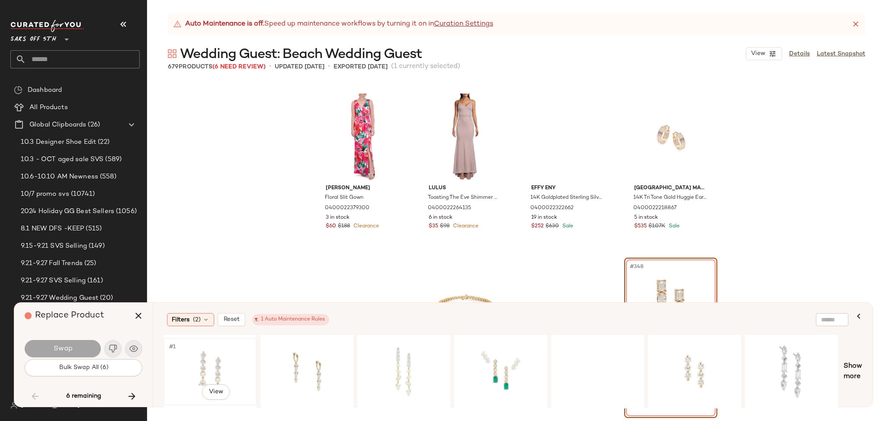
click at [206, 354] on div "#1 View" at bounding box center [210, 371] width 87 height 61
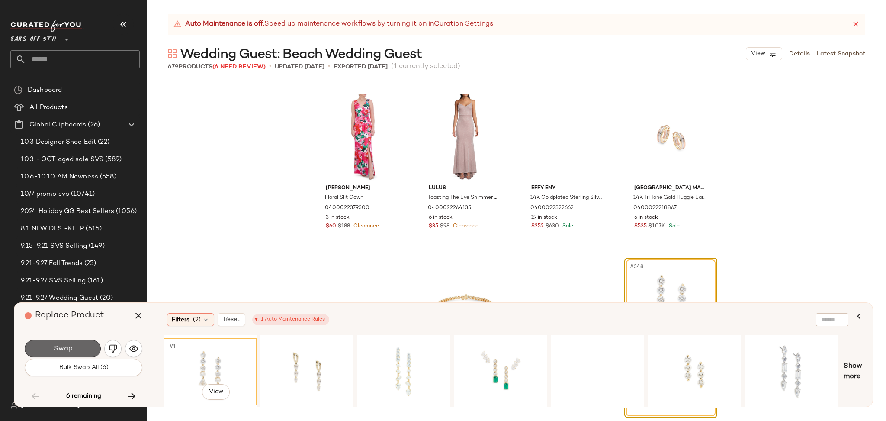
click at [71, 347] on span "Swap" at bounding box center [62, 348] width 19 height 8
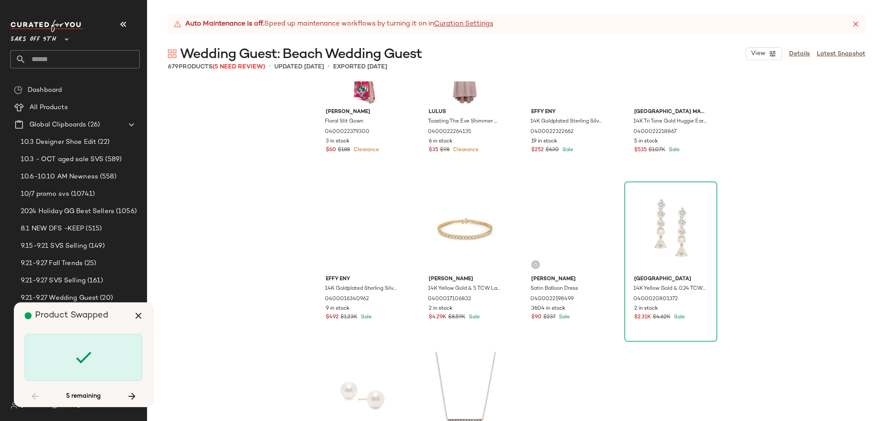
scroll to position [14289, 0]
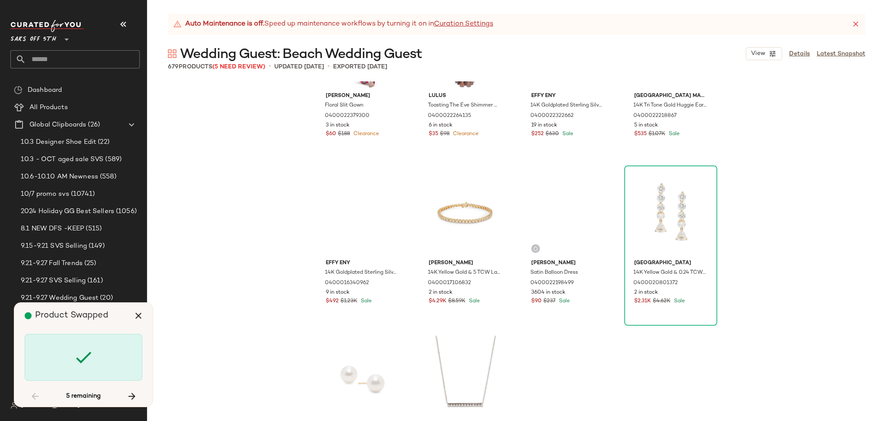
scroll to position [15867, 0]
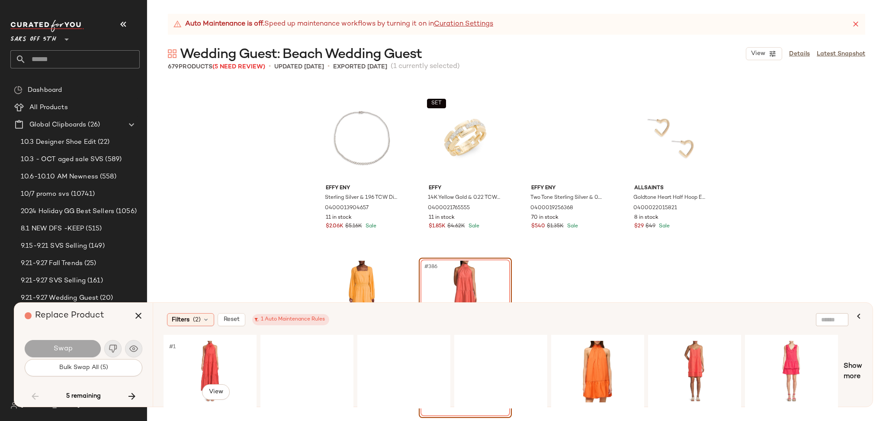
click at [210, 363] on div "#1 View" at bounding box center [210, 371] width 87 height 61
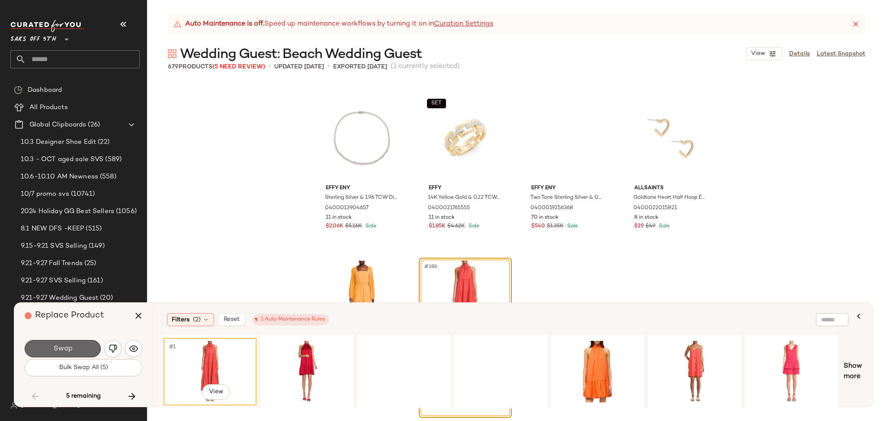
click at [79, 345] on button "Swap" at bounding box center [63, 348] width 76 height 17
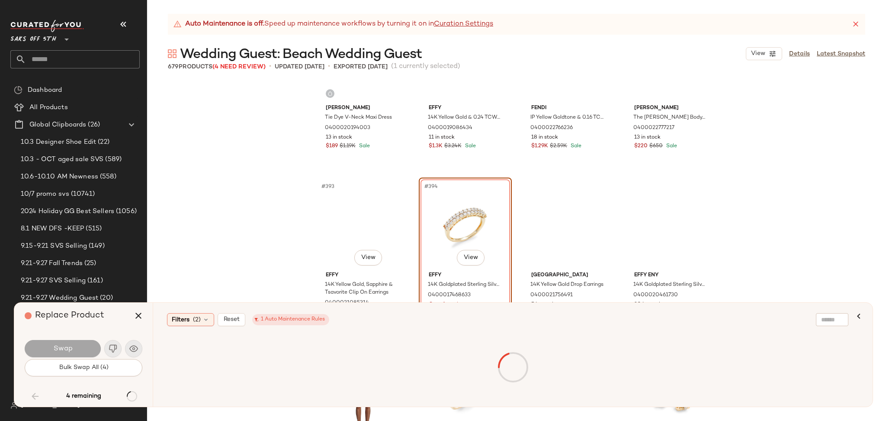
scroll to position [16286, 0]
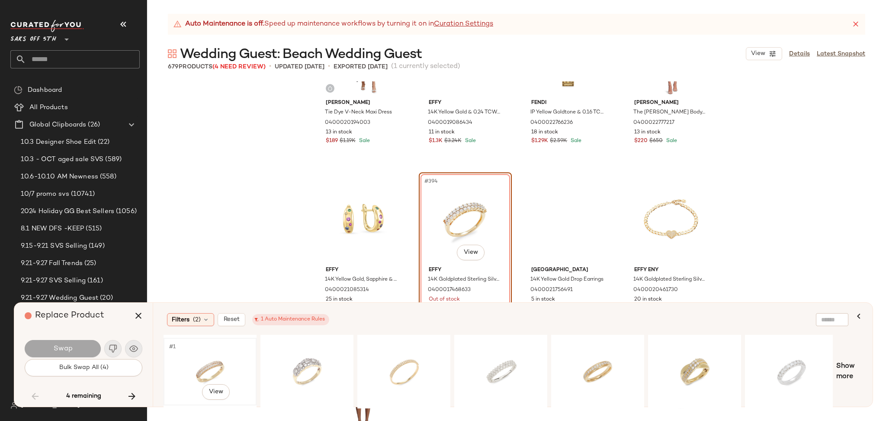
click at [195, 349] on div "#1 View" at bounding box center [210, 371] width 87 height 61
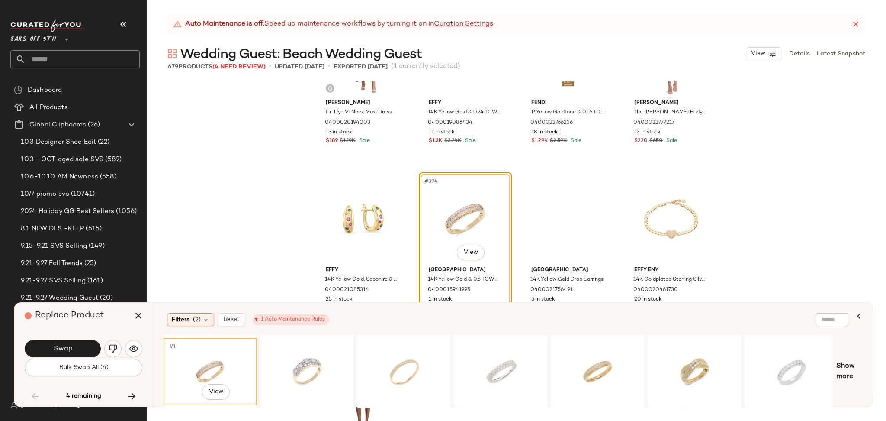
click at [86, 338] on div "Swap" at bounding box center [84, 348] width 118 height 21
click at [86, 345] on button "Swap" at bounding box center [63, 348] width 76 height 17
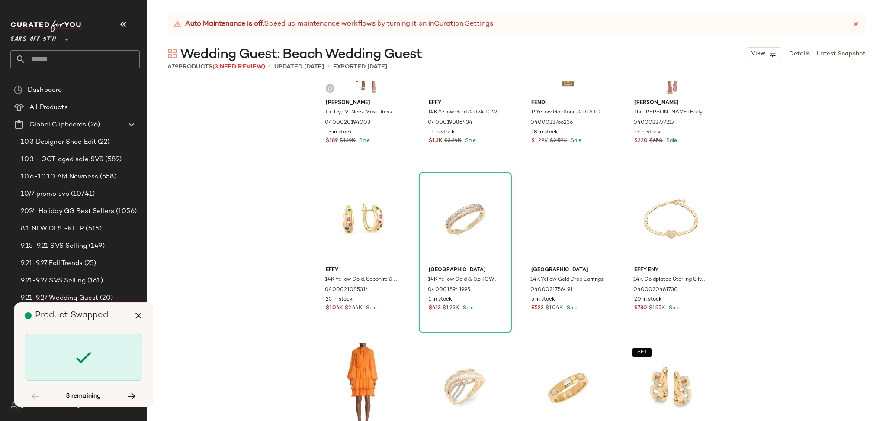
scroll to position [18874, 0]
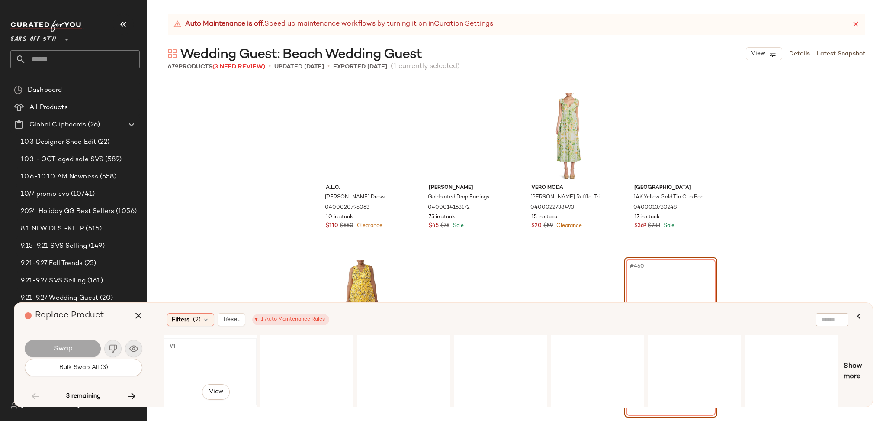
click at [190, 359] on div "#1 View" at bounding box center [210, 371] width 87 height 61
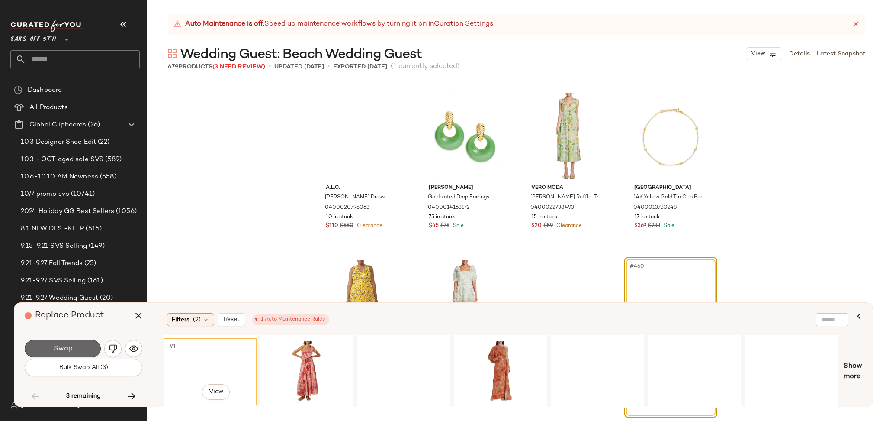
click at [84, 349] on button "Swap" at bounding box center [63, 348] width 76 height 17
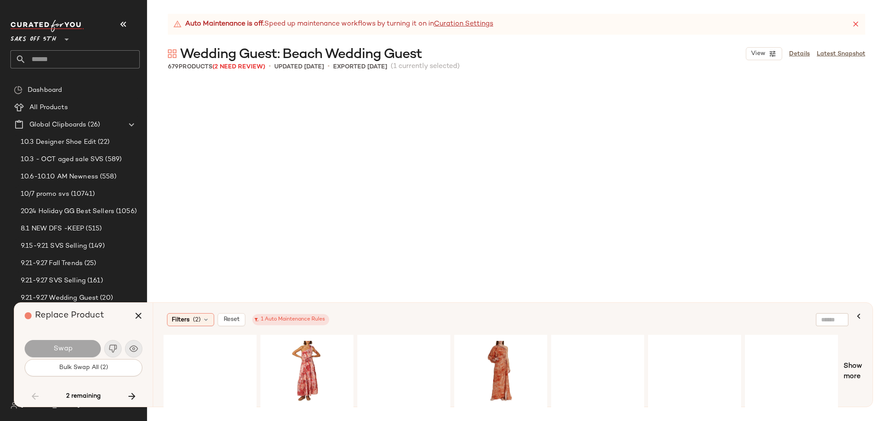
scroll to position [20210, 0]
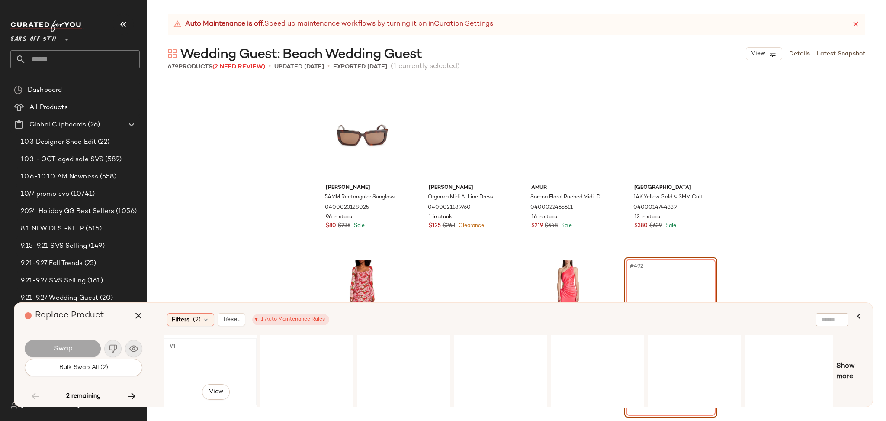
click at [211, 364] on div "#1 View" at bounding box center [210, 371] width 87 height 61
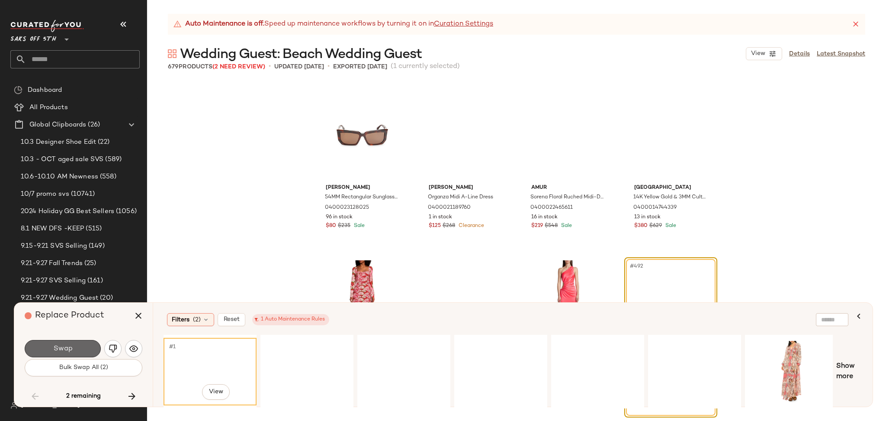
click at [92, 352] on button "Swap" at bounding box center [63, 348] width 76 height 17
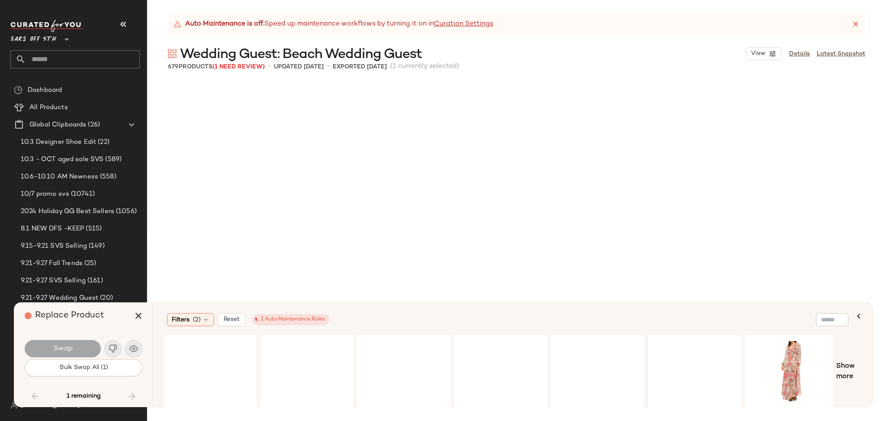
scroll to position [25722, 0]
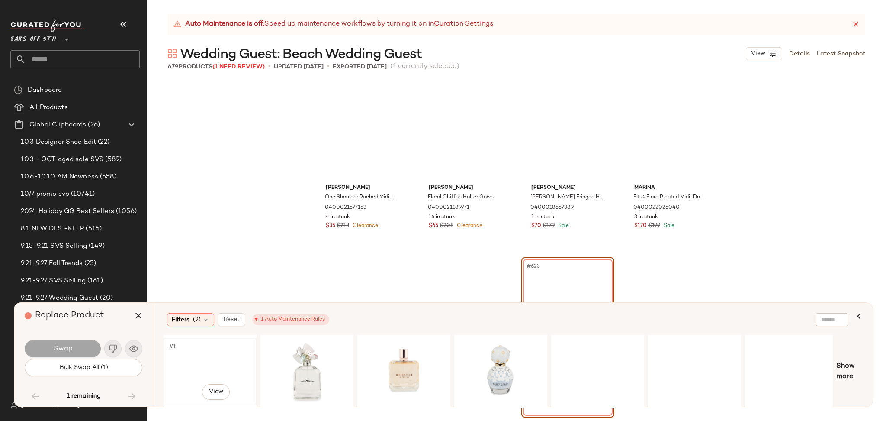
click at [224, 359] on div "#1 View" at bounding box center [210, 371] width 87 height 61
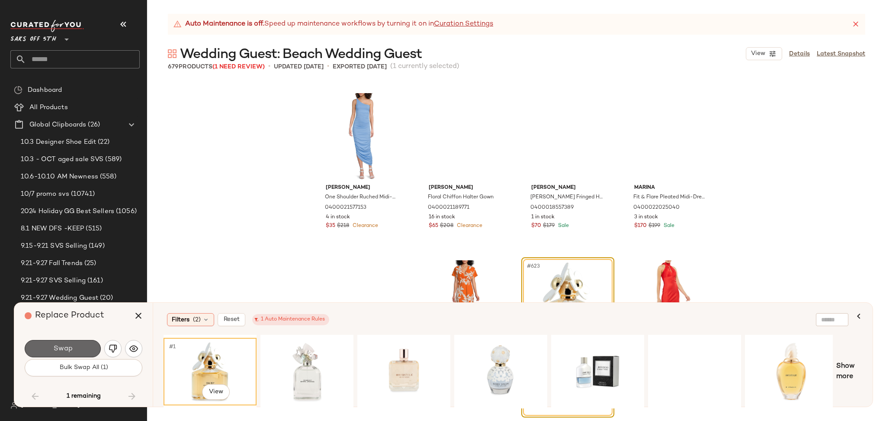
click at [81, 345] on button "Swap" at bounding box center [63, 348] width 76 height 17
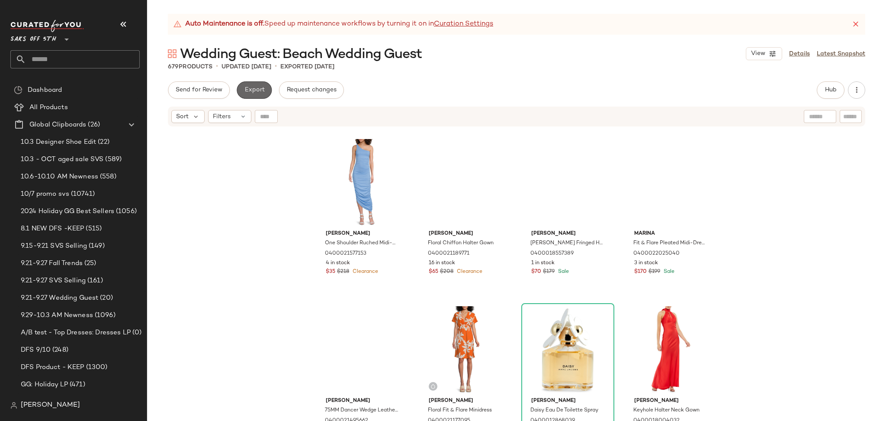
click at [251, 91] on span "Export" at bounding box center [254, 90] width 20 height 7
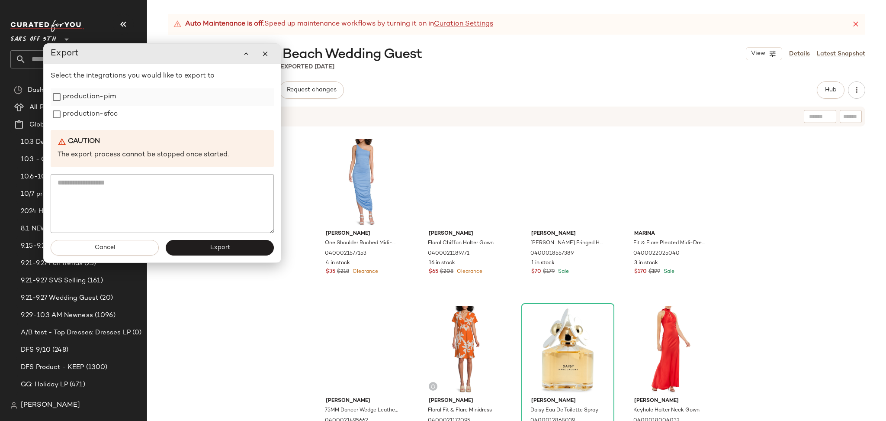
click at [89, 98] on label "production-pim" at bounding box center [89, 96] width 53 height 17
click at [92, 109] on label "production-sfcc" at bounding box center [90, 114] width 55 height 17
click at [213, 250] on span "Export" at bounding box center [219, 247] width 20 height 7
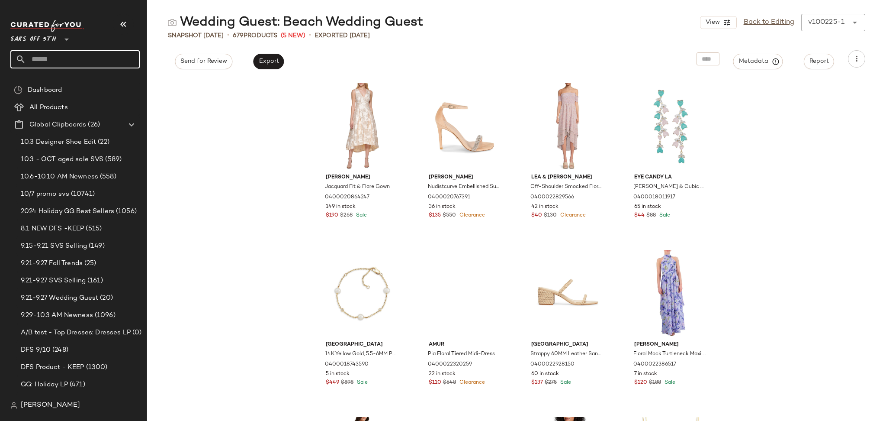
click at [119, 62] on input "text" at bounding box center [83, 59] width 114 height 18
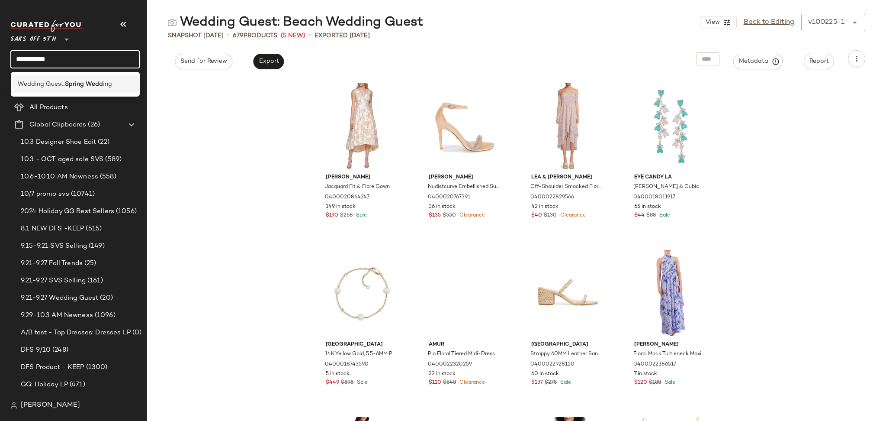
type input "**********"
click at [92, 84] on b "Spring Wedd" at bounding box center [84, 84] width 38 height 9
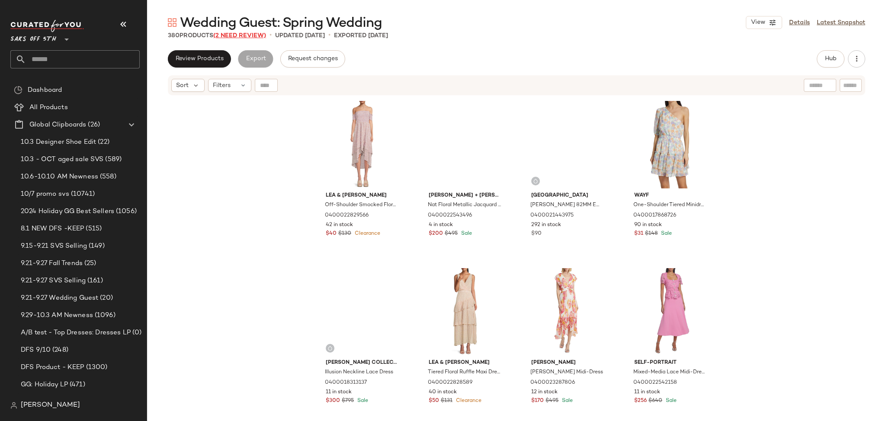
click at [241, 38] on span "(2 Need Review)" at bounding box center [239, 35] width 53 height 6
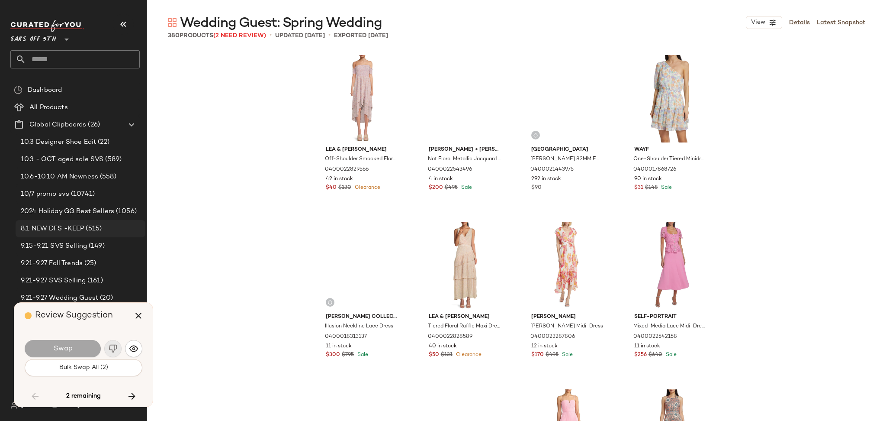
scroll to position [8351, 0]
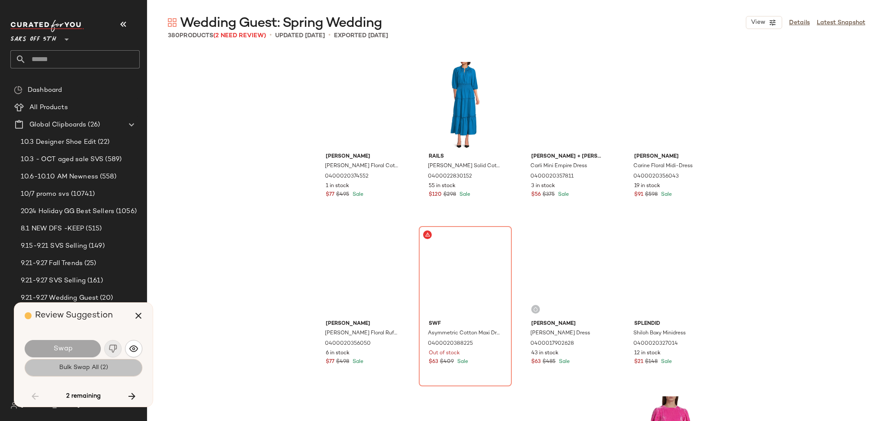
click at [93, 368] on span "Bulk Swap All (2)" at bounding box center [83, 367] width 49 height 7
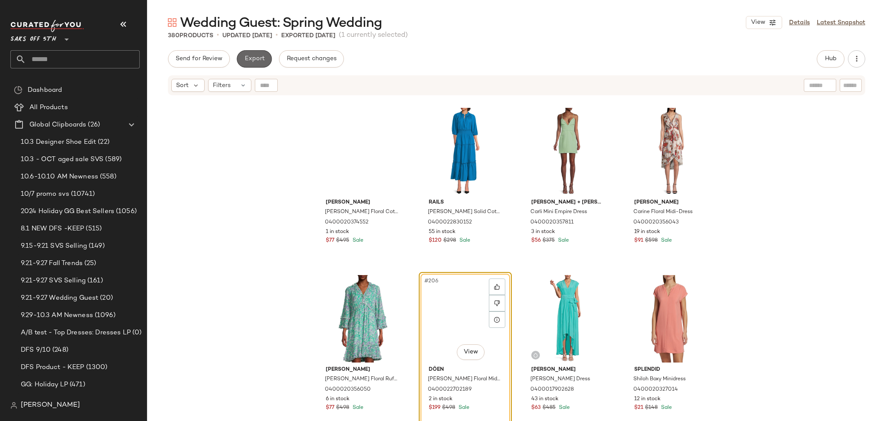
click at [264, 57] on span "Export" at bounding box center [254, 58] width 20 height 7
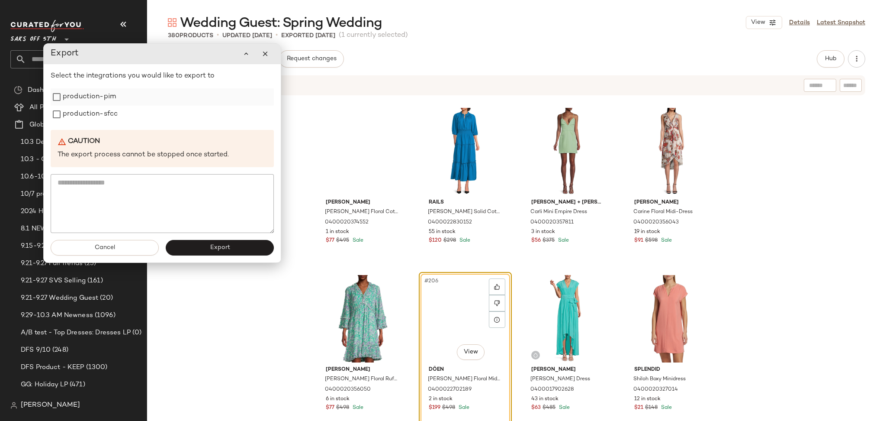
click at [86, 100] on label "production-pim" at bounding box center [89, 96] width 53 height 17
click at [87, 124] on div "Select the integrations you would like to export to production-pim production-s…" at bounding box center [162, 152] width 223 height 162
click at [96, 113] on label "production-sfcc" at bounding box center [90, 114] width 55 height 17
click at [233, 252] on button "Export" at bounding box center [220, 248] width 108 height 16
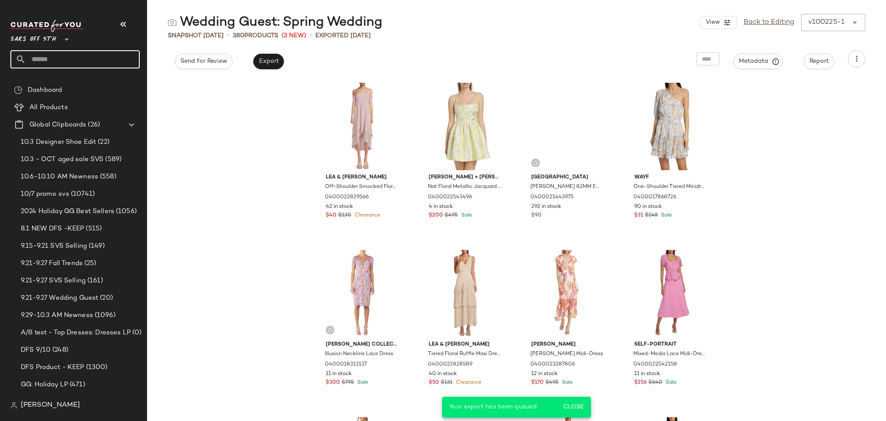
click at [112, 55] on input "text" at bounding box center [83, 59] width 114 height 18
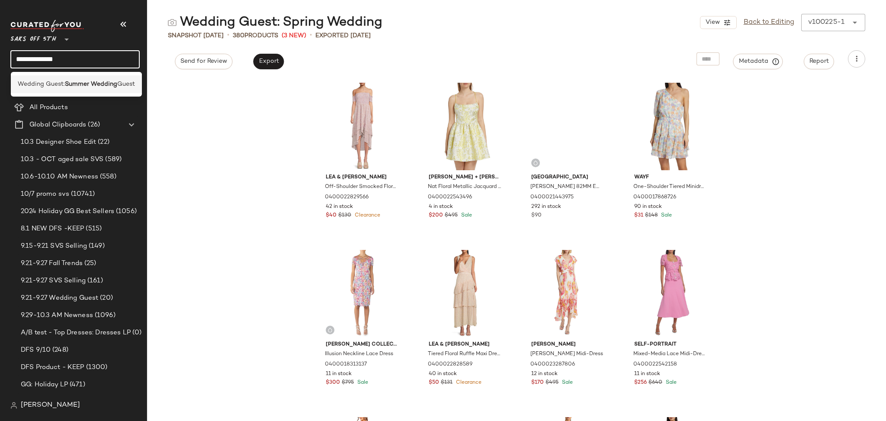
type input "**********"
click at [112, 83] on b "Summer Wedding" at bounding box center [91, 84] width 52 height 9
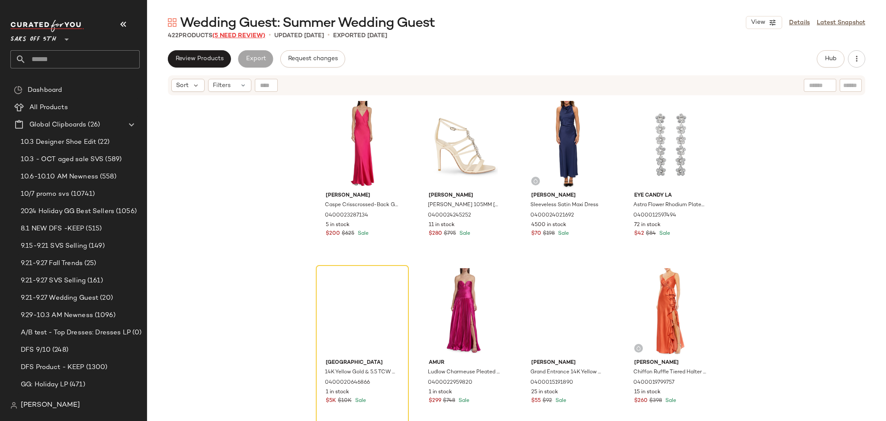
click at [241, 35] on span "(5 Need Review)" at bounding box center [238, 35] width 53 height 6
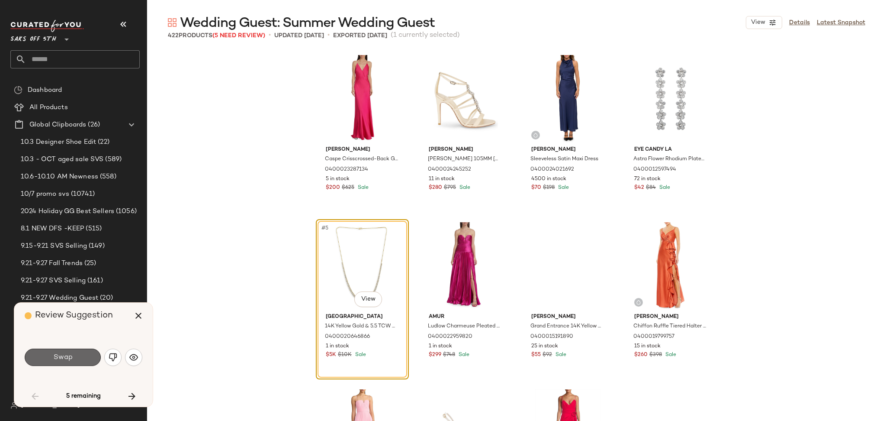
click at [77, 354] on button "Swap" at bounding box center [63, 356] width 76 height 17
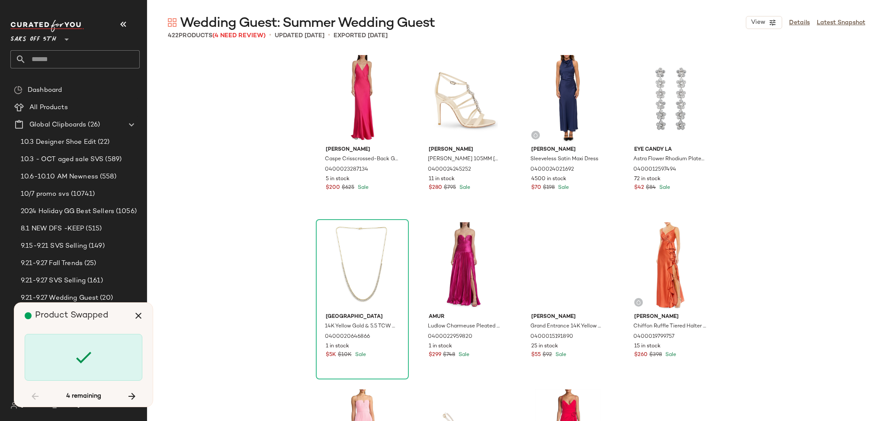
scroll to position [2338, 0]
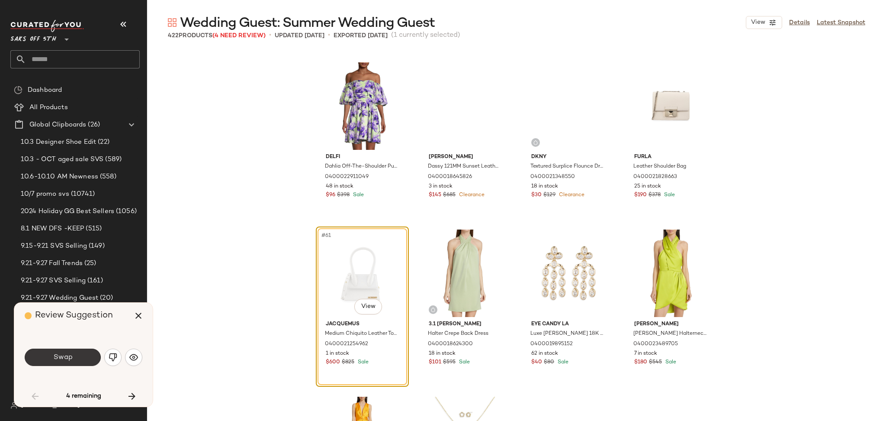
click at [88, 362] on button "Swap" at bounding box center [63, 356] width 76 height 17
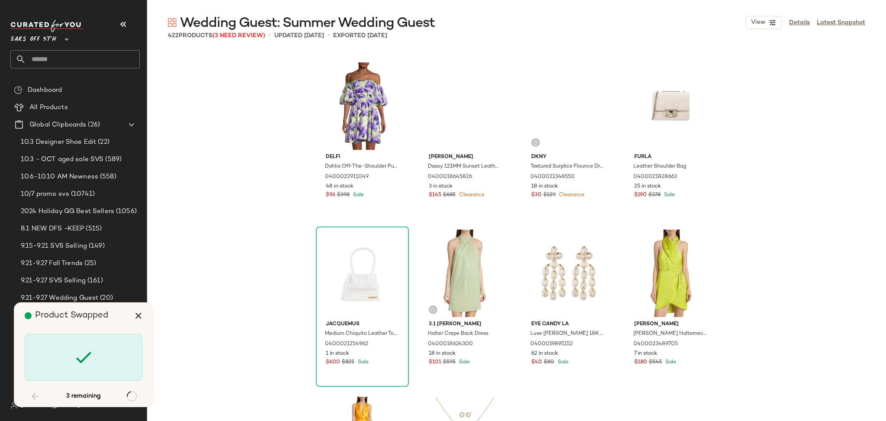
scroll to position [9687, 0]
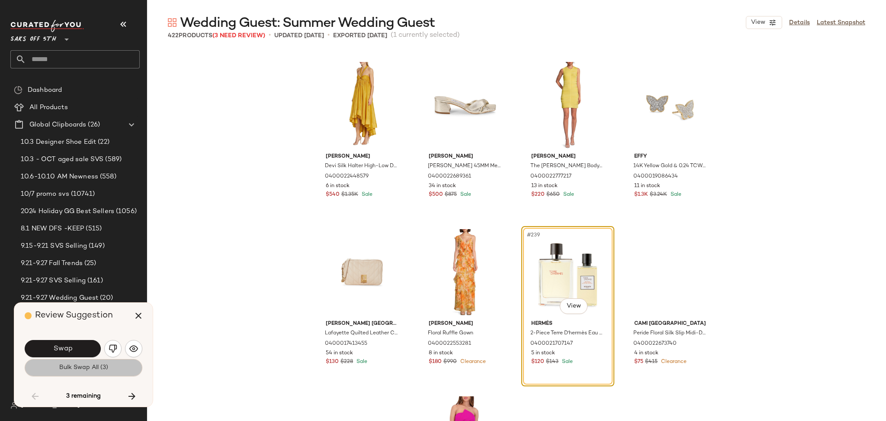
click at [94, 373] on button "Bulk Swap All (3)" at bounding box center [84, 367] width 118 height 17
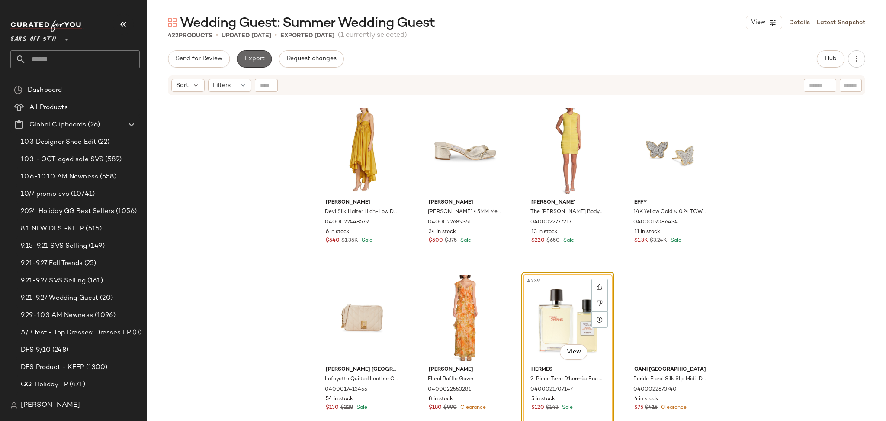
click at [253, 61] on span "Export" at bounding box center [254, 58] width 20 height 7
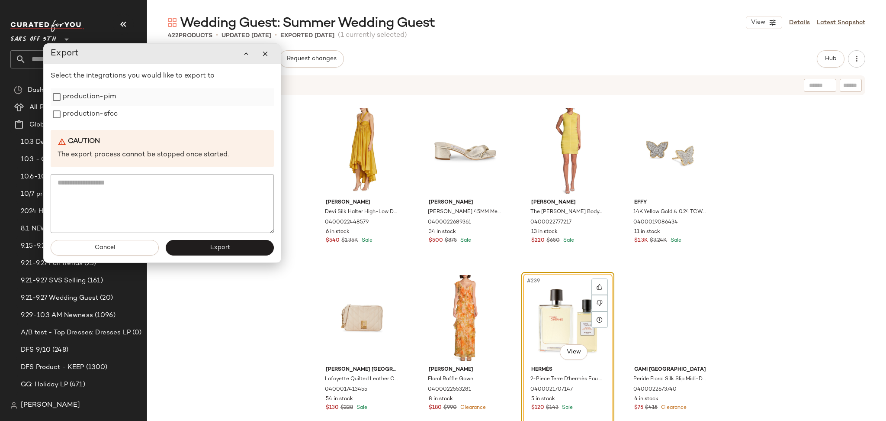
click at [93, 96] on label "production-pim" at bounding box center [89, 96] width 53 height 17
click at [95, 108] on label "production-sfcc" at bounding box center [90, 114] width 55 height 17
click at [217, 248] on span "Export" at bounding box center [219, 247] width 20 height 7
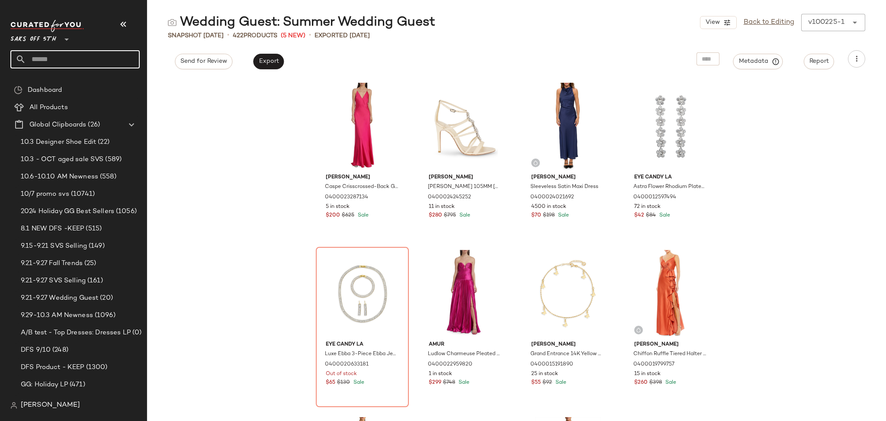
click at [107, 57] on input "text" at bounding box center [83, 59] width 114 height 18
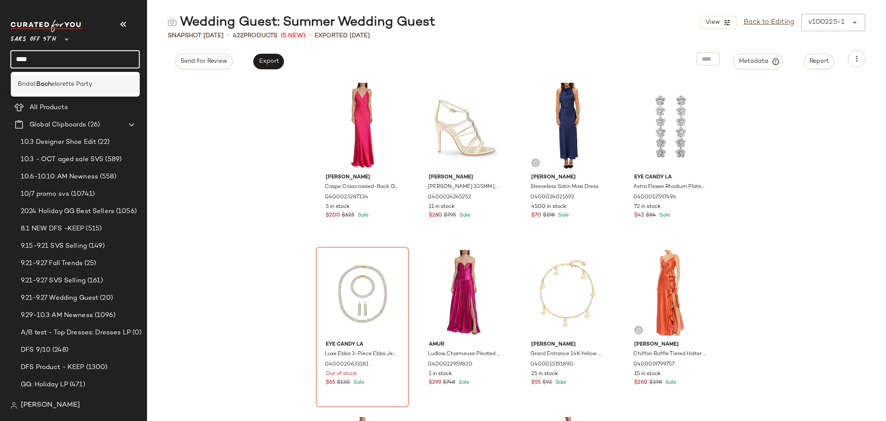
type input "****"
click at [98, 84] on div "Bridal: Bach elorette Party" at bounding box center [76, 84] width 116 height 9
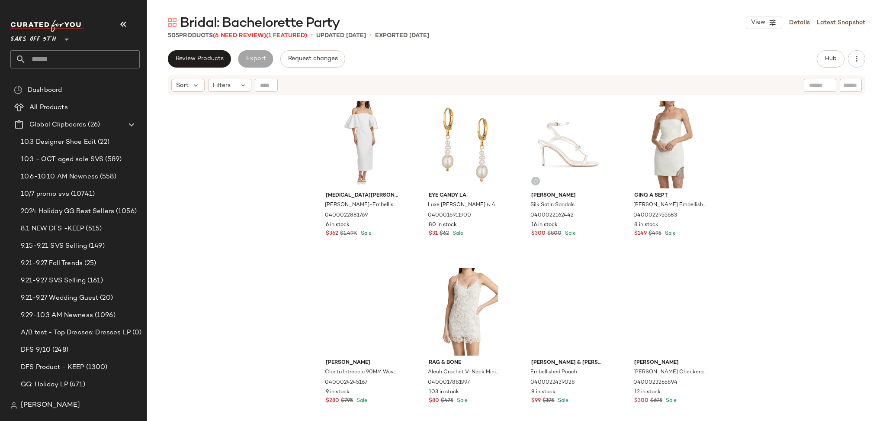
click at [253, 31] on span "Bridal: Bachelorette Party" at bounding box center [260, 23] width 160 height 17
click at [253, 39] on span "(6 Need Review)" at bounding box center [239, 35] width 53 height 6
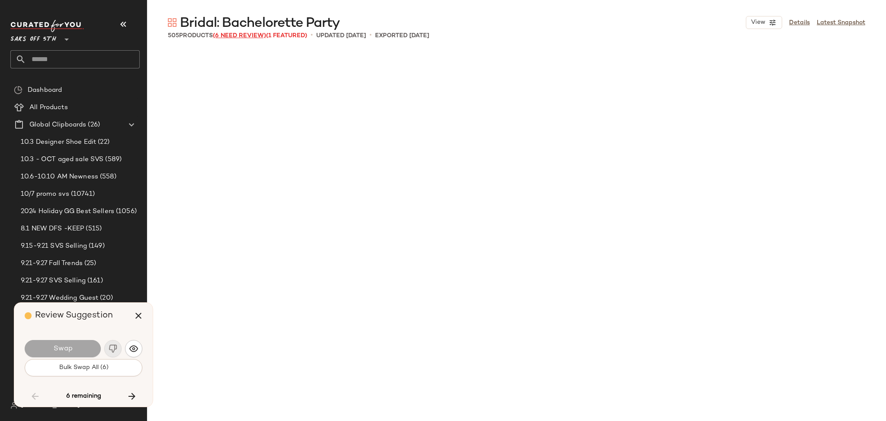
scroll to position [7015, 0]
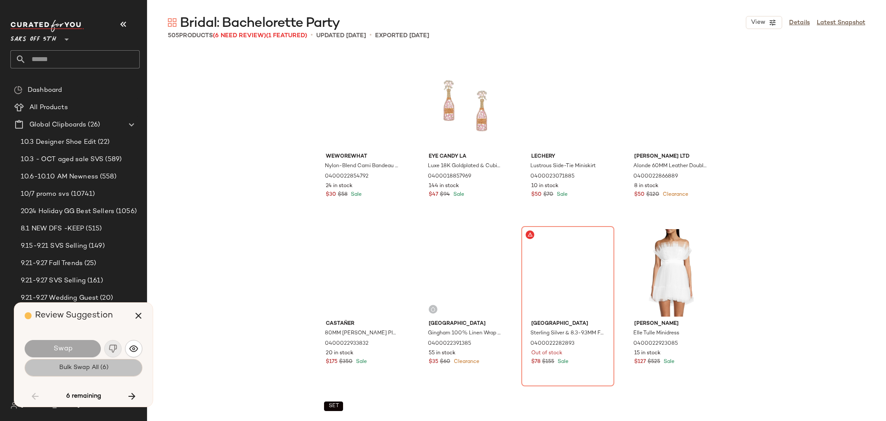
click at [104, 373] on button "Bulk Swap All (6)" at bounding box center [84, 367] width 118 height 17
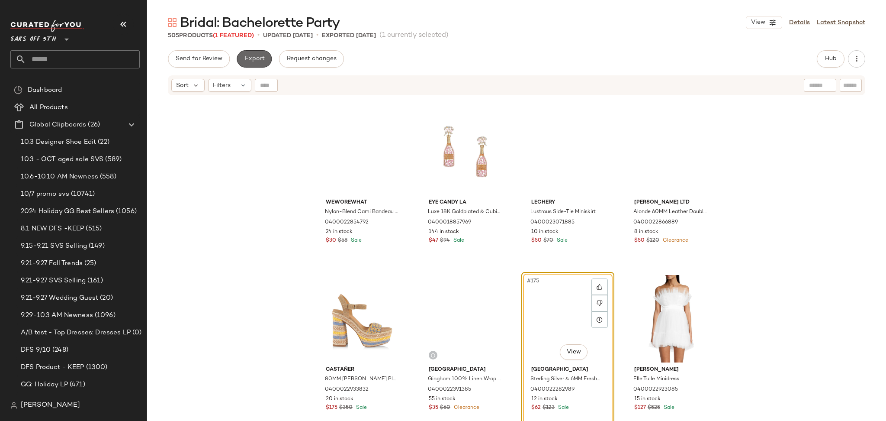
click at [256, 51] on button "Export" at bounding box center [254, 58] width 35 height 17
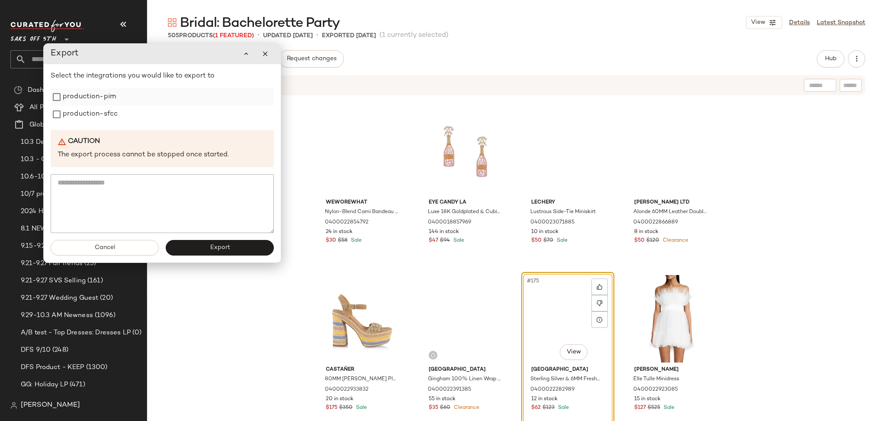
click at [92, 96] on label "production-pim" at bounding box center [89, 96] width 53 height 17
click at [93, 110] on label "production-sfcc" at bounding box center [90, 114] width 55 height 17
click at [216, 243] on button "Export" at bounding box center [220, 248] width 108 height 16
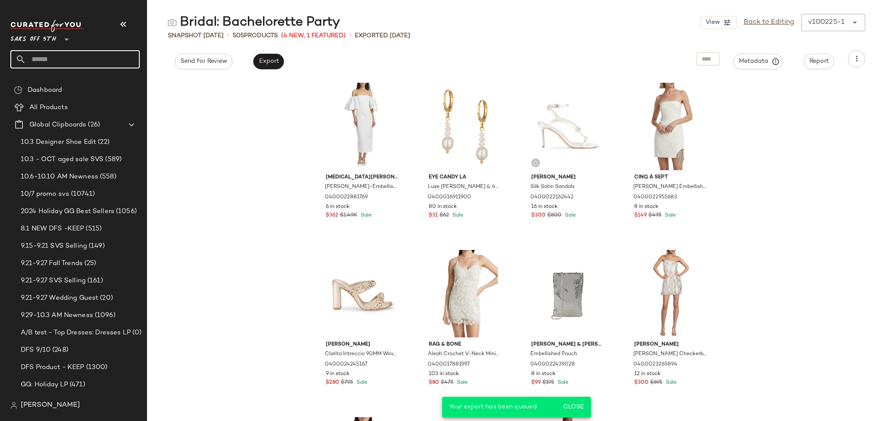
click at [102, 63] on input "text" at bounding box center [83, 59] width 114 height 18
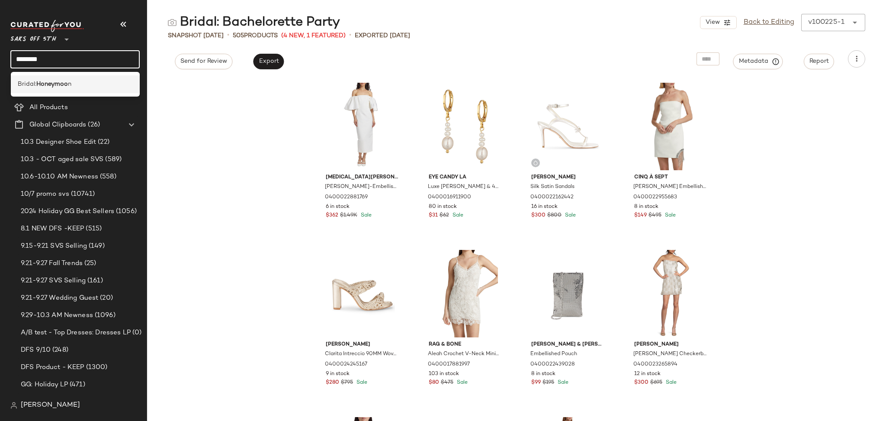
type input "********"
click at [59, 80] on b "Honeymoo" at bounding box center [52, 84] width 32 height 9
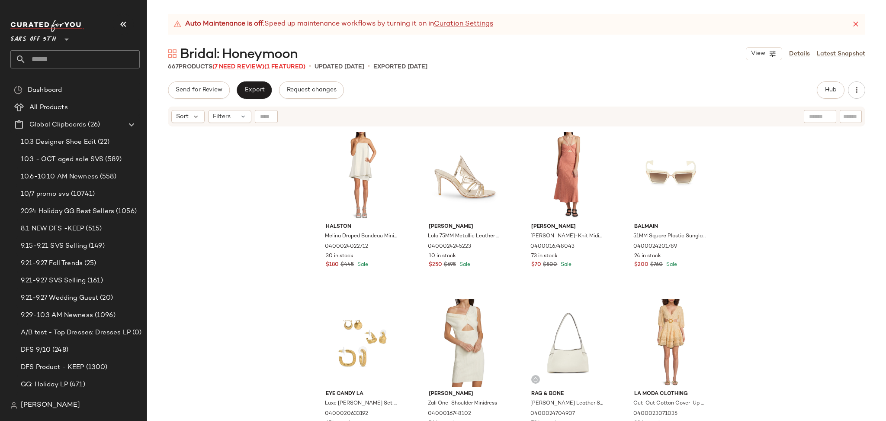
click at [254, 66] on span "(7 Need Review)" at bounding box center [238, 67] width 52 height 6
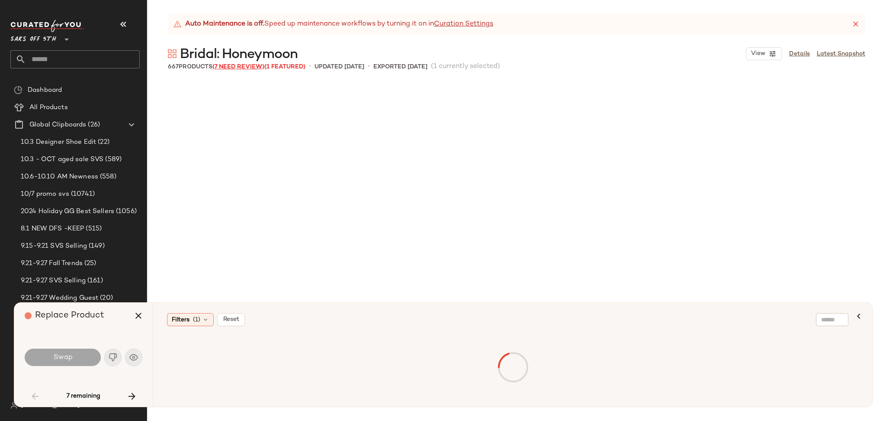
scroll to position [341, 0]
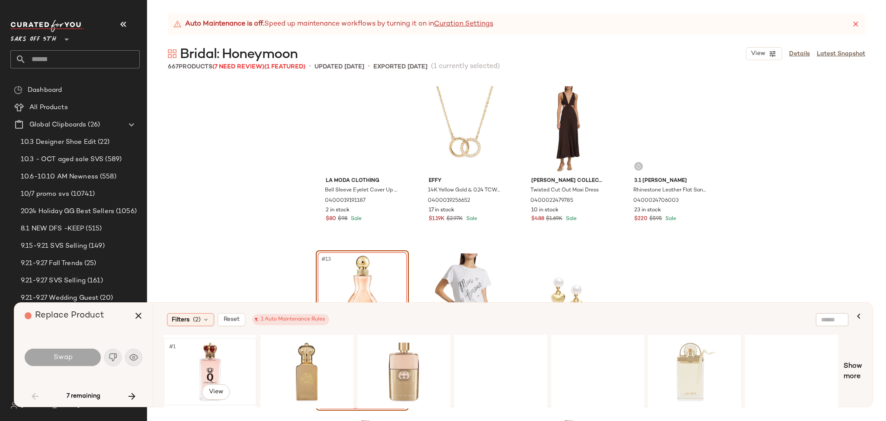
click at [195, 355] on div "#1 View" at bounding box center [210, 371] width 87 height 61
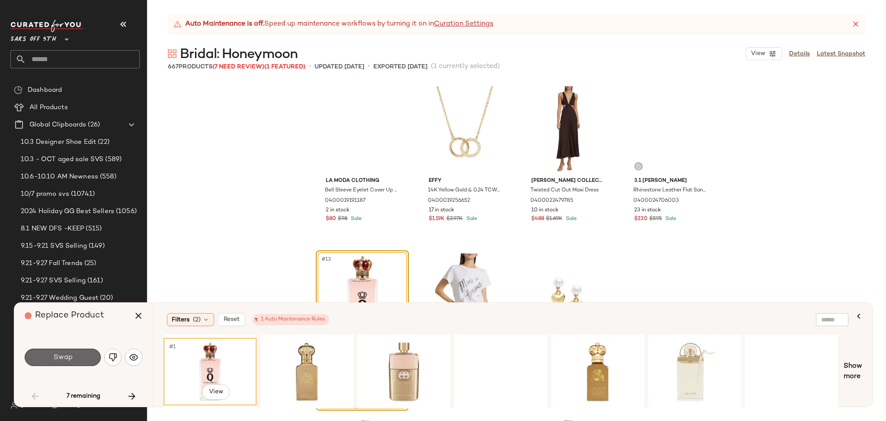
click at [78, 358] on button "Swap" at bounding box center [63, 356] width 76 height 17
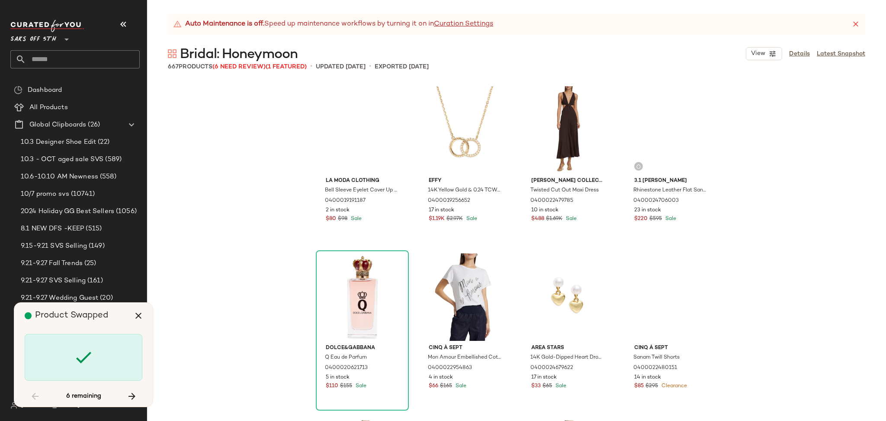
scroll to position [4510, 0]
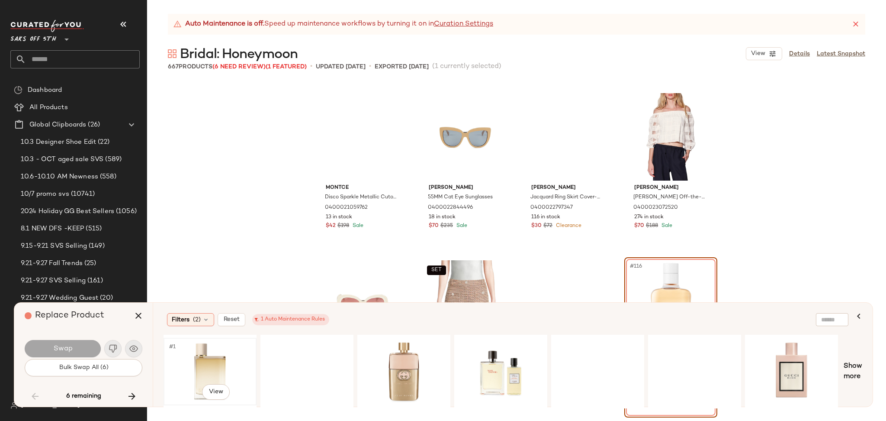
click at [203, 363] on div "#1 View" at bounding box center [210, 371] width 87 height 61
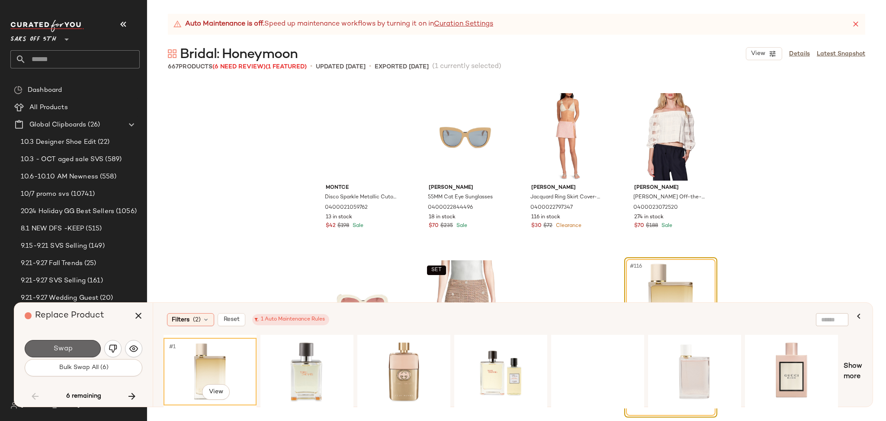
click at [74, 350] on button "Swap" at bounding box center [63, 348] width 76 height 17
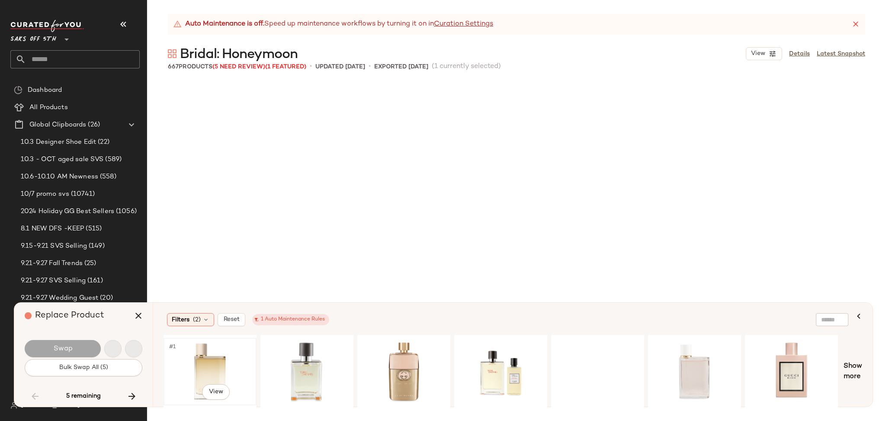
scroll to position [7349, 0]
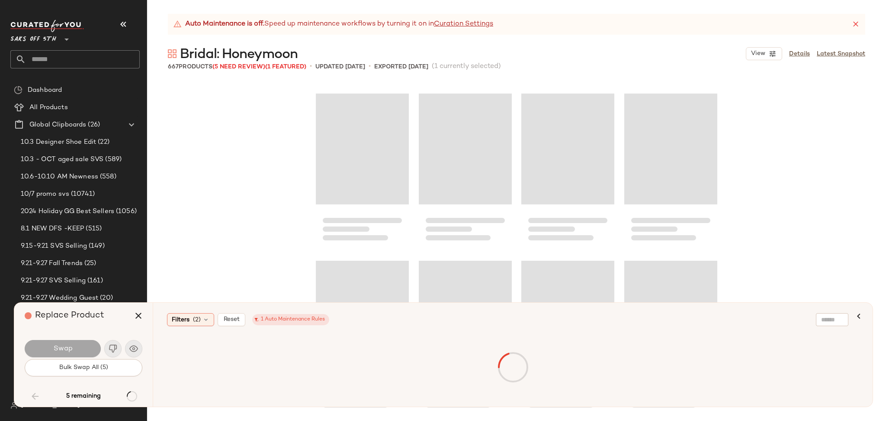
click at [202, 364] on div at bounding box center [512, 366] width 695 height 61
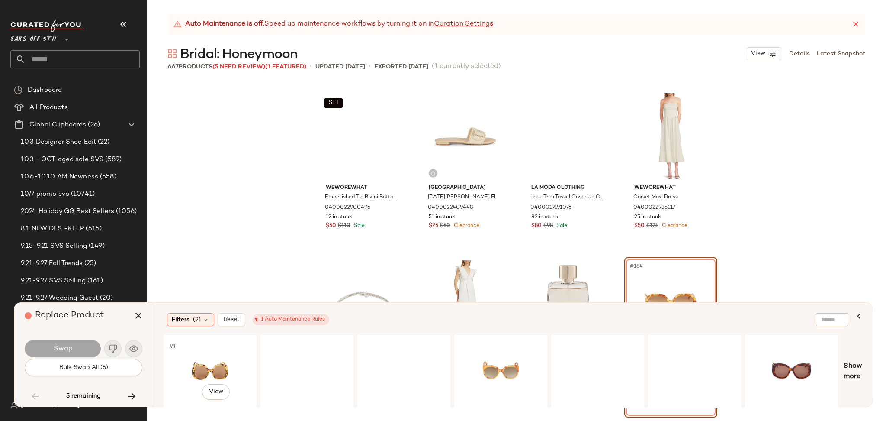
click at [202, 364] on div "#1 View" at bounding box center [210, 371] width 87 height 61
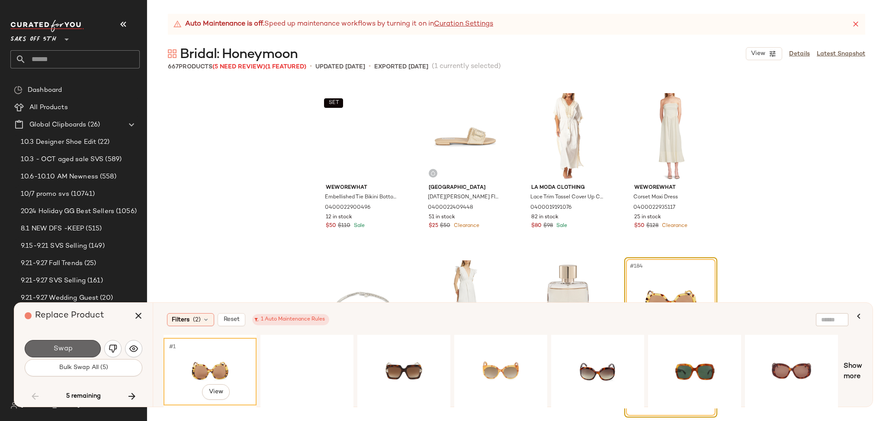
click at [76, 346] on button "Swap" at bounding box center [63, 348] width 76 height 17
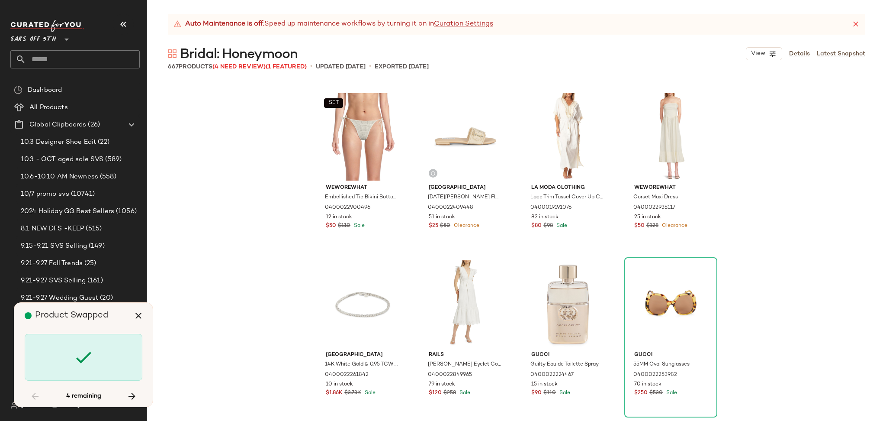
scroll to position [11691, 0]
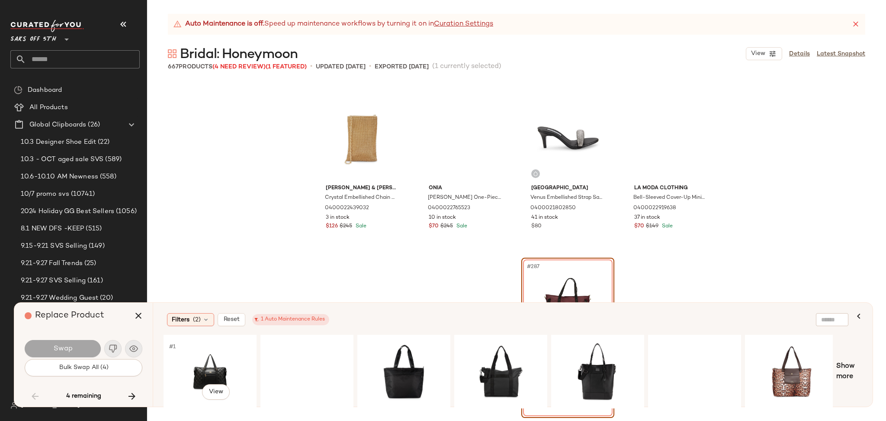
click at [201, 368] on div "#1 View" at bounding box center [210, 371] width 87 height 61
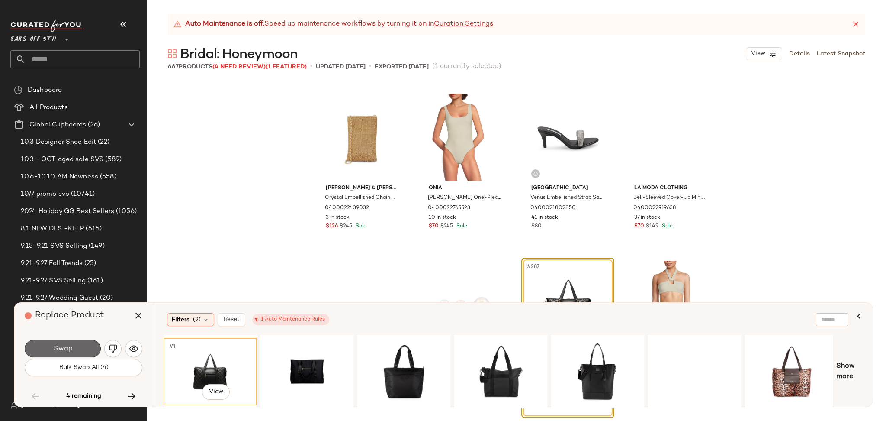
click at [88, 348] on button "Swap" at bounding box center [63, 348] width 76 height 17
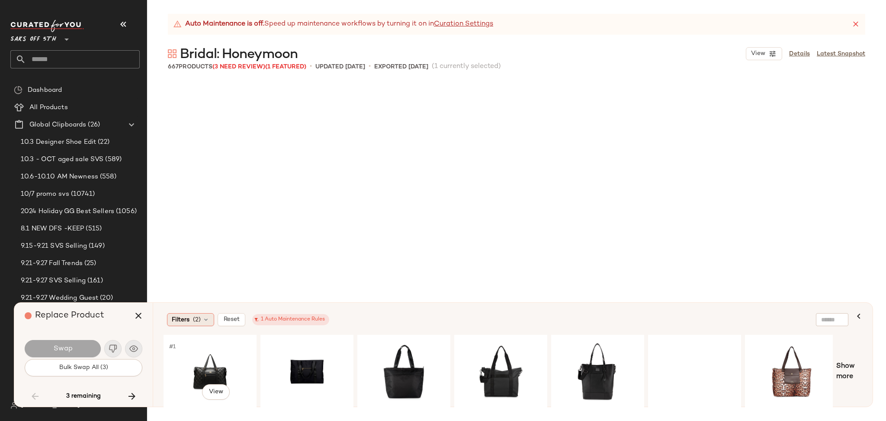
scroll to position [15533, 0]
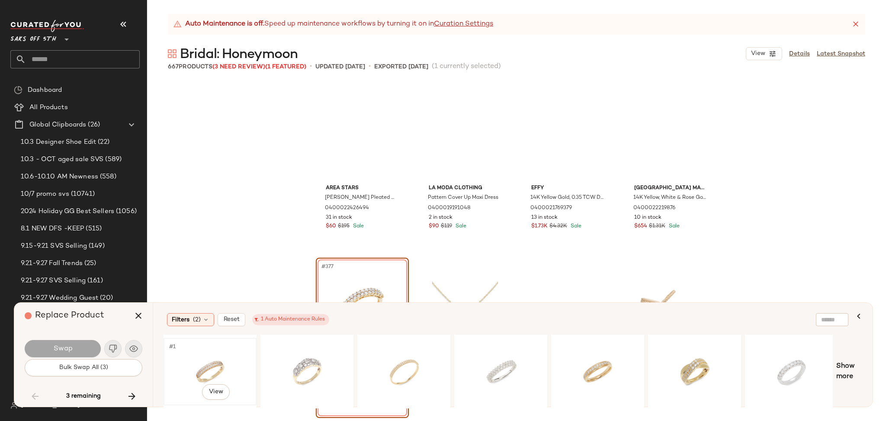
click at [198, 363] on div "#1 View" at bounding box center [210, 371] width 87 height 61
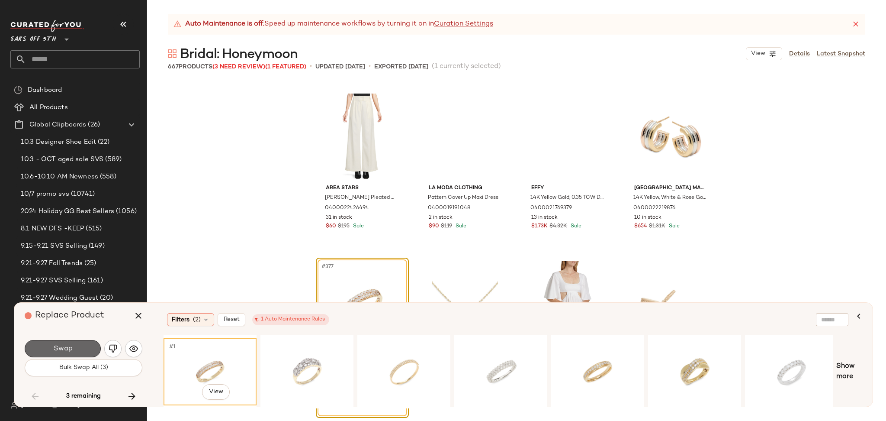
click at [84, 347] on button "Swap" at bounding box center [63, 348] width 76 height 17
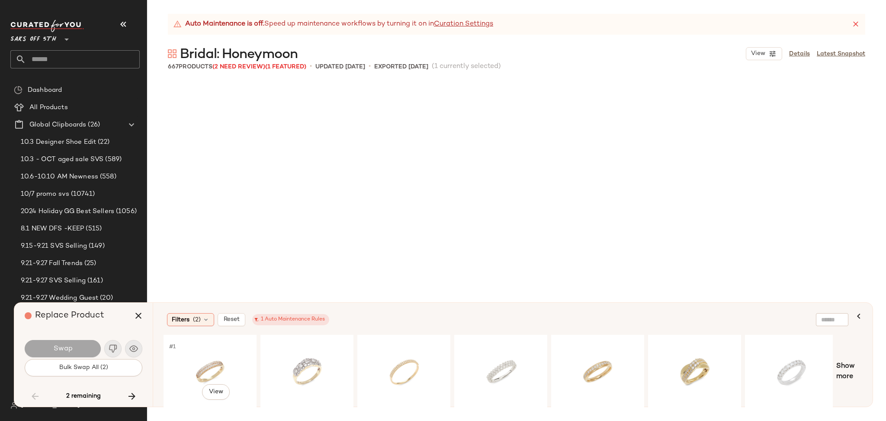
scroll to position [22715, 0]
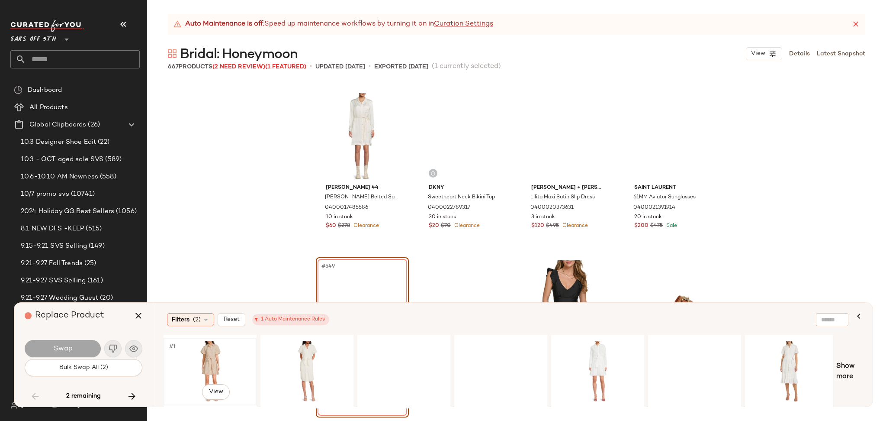
click at [195, 364] on div "#1 View" at bounding box center [210, 371] width 87 height 61
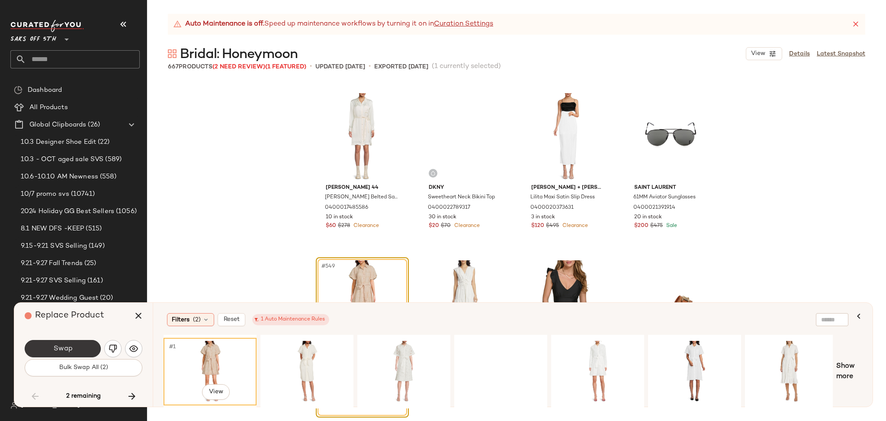
click at [75, 350] on button "Swap" at bounding box center [63, 348] width 76 height 17
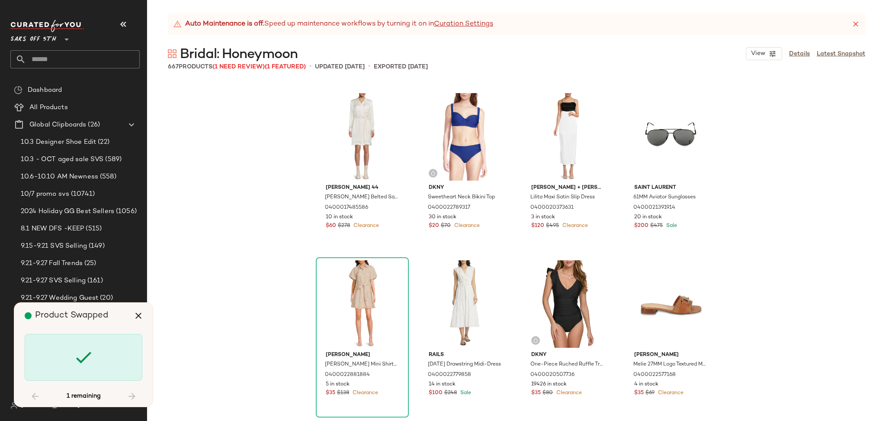
scroll to position [26056, 0]
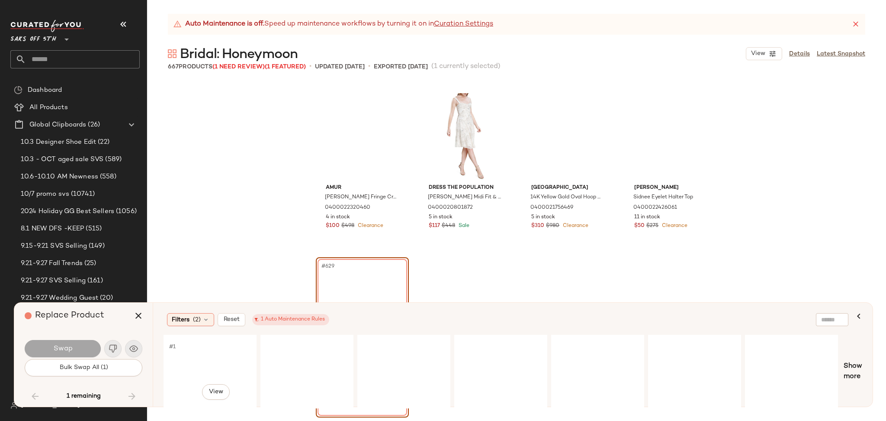
click at [209, 355] on div "#1 View" at bounding box center [210, 371] width 87 height 61
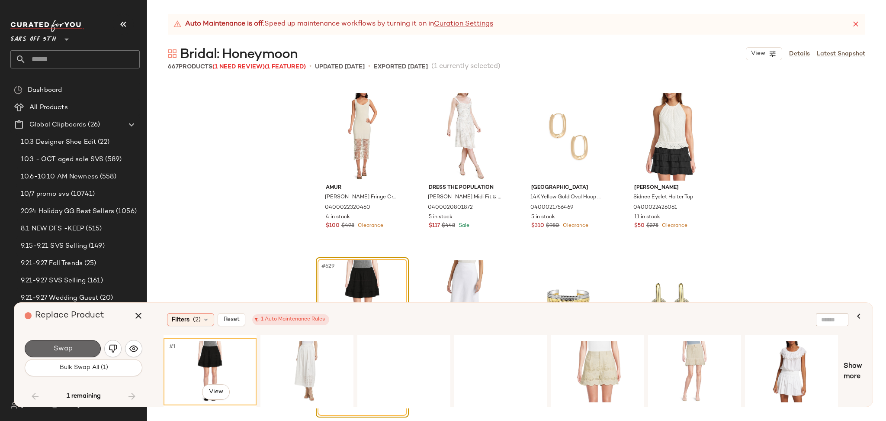
click at [88, 351] on button "Swap" at bounding box center [63, 348] width 76 height 17
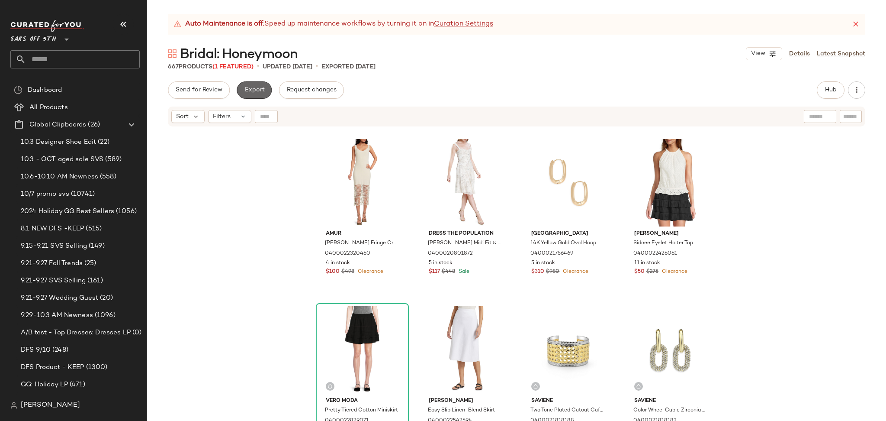
click at [242, 93] on button "Export" at bounding box center [254, 89] width 35 height 17
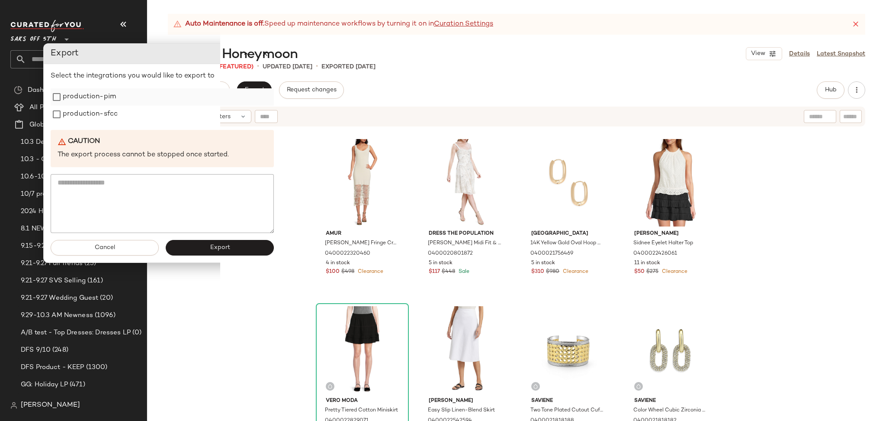
click at [91, 103] on label "production-pim" at bounding box center [89, 96] width 53 height 17
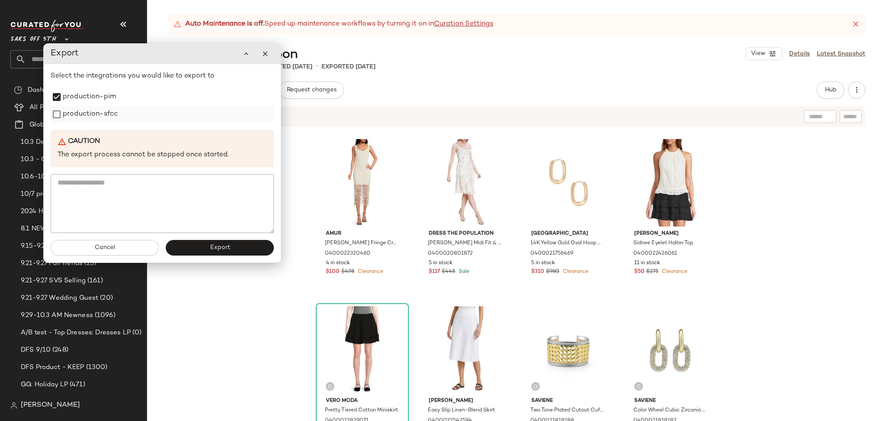
click at [94, 117] on label "production-sfcc" at bounding box center [90, 114] width 55 height 17
click at [220, 246] on span "Export" at bounding box center [219, 247] width 20 height 7
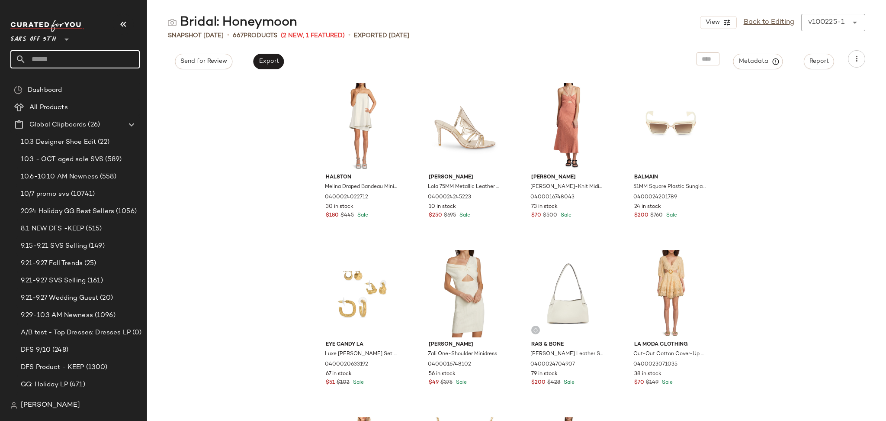
click at [89, 55] on input "text" at bounding box center [83, 59] width 114 height 18
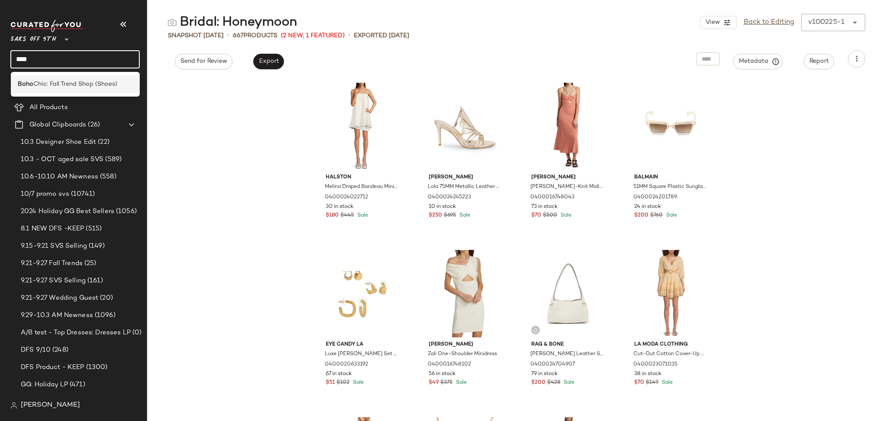
type input "****"
click at [81, 90] on div "Boho Chic: Fall Trend Shop (Shoes)" at bounding box center [75, 84] width 129 height 18
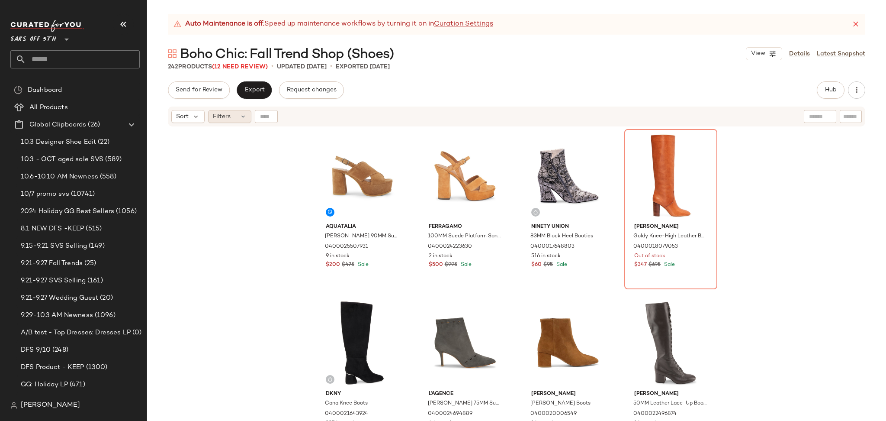
click at [240, 116] on icon at bounding box center [243, 116] width 7 height 7
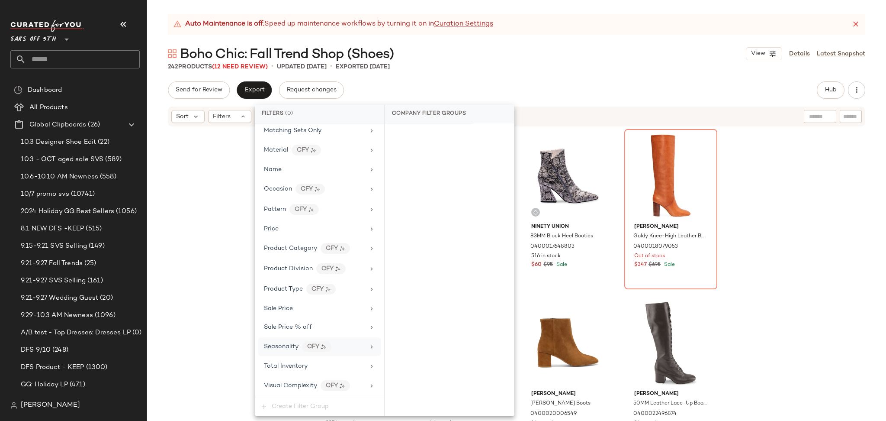
scroll to position [386, 0]
click at [301, 366] on span "Total Inventory" at bounding box center [286, 366] width 44 height 6
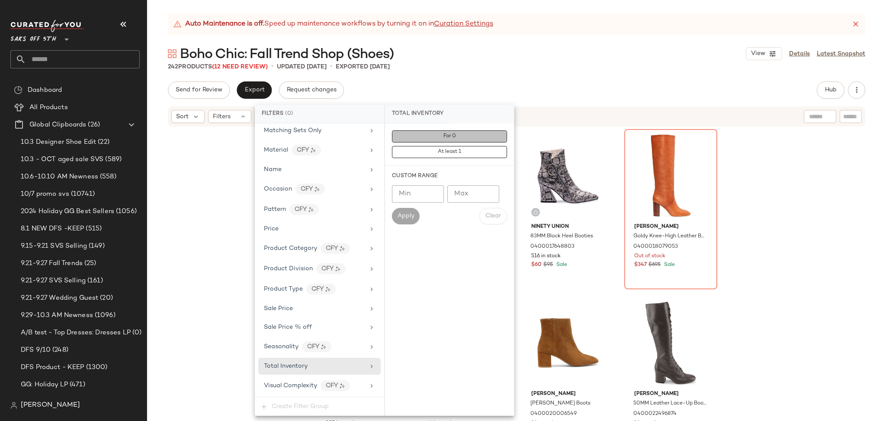
click at [445, 135] on span "For 0" at bounding box center [449, 136] width 13 height 6
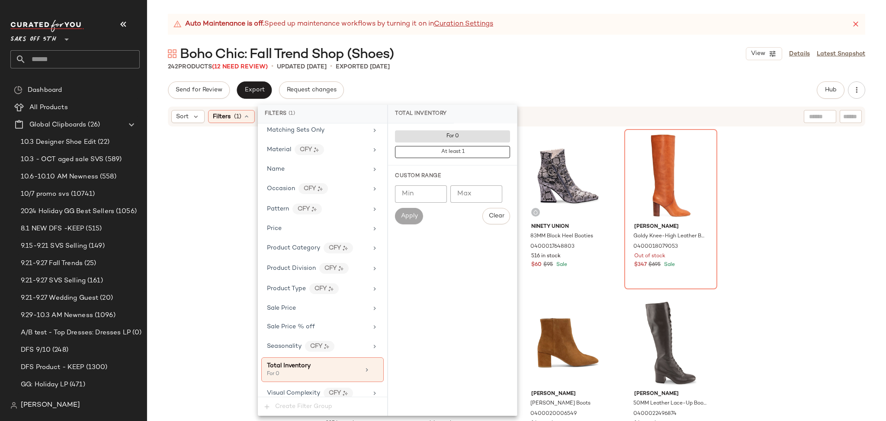
click at [535, 86] on div "Send for Review Export Request changes Hub Send for Review External Review Inte…" at bounding box center [517, 89] width 698 height 17
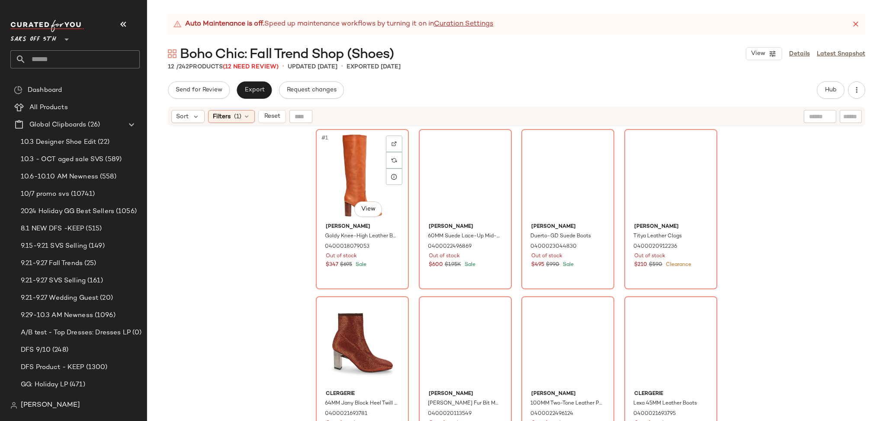
click at [338, 167] on div "#1 View" at bounding box center [362, 175] width 87 height 87
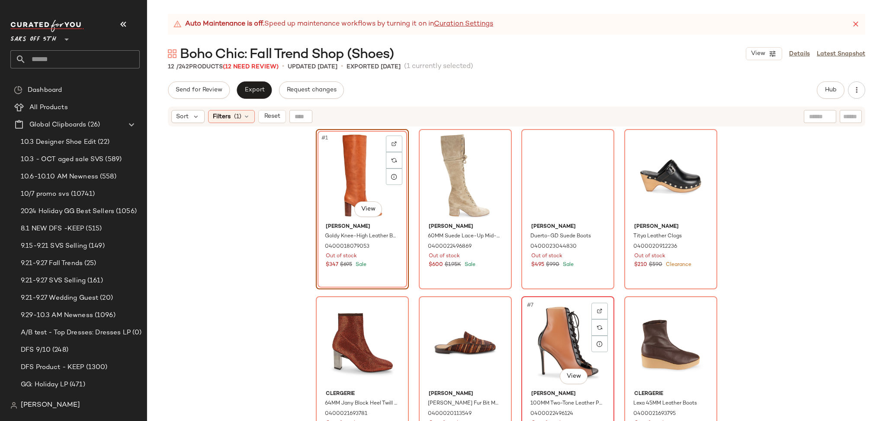
scroll to position [180, 0]
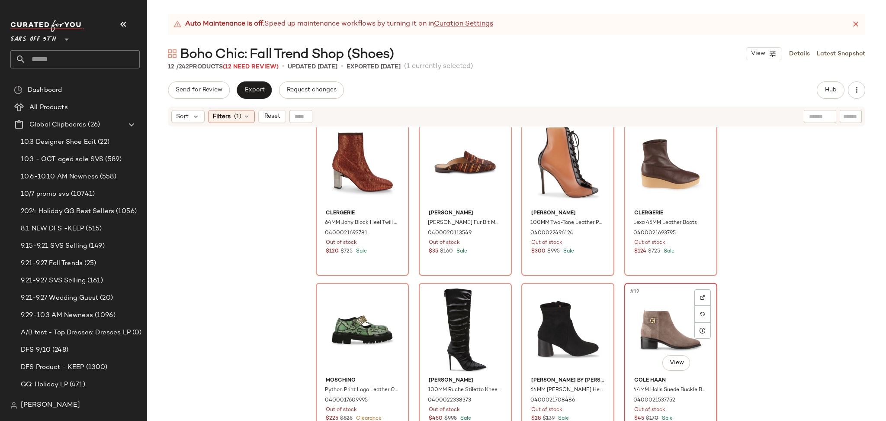
click at [653, 318] on div "#12 View" at bounding box center [670, 329] width 87 height 87
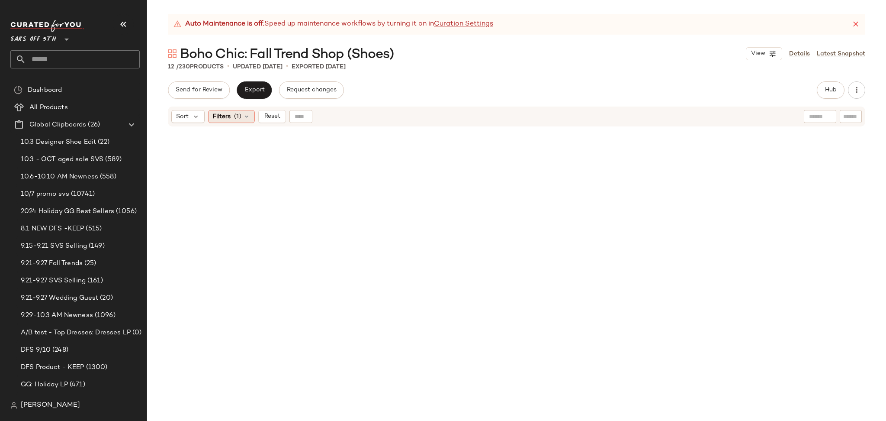
click at [243, 117] on icon at bounding box center [246, 116] width 7 height 7
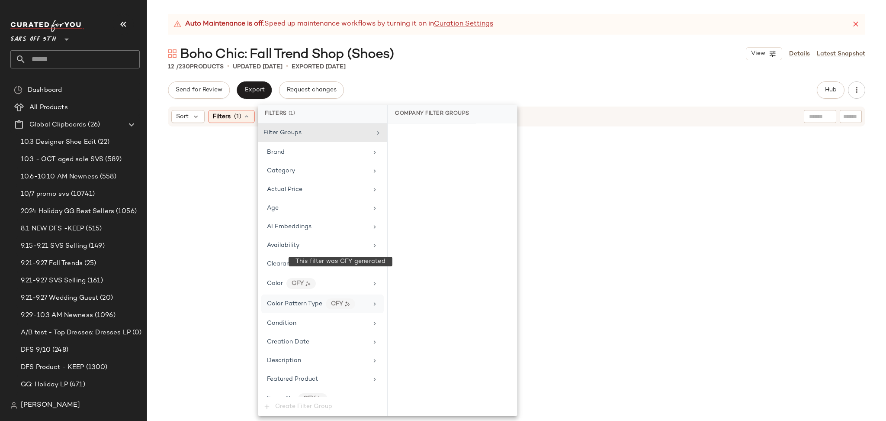
scroll to position [395, 0]
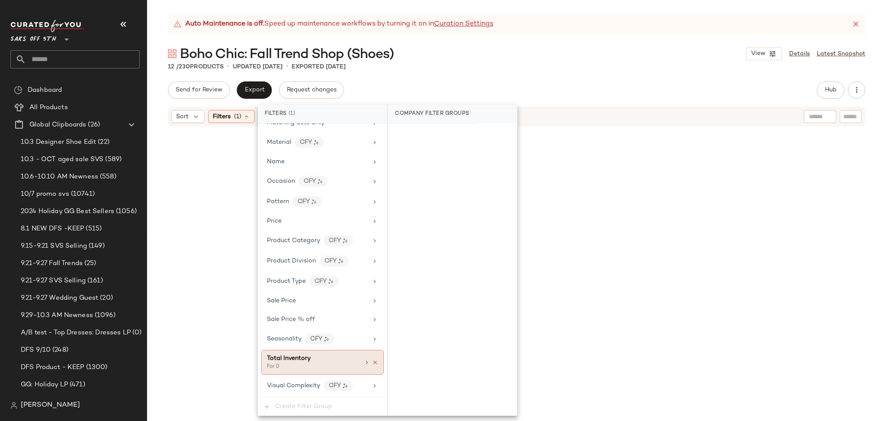
click at [374, 360] on icon at bounding box center [375, 362] width 6 height 6
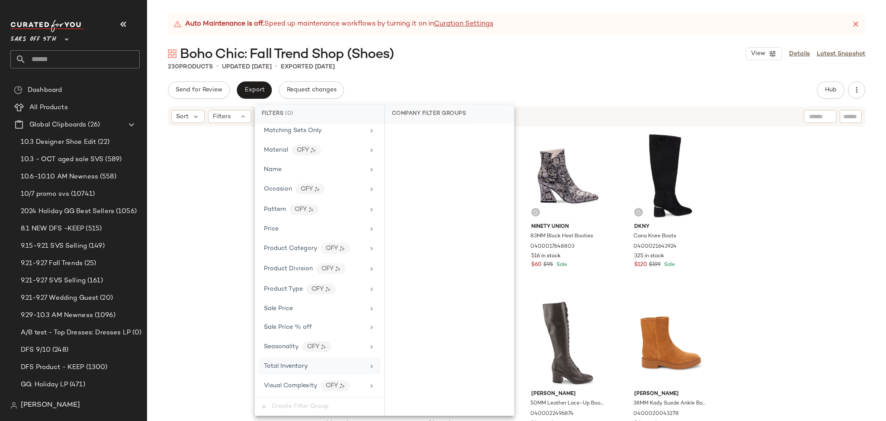
click at [690, 92] on div "Send for Review Export Request changes Hub Send for Review External Review Inte…" at bounding box center [517, 89] width 698 height 17
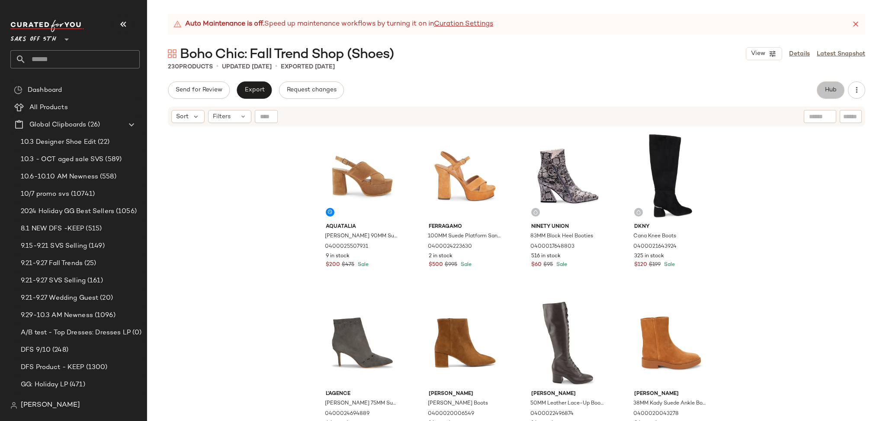
click at [825, 84] on button "Hub" at bounding box center [831, 89] width 28 height 17
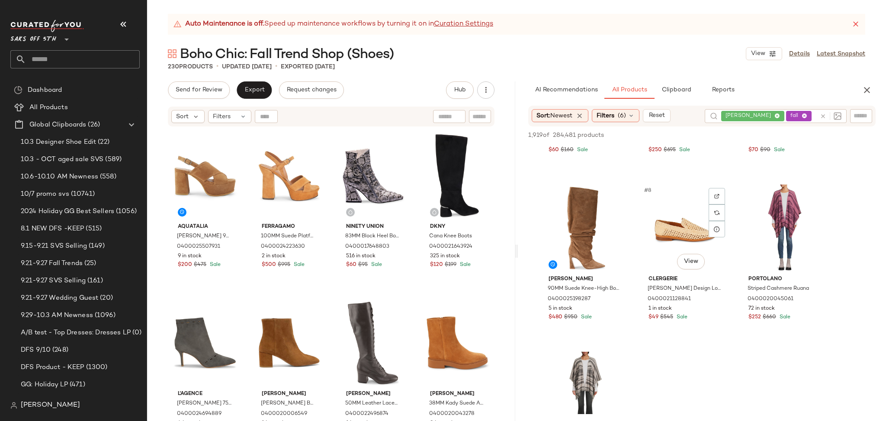
scroll to position [302, 0]
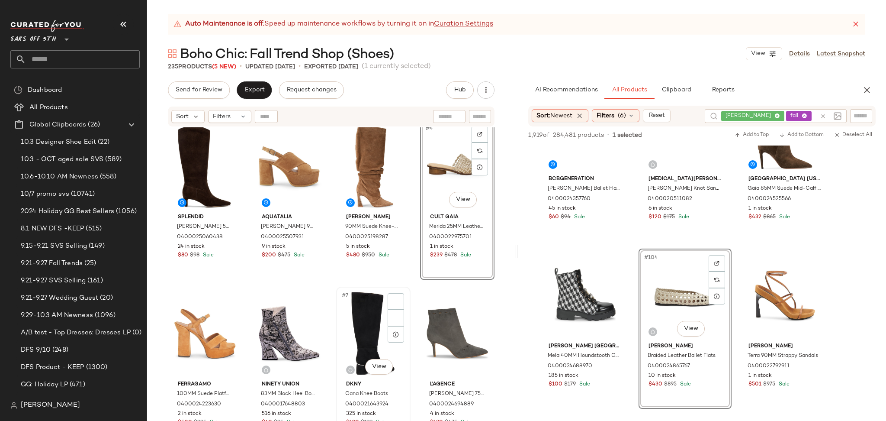
scroll to position [11, 0]
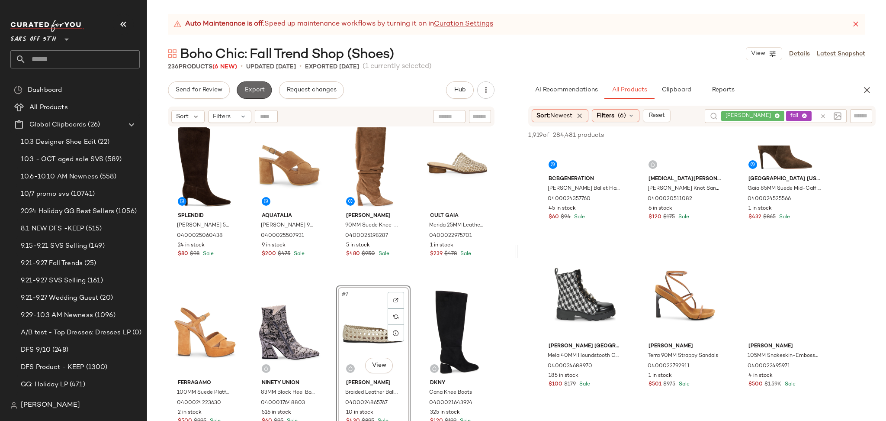
click at [246, 89] on span "Export" at bounding box center [254, 90] width 20 height 7
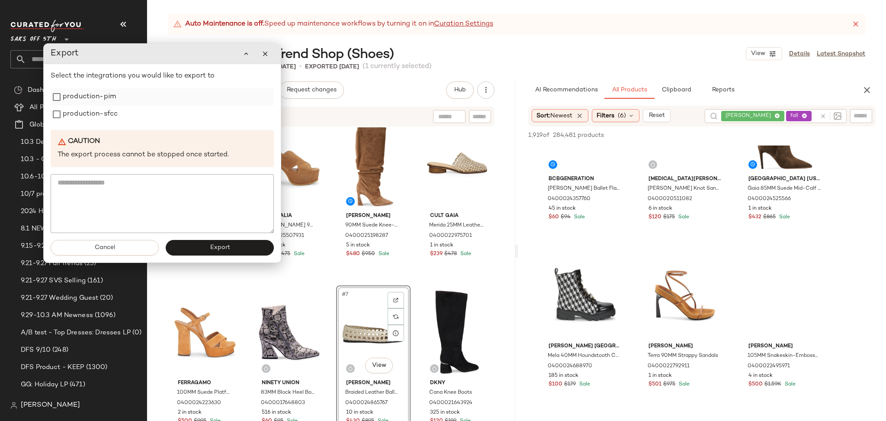
click at [102, 94] on label "production-pim" at bounding box center [89, 96] width 53 height 17
click at [102, 106] on label "production-sfcc" at bounding box center [90, 114] width 55 height 17
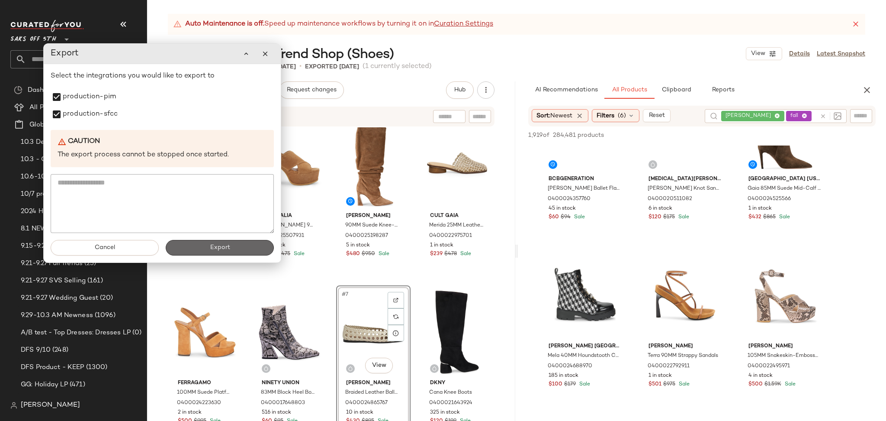
click at [195, 250] on button "Export" at bounding box center [220, 248] width 108 height 16
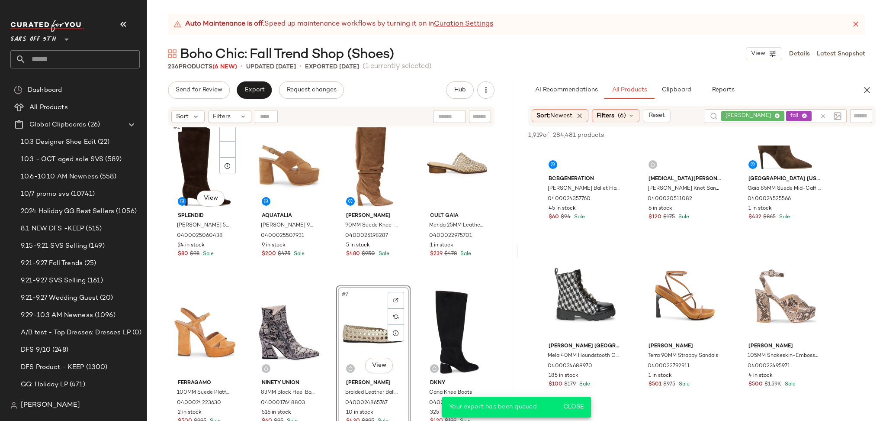
scroll to position [8248, 0]
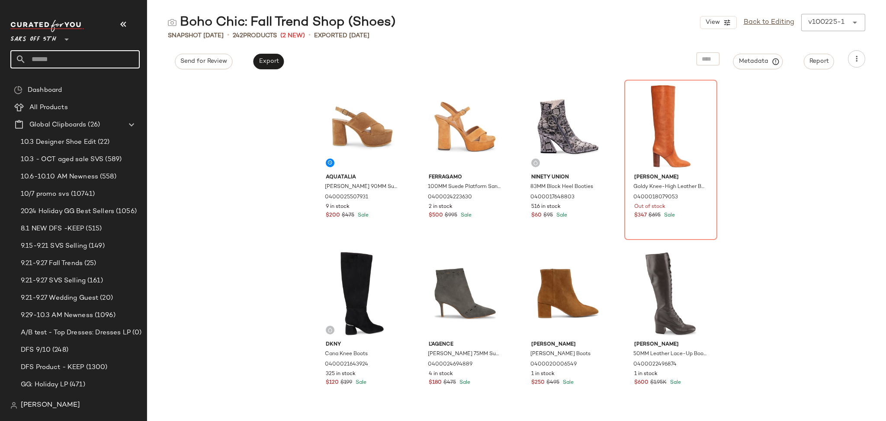
click at [114, 54] on input "text" at bounding box center [83, 59] width 114 height 18
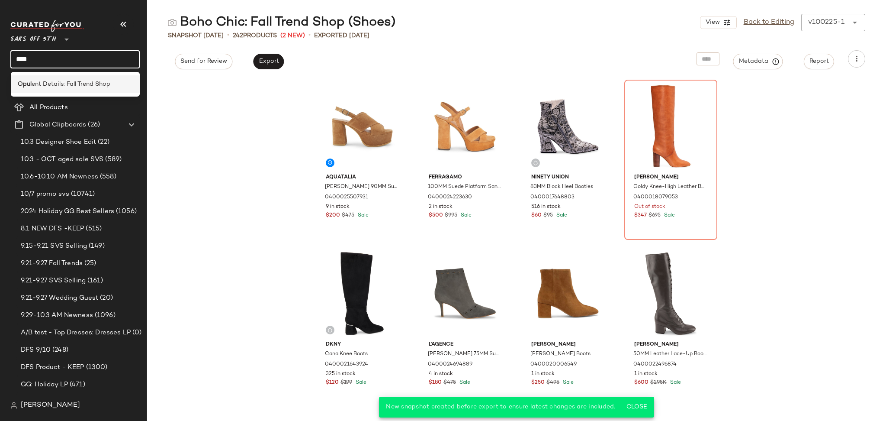
type input "****"
click at [100, 80] on span "ent Details: Fall Trend Shop" at bounding box center [71, 84] width 79 height 9
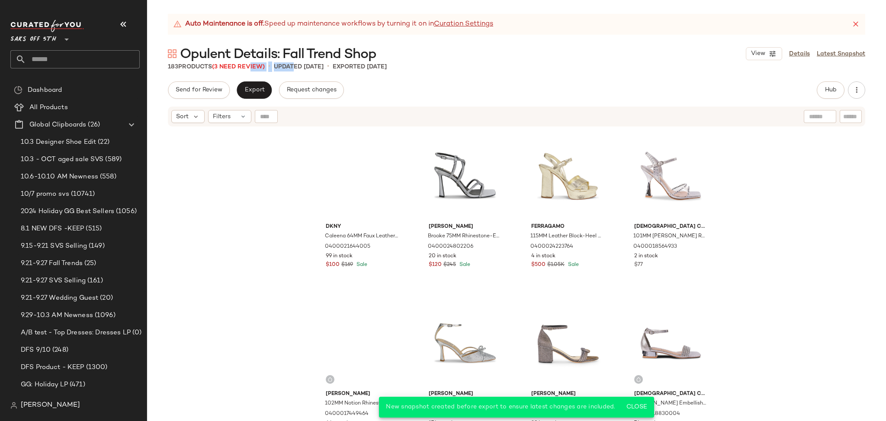
drag, startPoint x: 293, startPoint y: 72, endPoint x: 251, endPoint y: 72, distance: 41.5
click at [251, 72] on div "Auto Maintenance is off. Speed up maintenance workflows by turning it on in Cur…" at bounding box center [516, 217] width 739 height 407
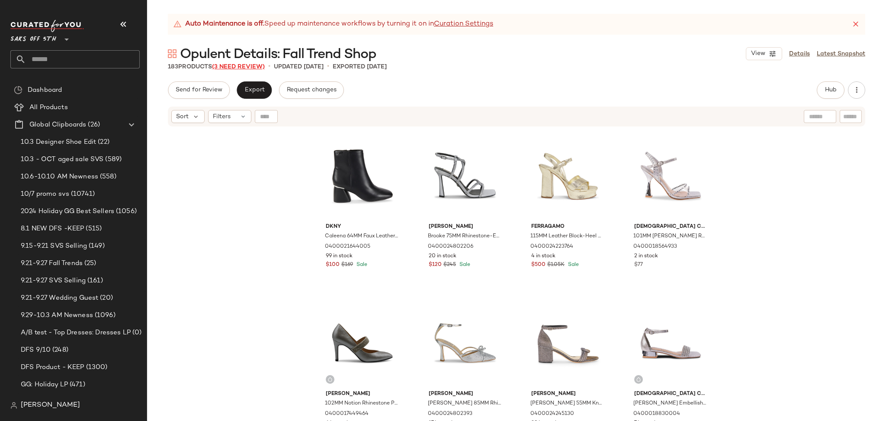
click at [235, 66] on span "(3 Need Review)" at bounding box center [238, 67] width 53 height 6
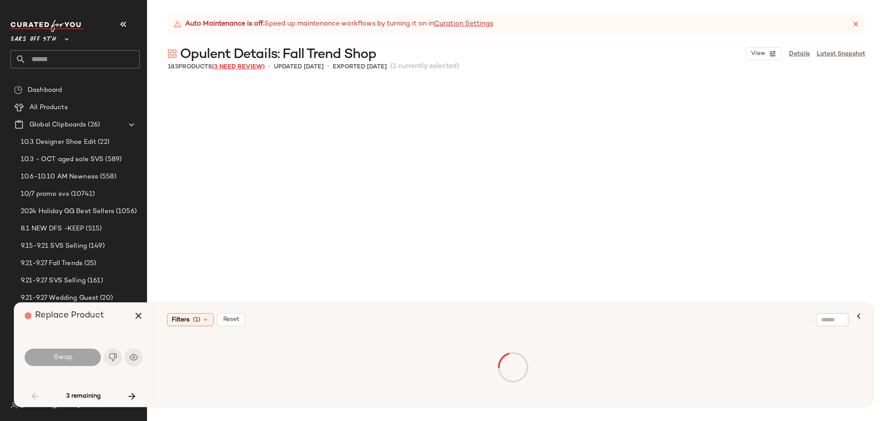
scroll to position [508, 0]
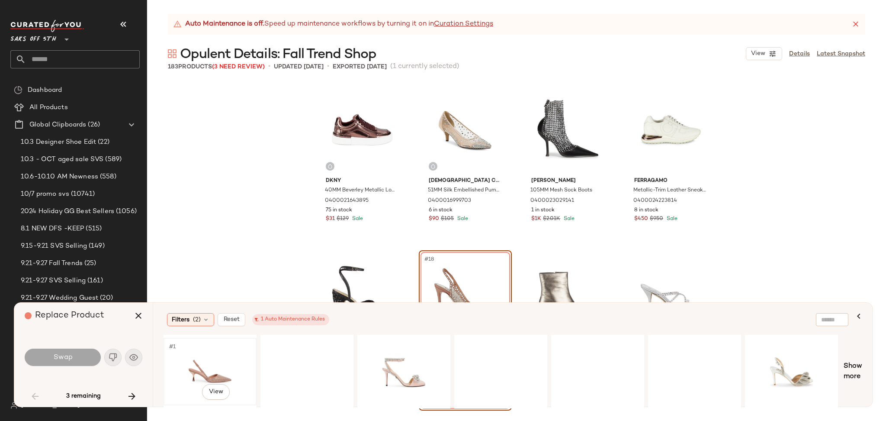
click at [201, 363] on div "#1 View" at bounding box center [210, 371] width 87 height 61
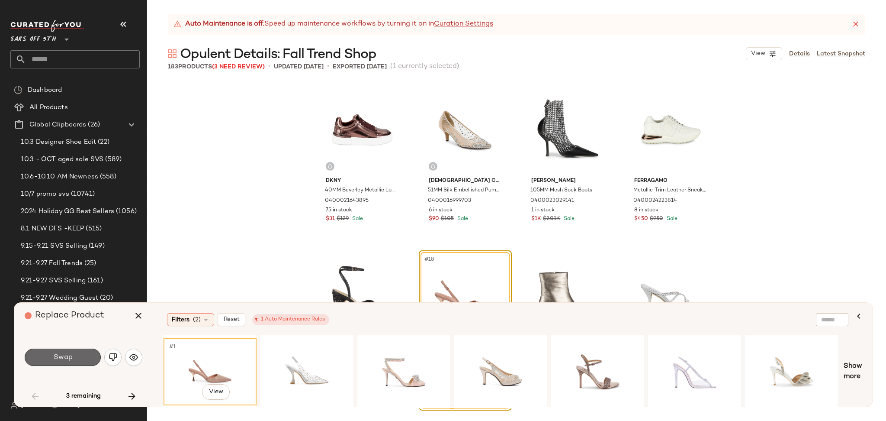
click at [79, 355] on button "Swap" at bounding box center [63, 356] width 76 height 17
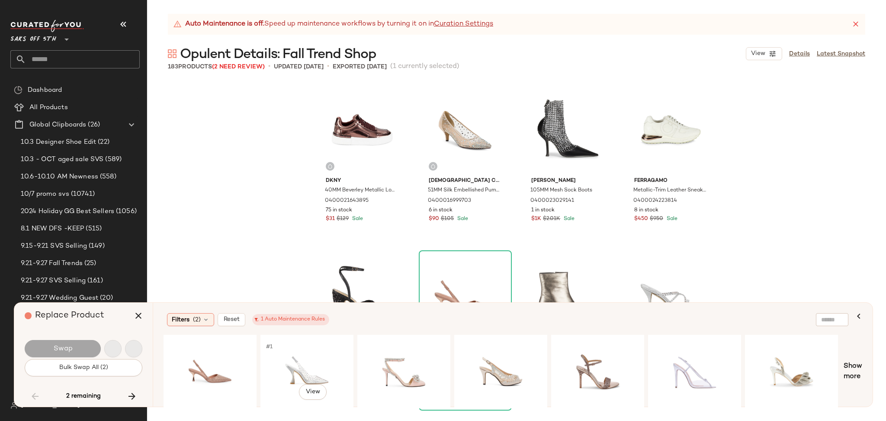
scroll to position [4009, 0]
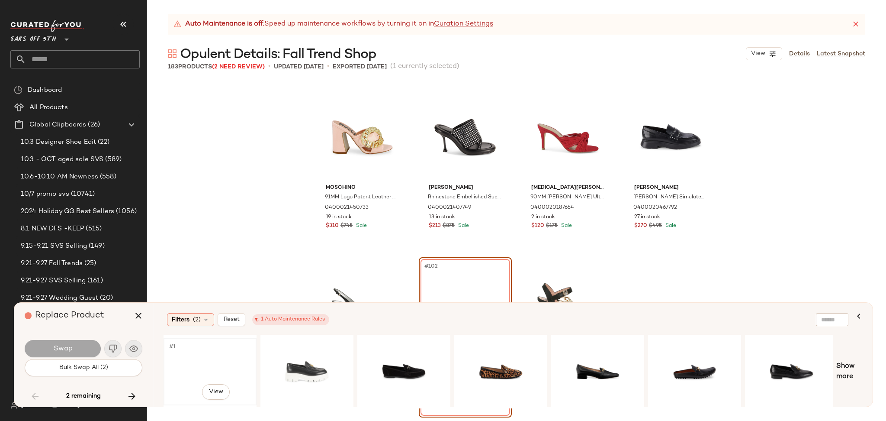
click at [203, 360] on div "#1 View" at bounding box center [210, 371] width 87 height 61
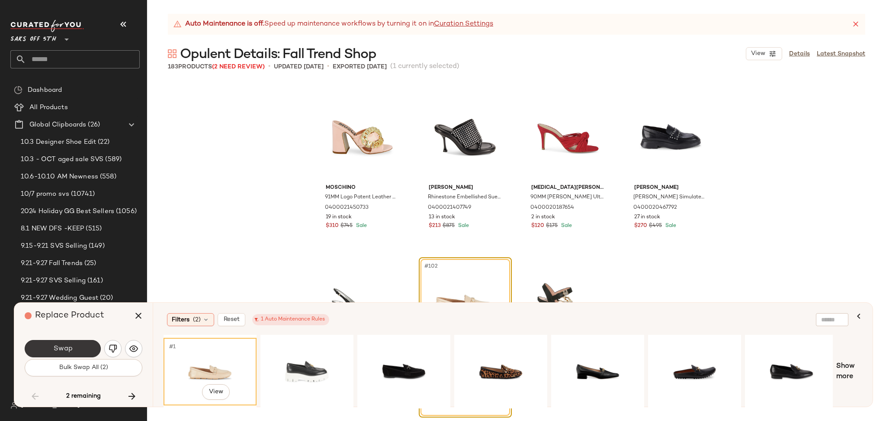
click at [80, 347] on button "Swap" at bounding box center [63, 348] width 76 height 17
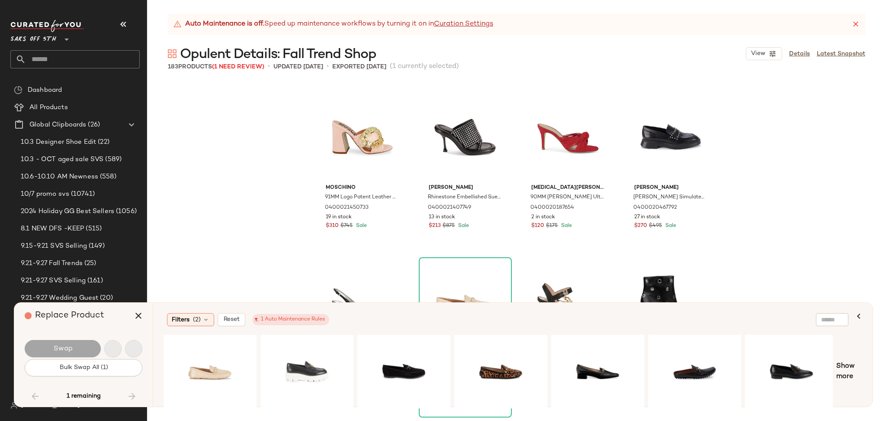
scroll to position [7182, 0]
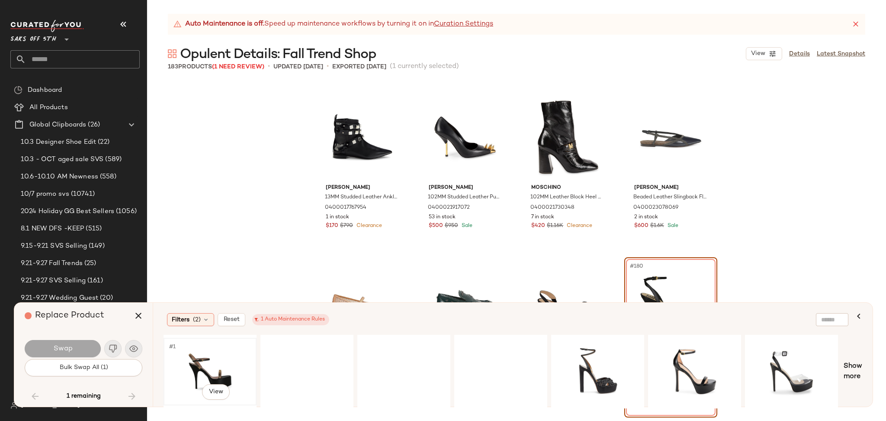
click at [188, 356] on div "#1 View" at bounding box center [210, 371] width 87 height 61
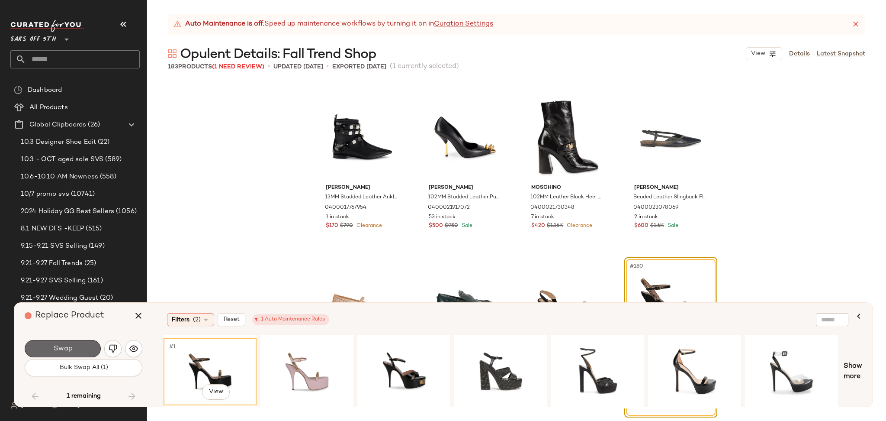
click at [71, 345] on span "Swap" at bounding box center [62, 348] width 19 height 8
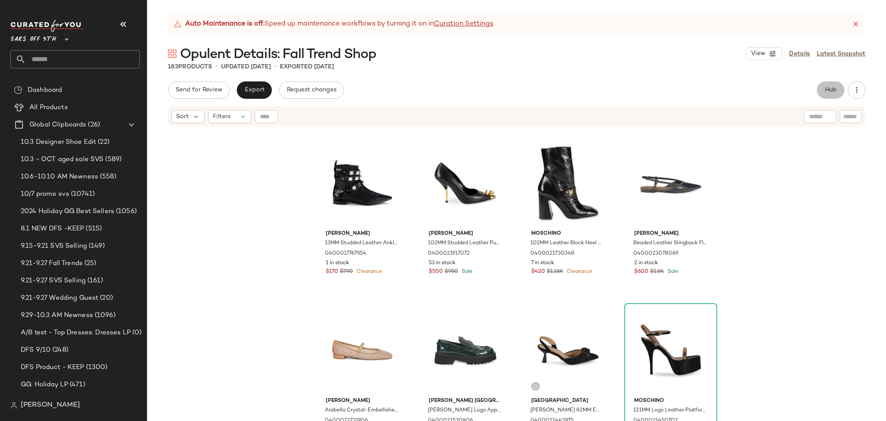
click at [836, 87] on span "Hub" at bounding box center [831, 90] width 12 height 7
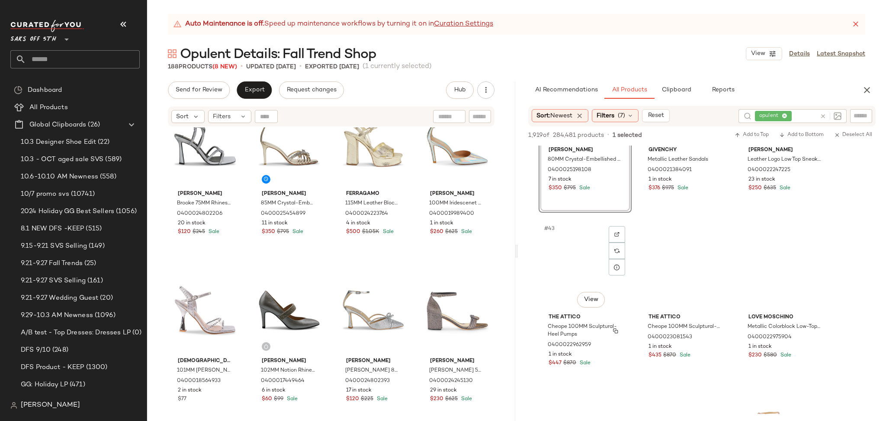
scroll to position [2266, 0]
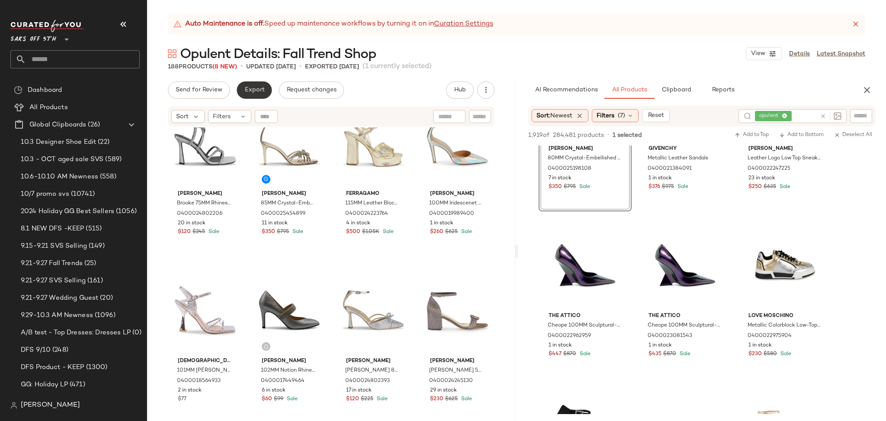
click at [265, 96] on button "Export" at bounding box center [254, 89] width 35 height 17
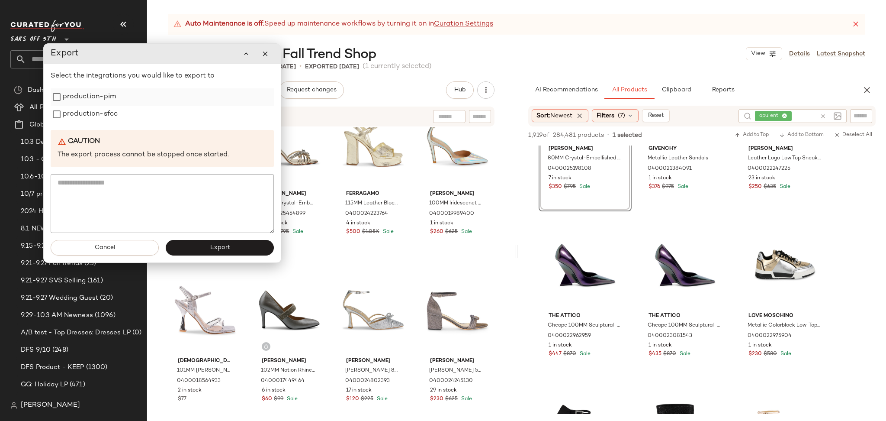
click at [118, 102] on div "production-pim" at bounding box center [162, 96] width 223 height 17
click at [110, 101] on label "production-pim" at bounding box center [89, 96] width 53 height 17
click at [110, 109] on label "production-sfcc" at bounding box center [90, 114] width 55 height 17
click at [224, 251] on button "Export" at bounding box center [220, 248] width 108 height 16
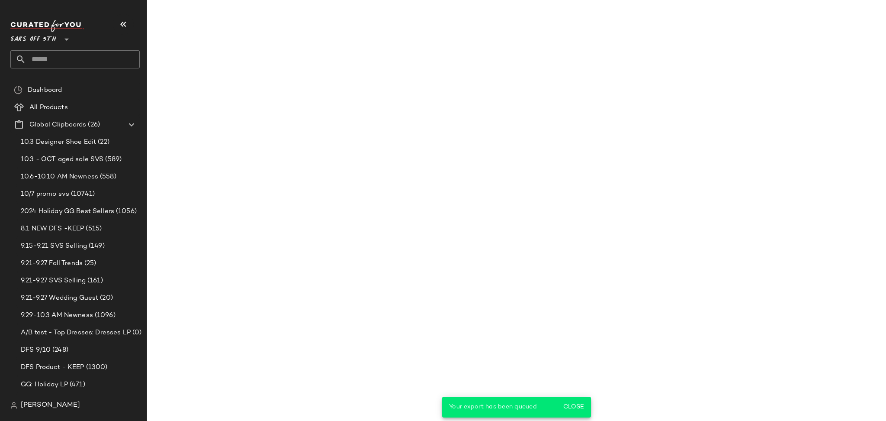
scroll to position [3268, 0]
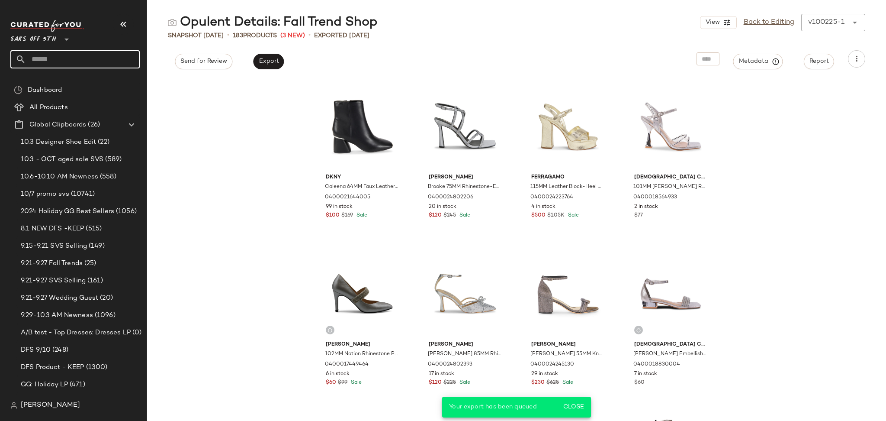
click at [100, 65] on input "text" at bounding box center [83, 59] width 114 height 18
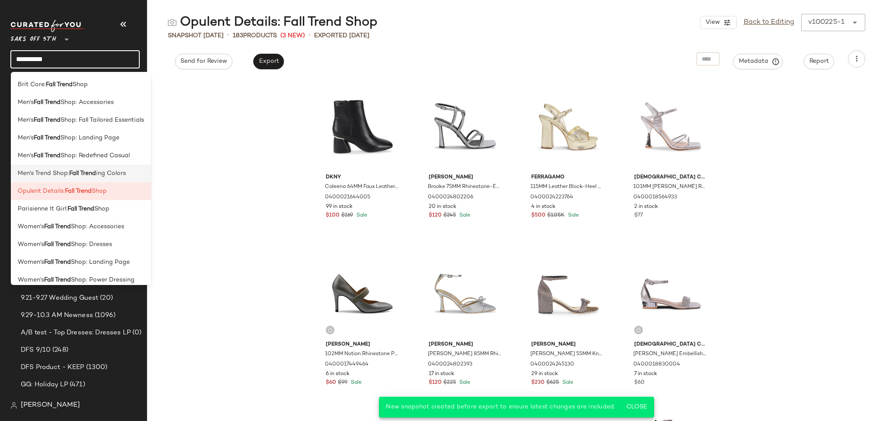
scroll to position [95, 0]
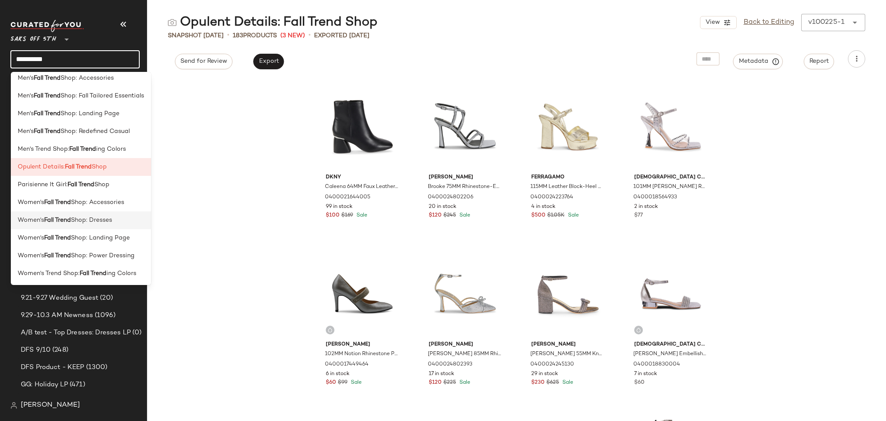
type input "**********"
click at [98, 222] on span "Shop: Dresses" at bounding box center [91, 219] width 41 height 9
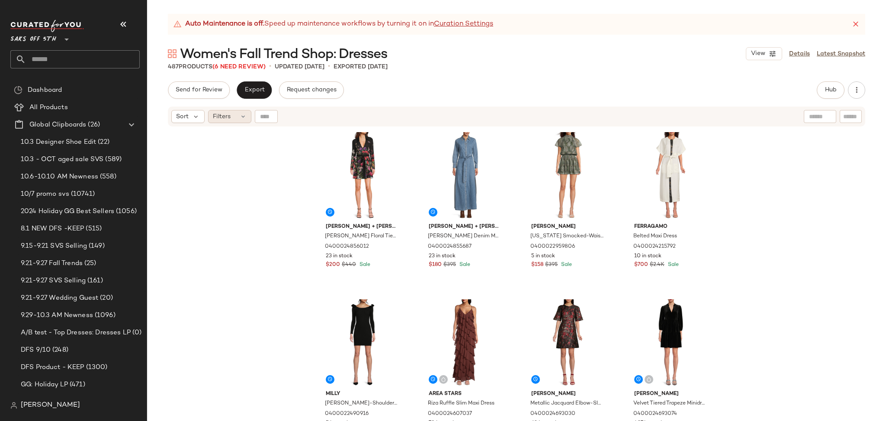
click at [233, 110] on div "Filters" at bounding box center [229, 116] width 43 height 13
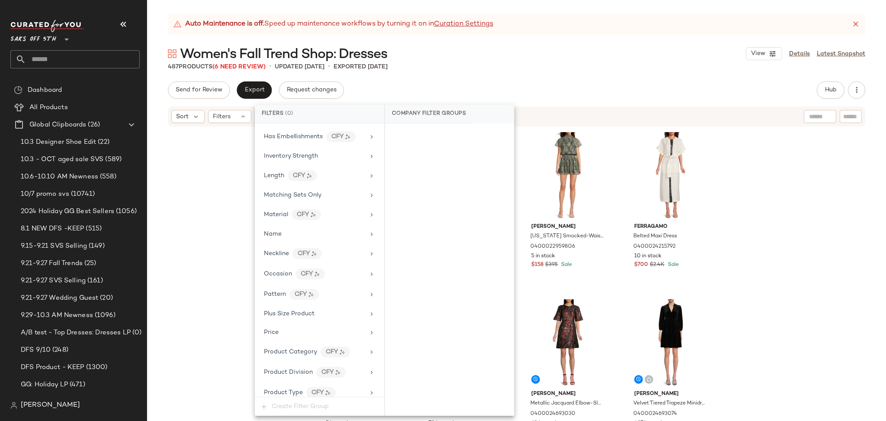
scroll to position [466, 0]
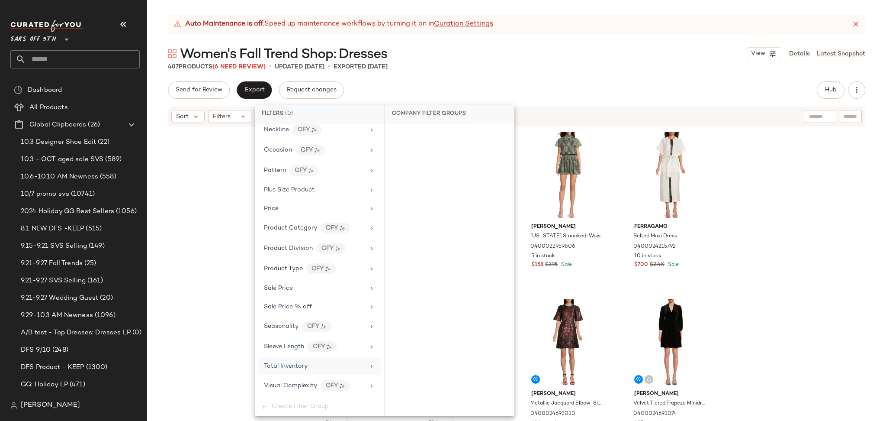
click at [329, 369] on div "Total Inventory" at bounding box center [314, 365] width 101 height 9
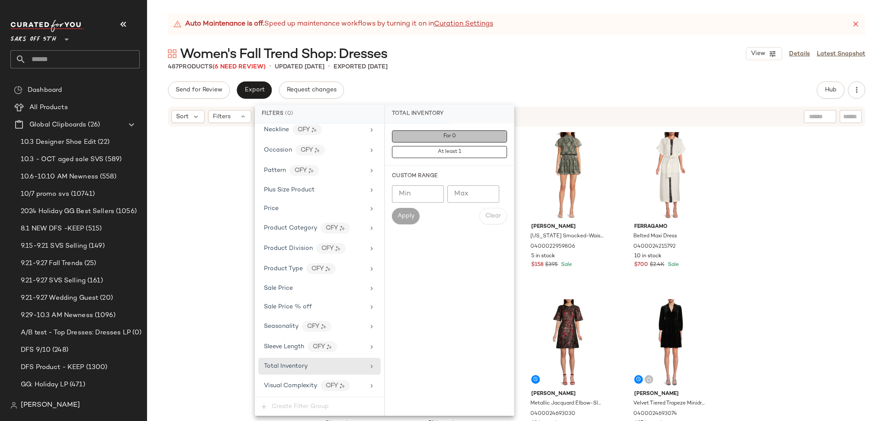
click at [426, 136] on button "For 0" at bounding box center [449, 136] width 115 height 12
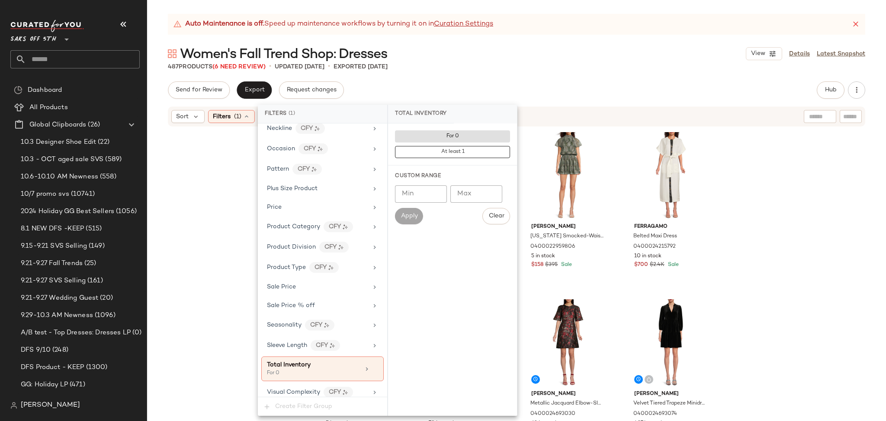
click at [543, 73] on div "Auto Maintenance is off. Speed up maintenance workflows by turning it on in Cur…" at bounding box center [516, 217] width 739 height 407
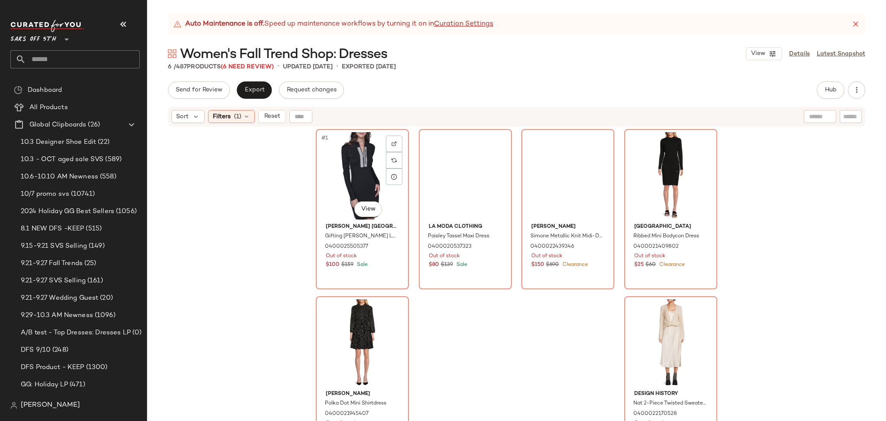
click at [337, 181] on div "#1 View" at bounding box center [362, 175] width 87 height 87
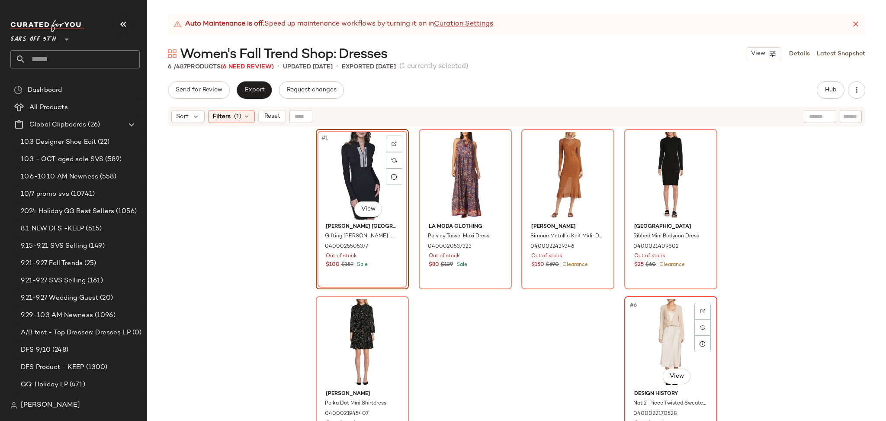
click at [653, 309] on div "#6 View" at bounding box center [670, 342] width 87 height 87
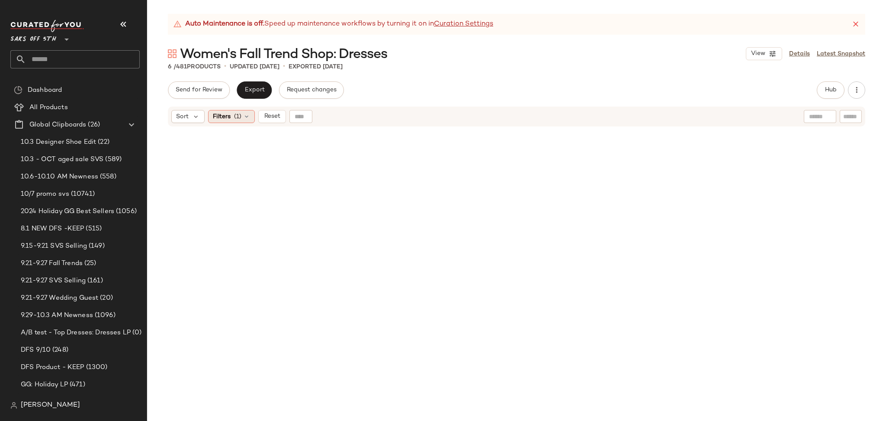
click at [241, 117] on span "(1)" at bounding box center [237, 116] width 7 height 9
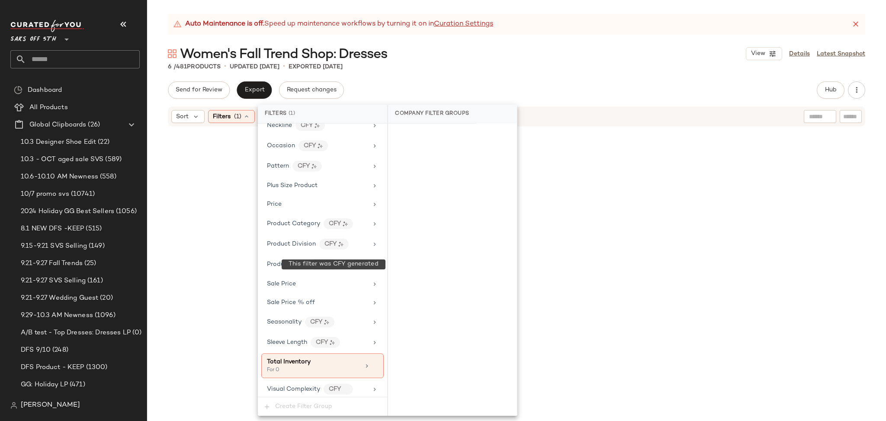
scroll to position [474, 0]
click at [373, 360] on icon at bounding box center [375, 362] width 6 height 6
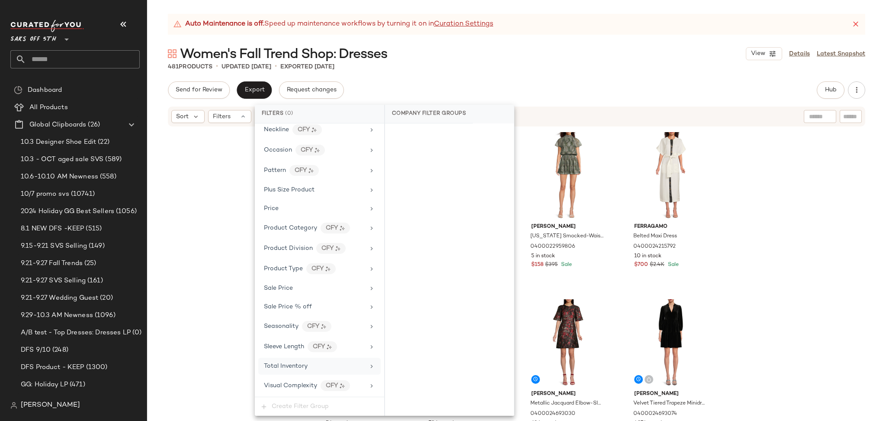
click at [628, 70] on div "481 Products • updated Oct 7th • Exported Oct 3rd" at bounding box center [516, 66] width 739 height 9
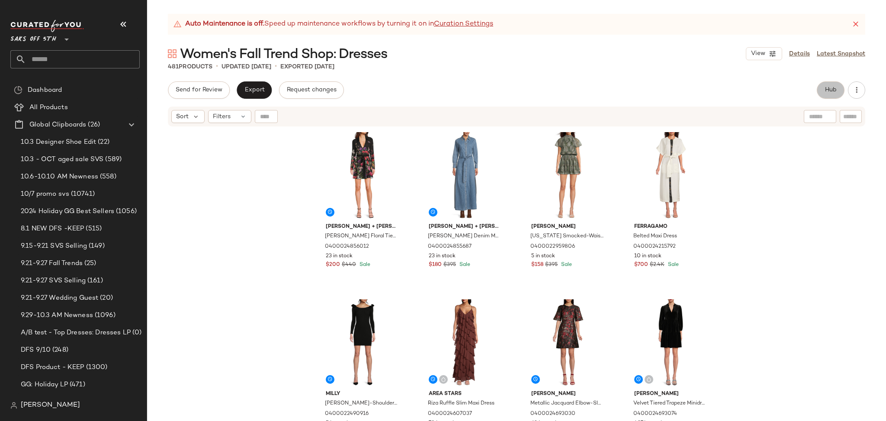
click at [818, 86] on button "Hub" at bounding box center [831, 89] width 28 height 17
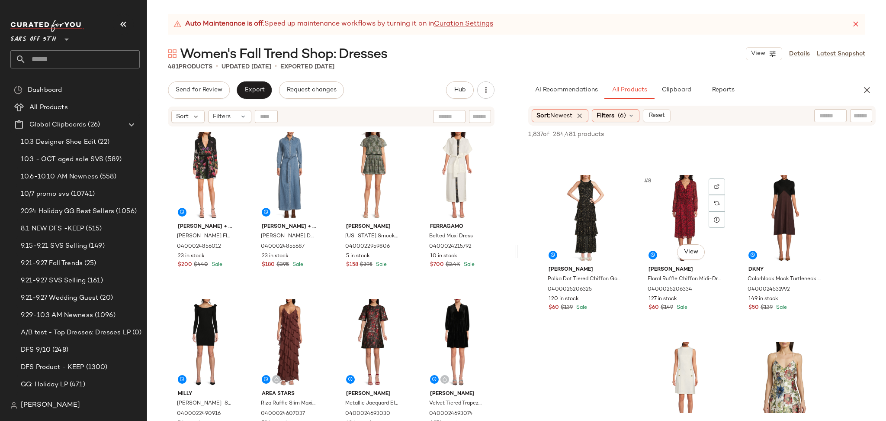
scroll to position [307, 0]
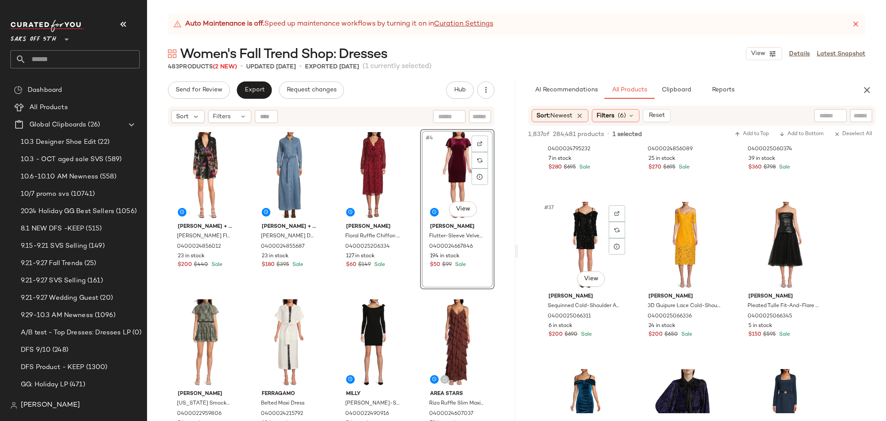
scroll to position [1952, 0]
click at [833, 113] on div at bounding box center [793, 115] width 108 height 13
type input "****"
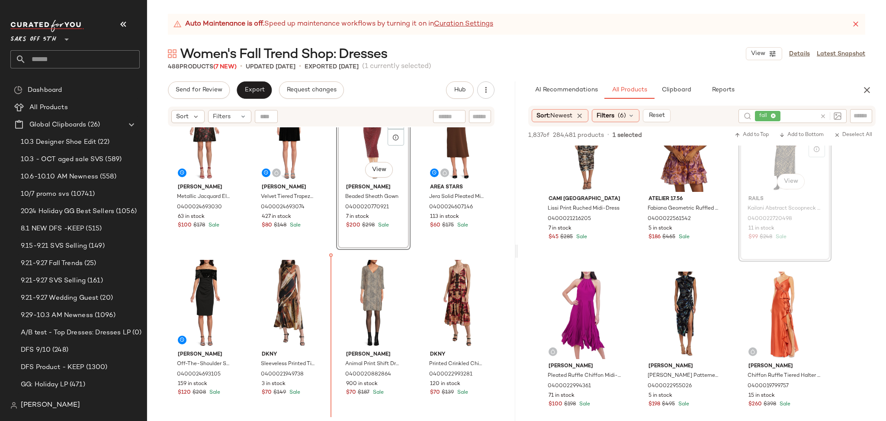
scroll to position [555, 0]
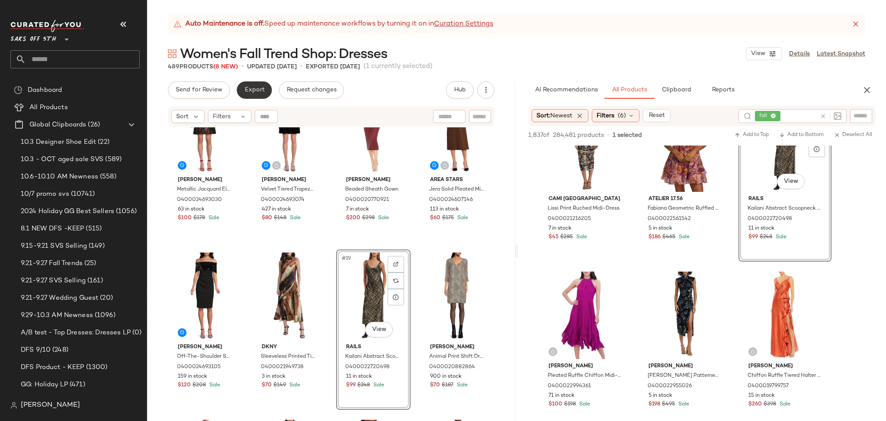
click at [258, 87] on span "Export" at bounding box center [254, 90] width 20 height 7
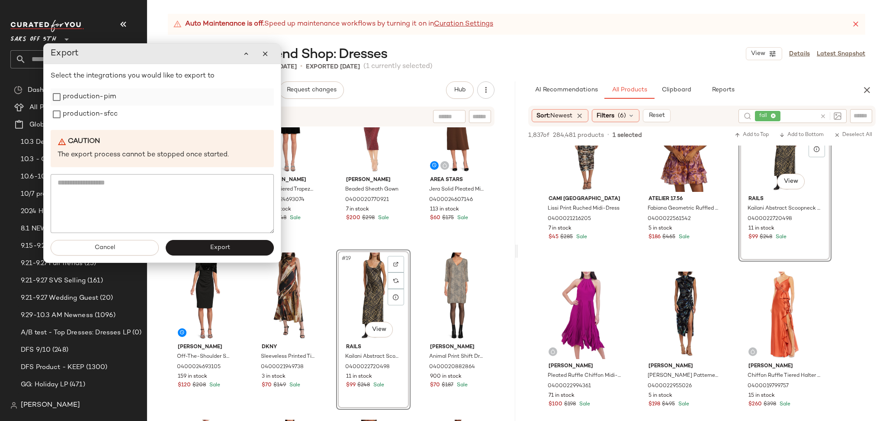
click at [92, 100] on label "production-pim" at bounding box center [89, 96] width 53 height 17
click at [95, 122] on label "production-sfcc" at bounding box center [90, 114] width 55 height 17
click at [219, 250] on span "Export" at bounding box center [219, 247] width 20 height 7
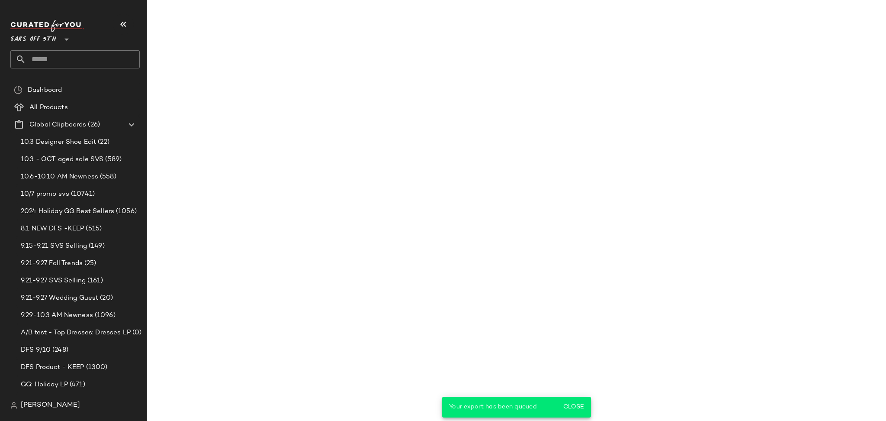
scroll to position [4053, 0]
